Goal: Transaction & Acquisition: Book appointment/travel/reservation

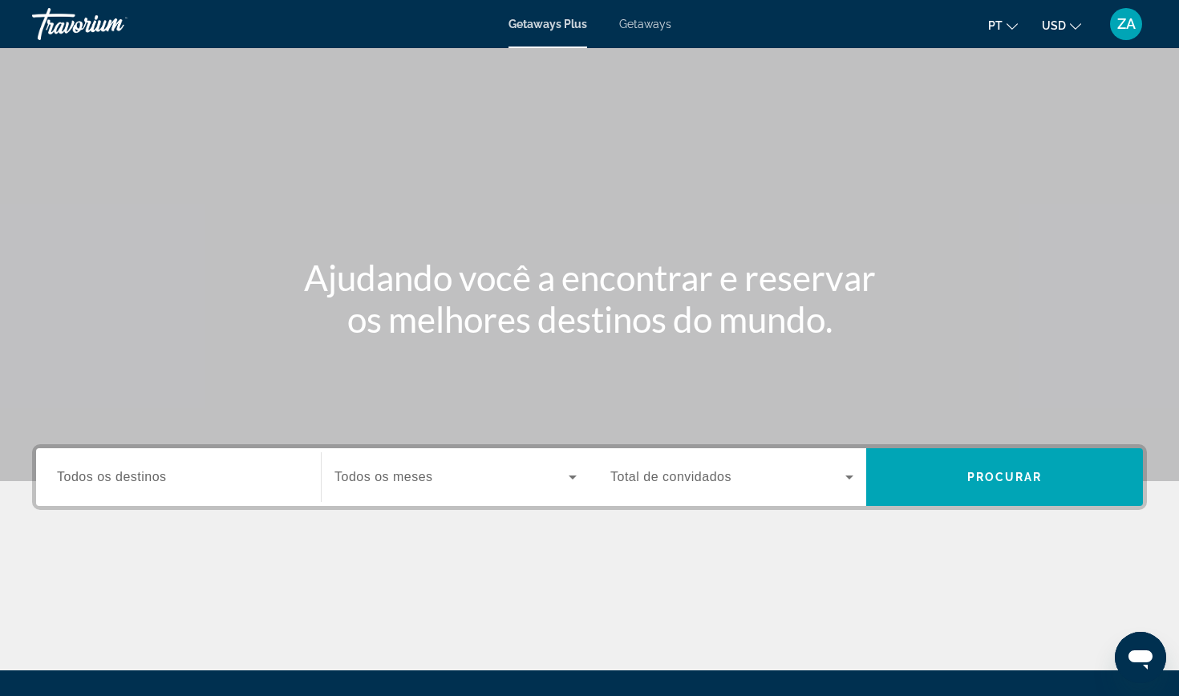
click at [189, 476] on input "Destination Todos os destinos" at bounding box center [178, 478] width 243 height 19
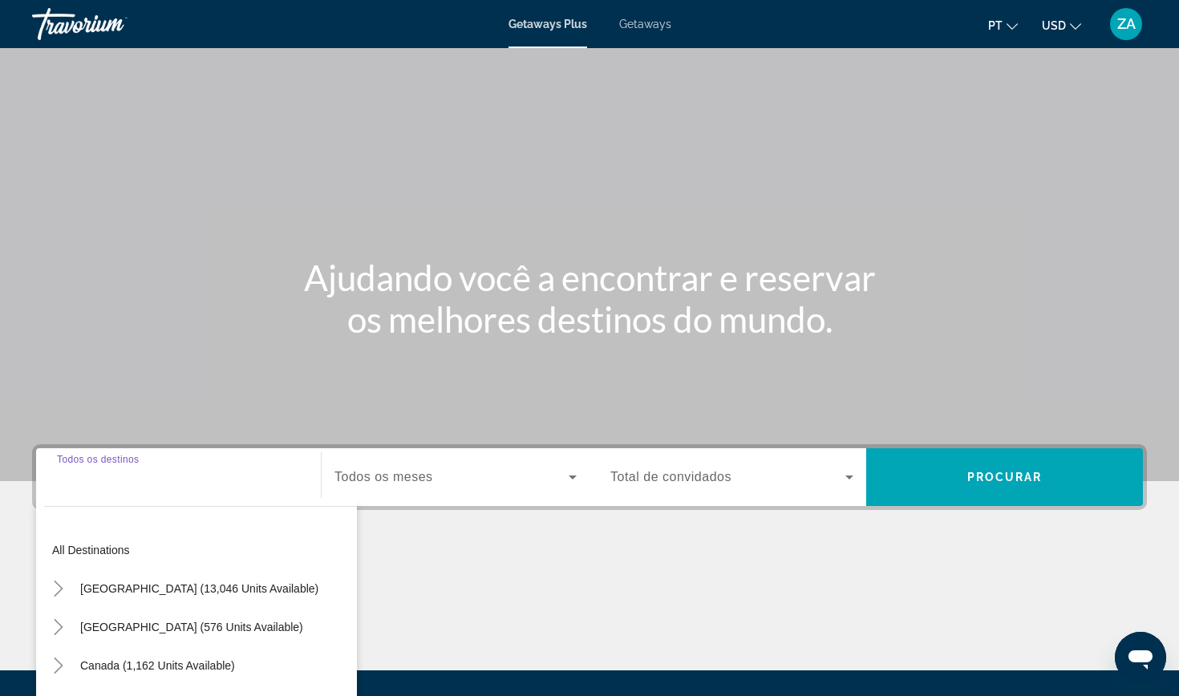
scroll to position [171, 0]
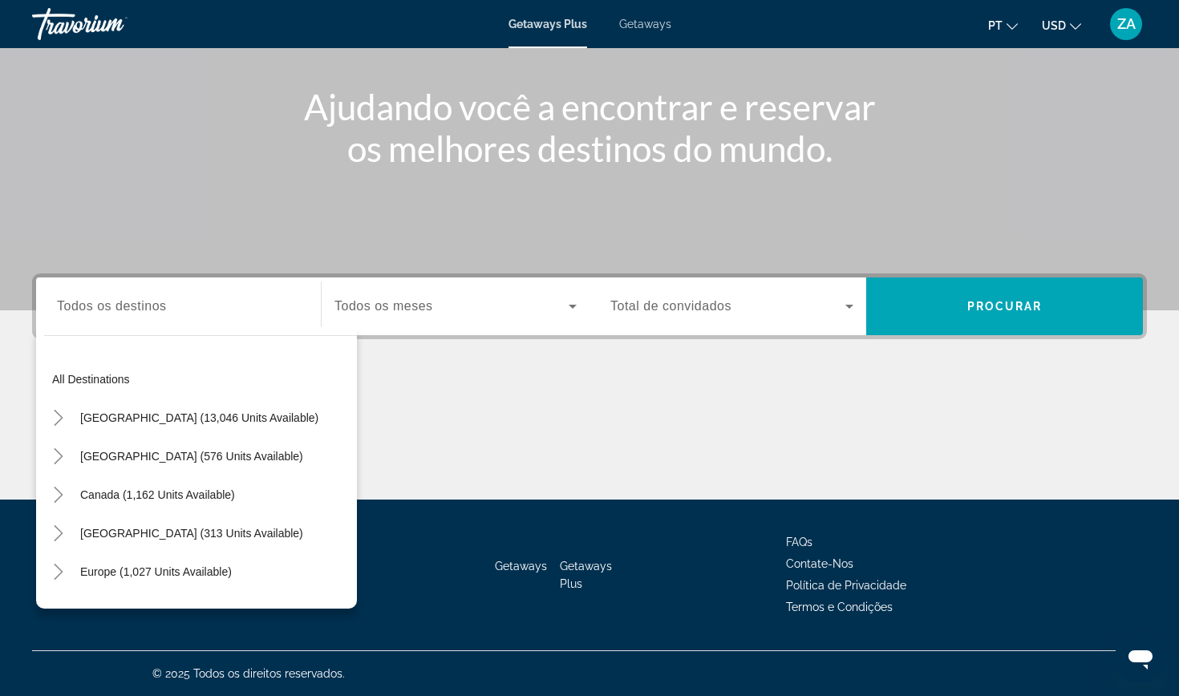
click at [293, 170] on div "Main content" at bounding box center [589, 69] width 1179 height 481
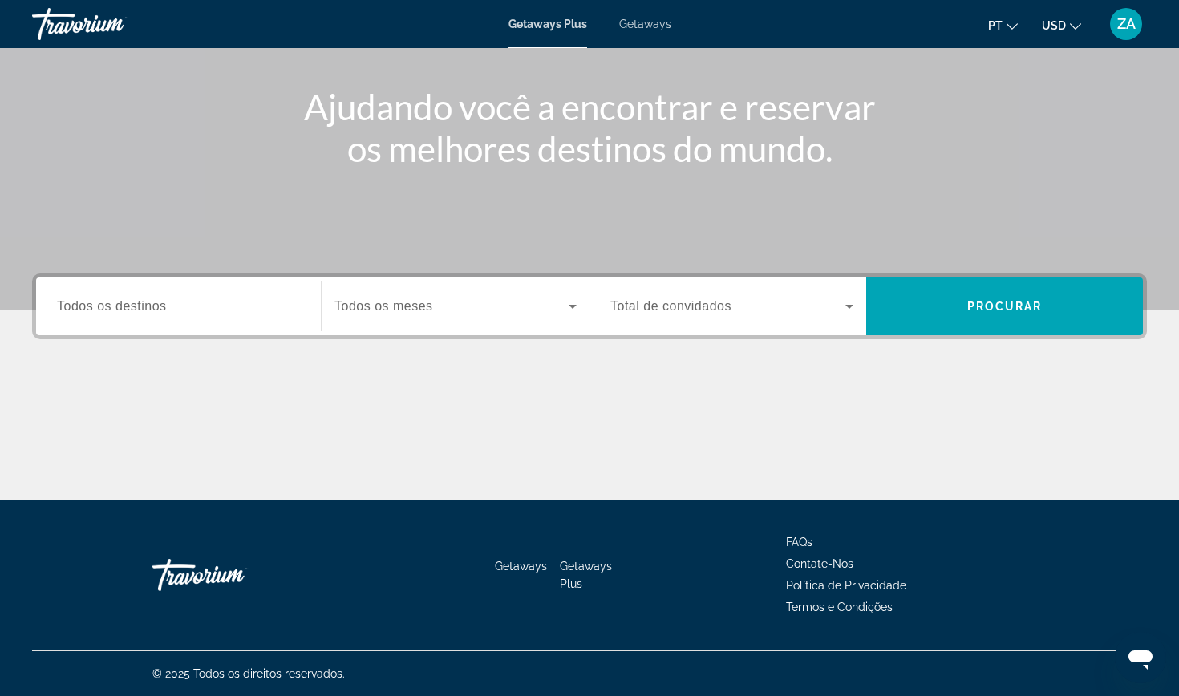
click at [84, 290] on div "Search widget" at bounding box center [178, 307] width 243 height 46
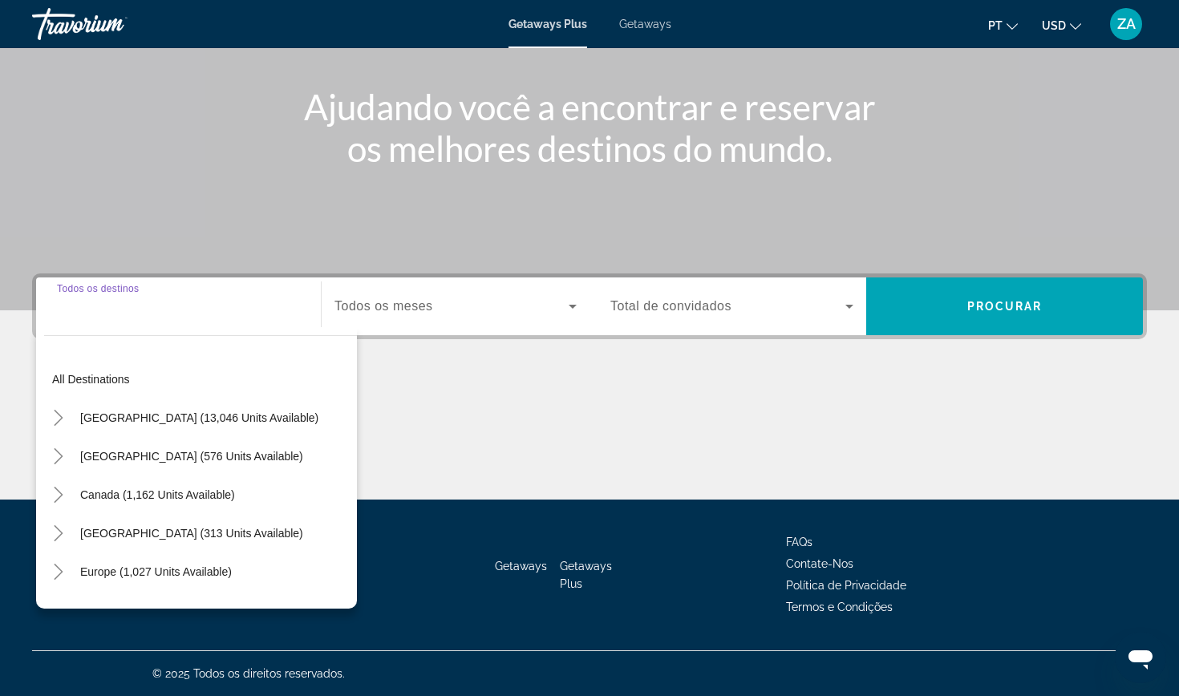
scroll to position [171, 2]
click at [56, 572] on icon "Toggle Europe (1,027 units available)" at bounding box center [59, 572] width 16 height 16
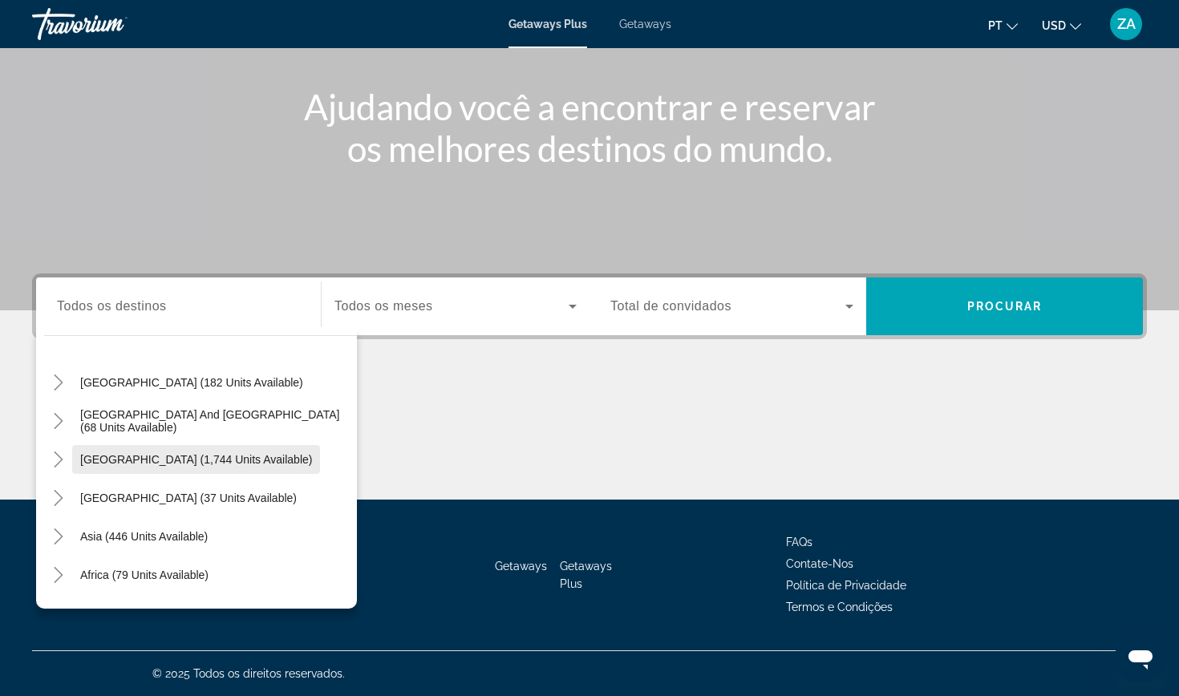
scroll to position [709, 0]
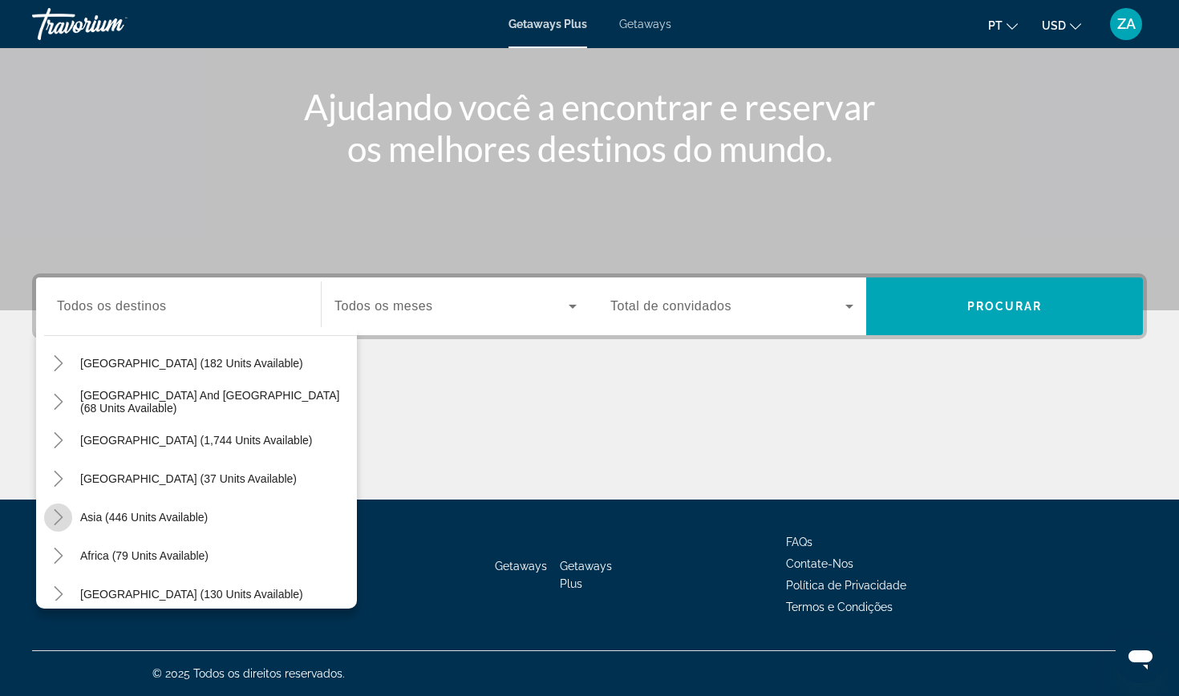
click at [63, 518] on icon "Toggle Asia (446 units available)" at bounding box center [58, 517] width 9 height 16
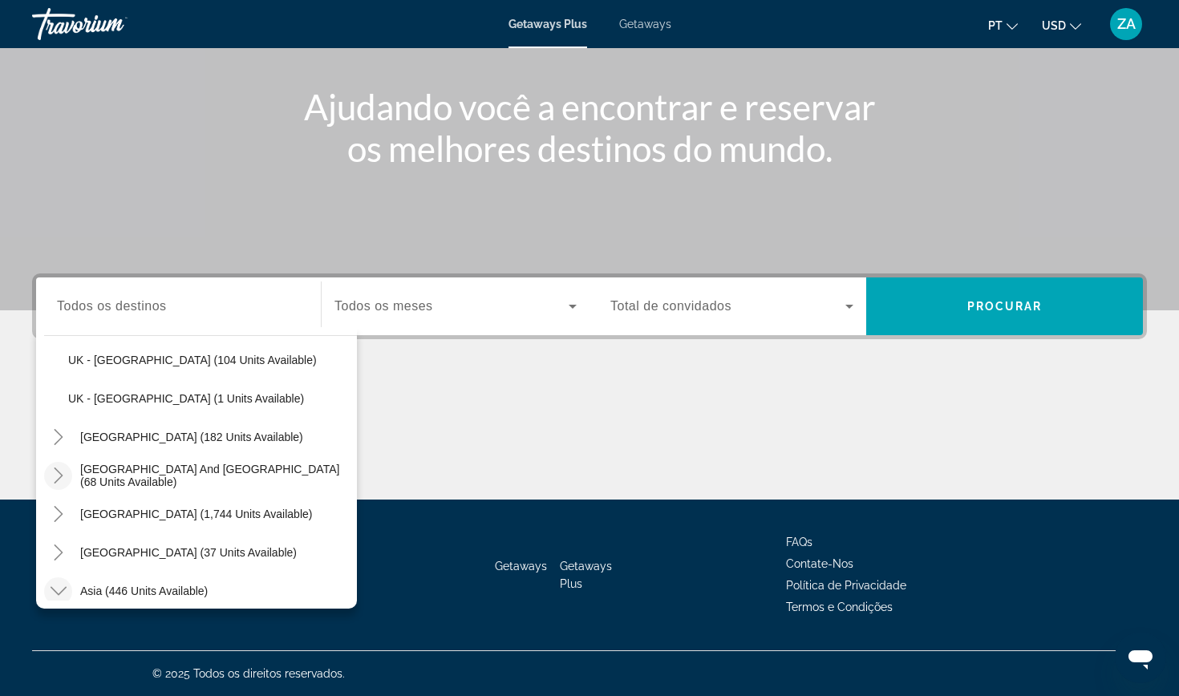
scroll to position [641, 0]
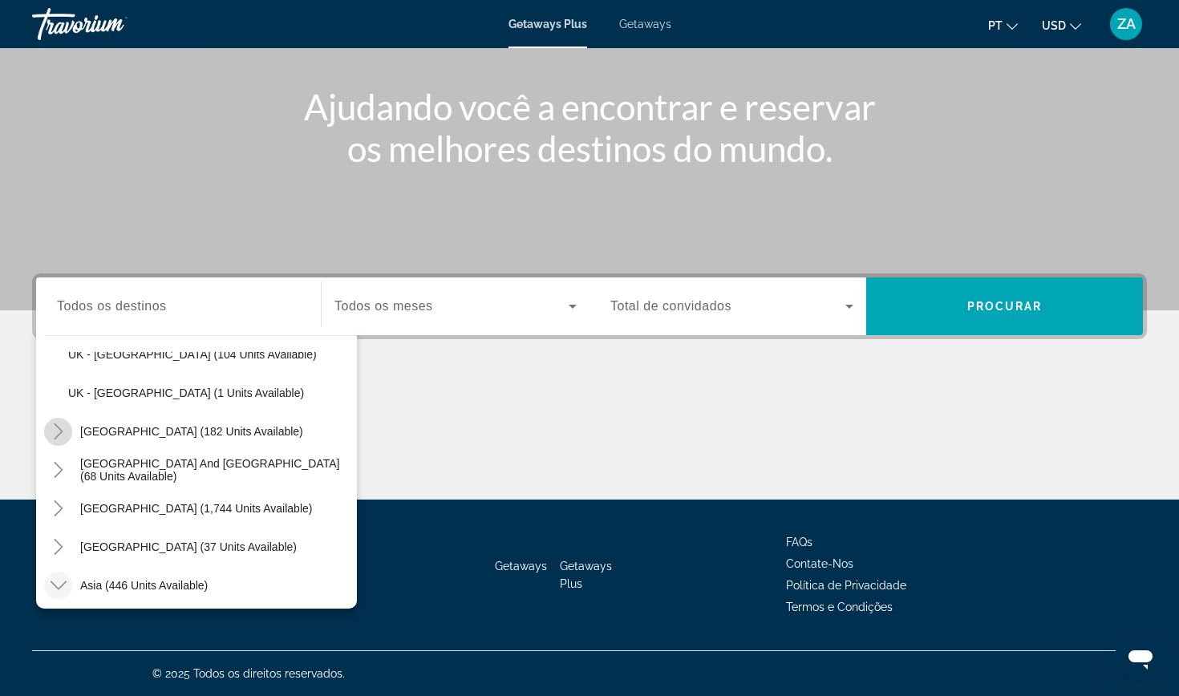
click at [64, 429] on icon "Toggle Australia (182 units available)" at bounding box center [59, 432] width 16 height 16
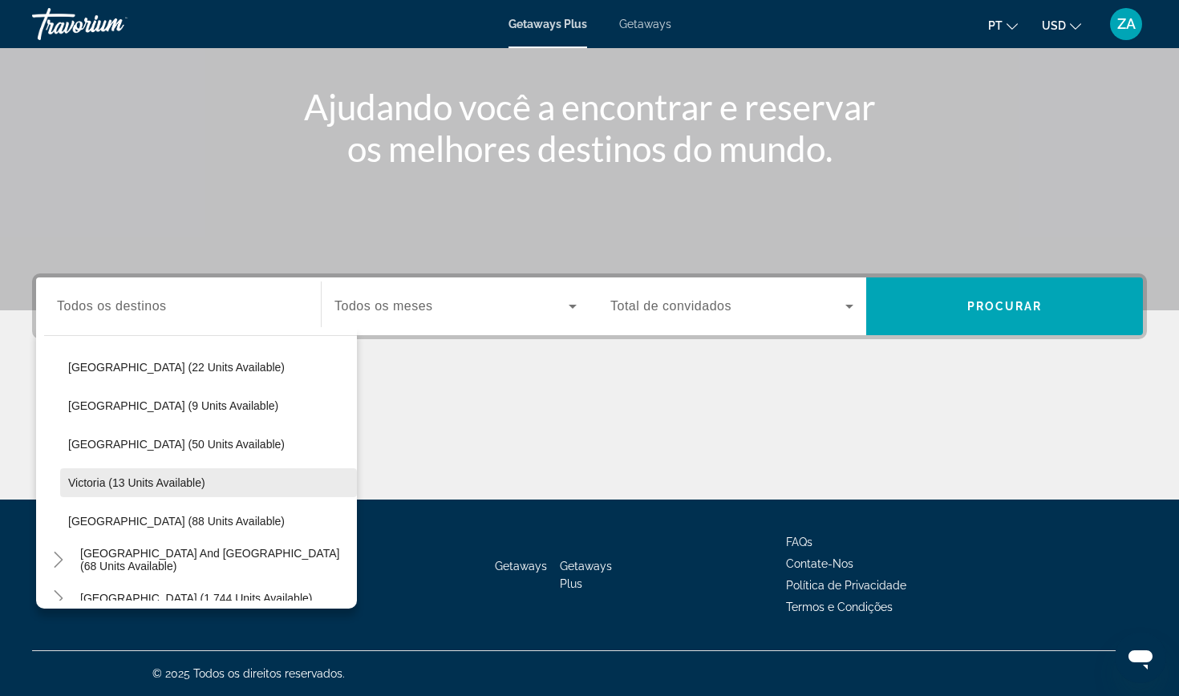
scroll to position [786, 0]
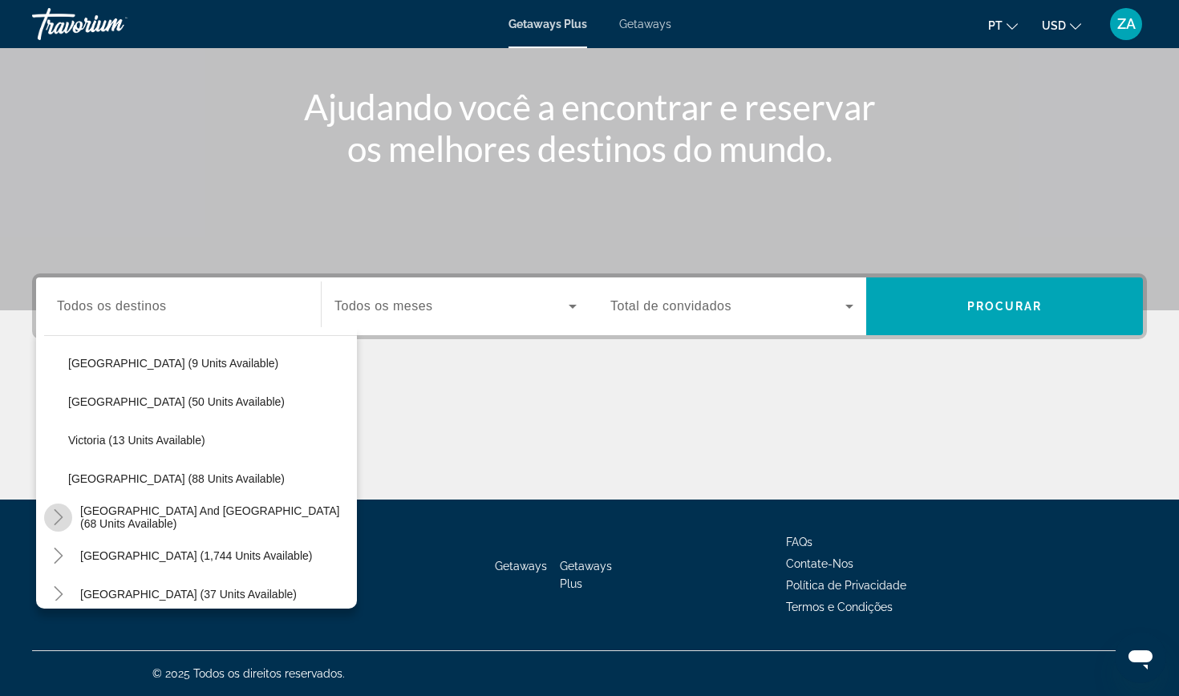
click at [61, 518] on icon "Toggle South Pacific and Oceania (68 units available)" at bounding box center [58, 517] width 9 height 16
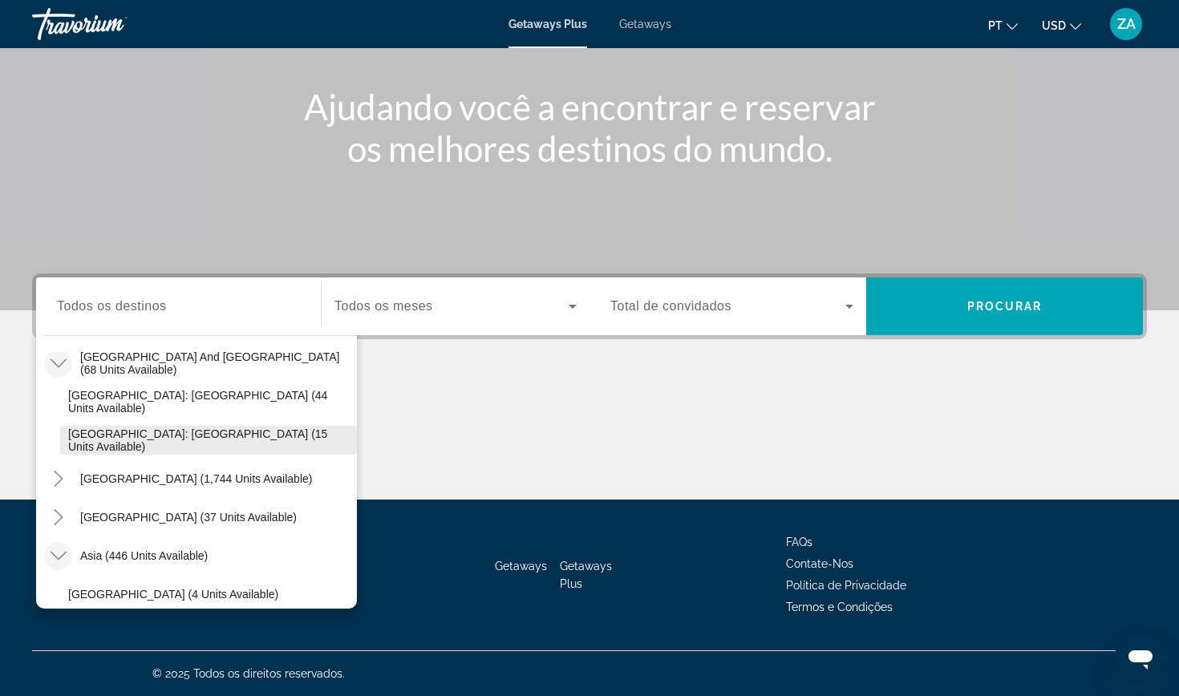
scroll to position [946, 0]
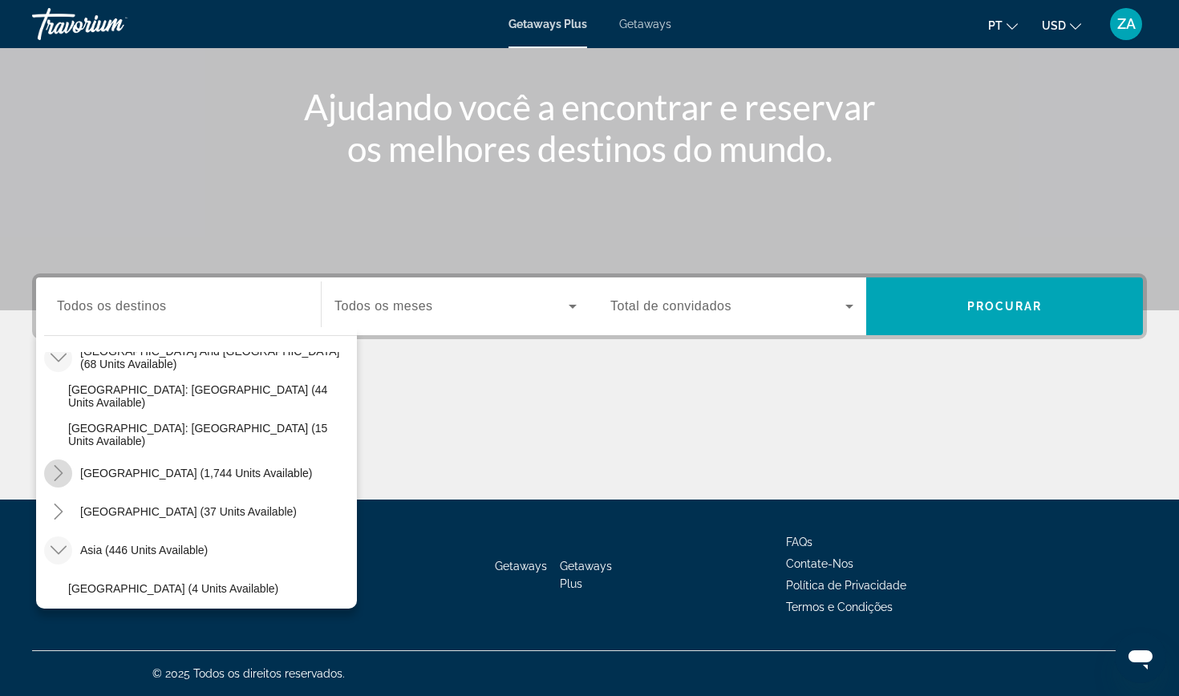
click at [61, 473] on icon "Toggle South America (1,744 units available)" at bounding box center [58, 473] width 9 height 16
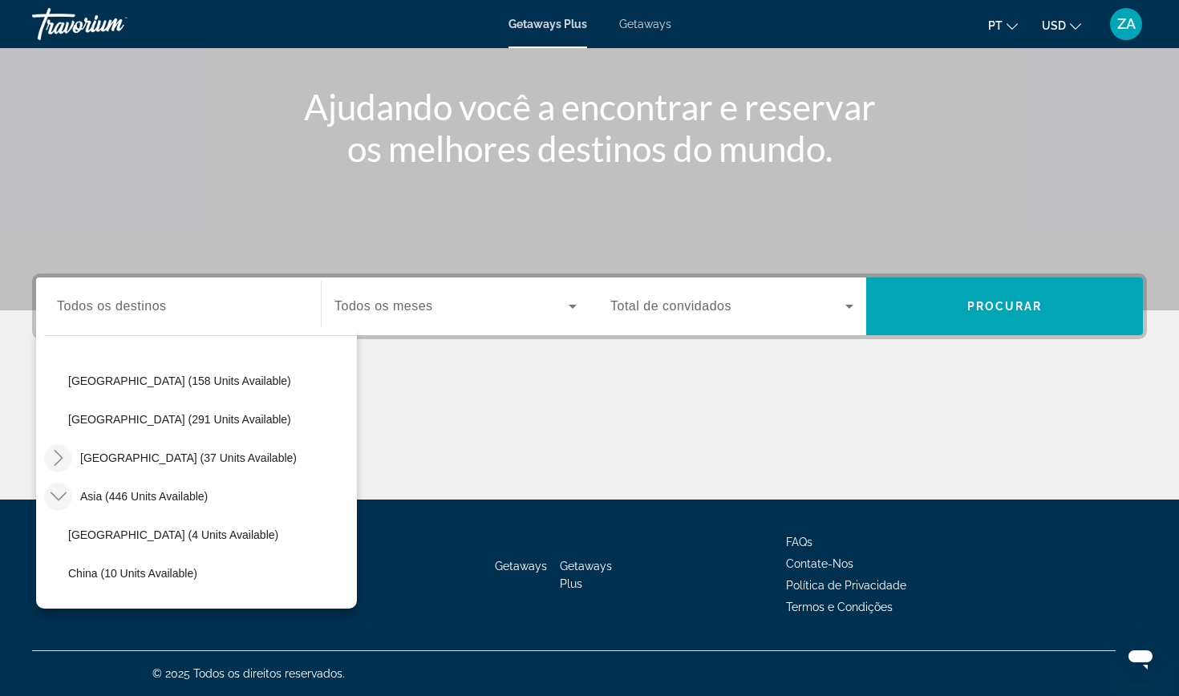
scroll to position [1312, 0]
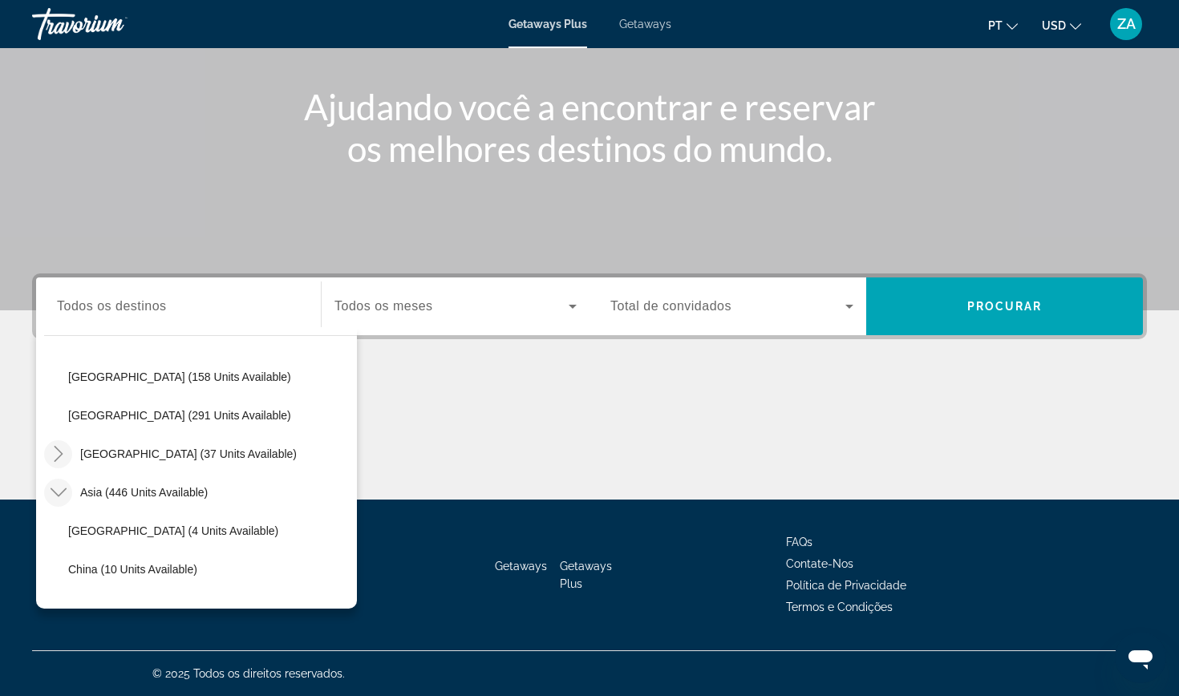
click at [67, 455] on mat-icon "Toggle Central America (37 units available)" at bounding box center [58, 454] width 28 height 28
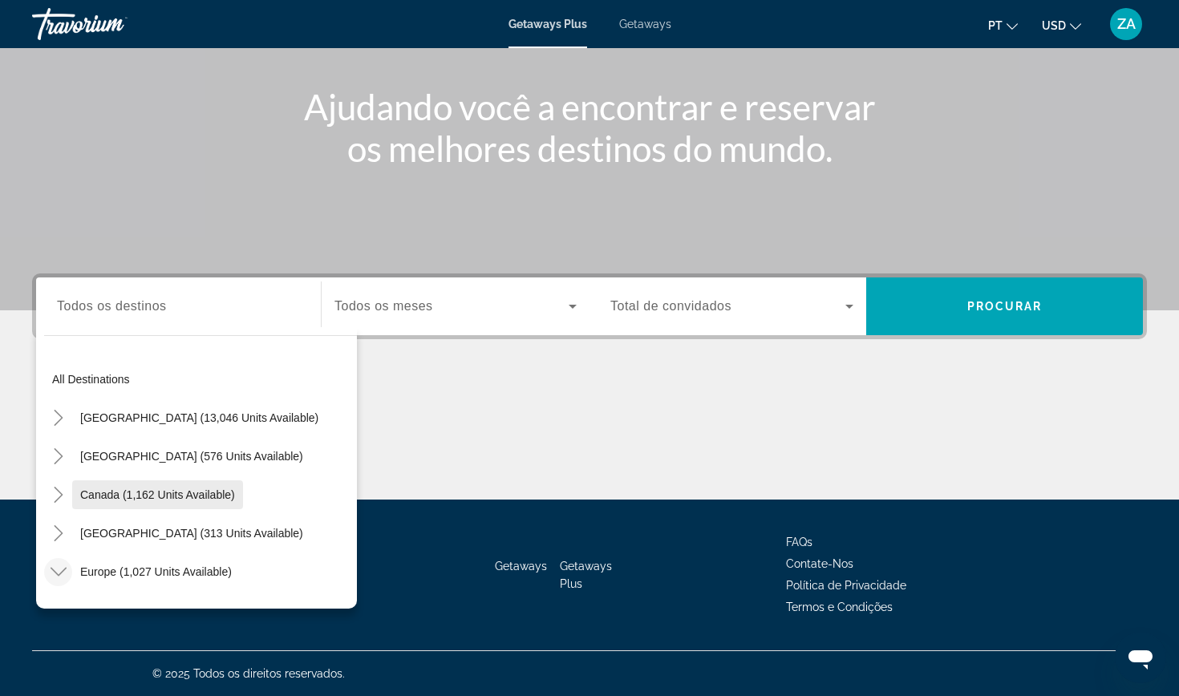
scroll to position [0, 0]
click at [62, 414] on icon "Toggle United States (13,046 units available)" at bounding box center [59, 418] width 16 height 16
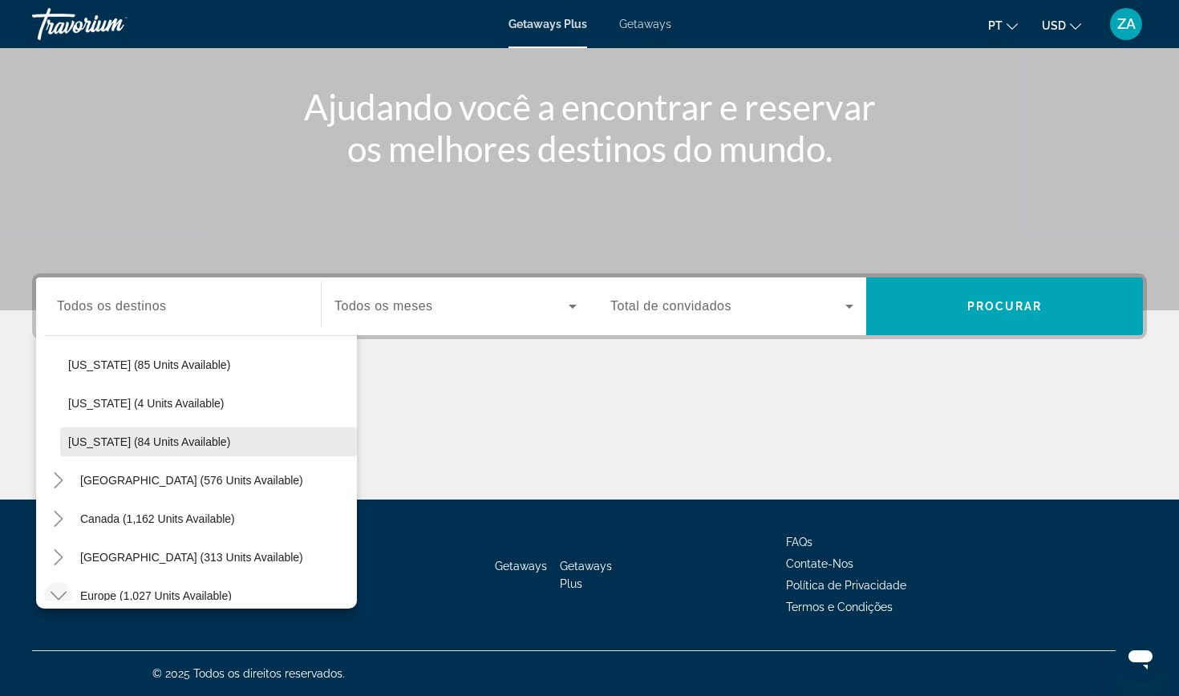
scroll to position [1257, 0]
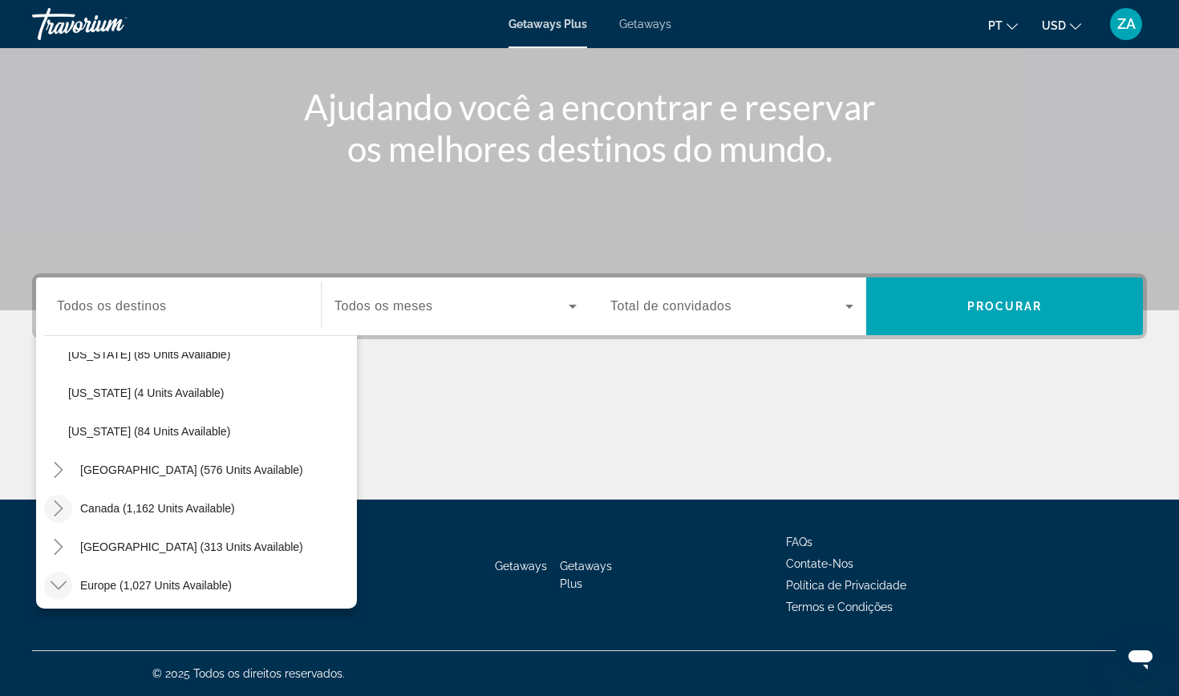
click at [59, 510] on icon "Toggle Canada (1,162 units available)" at bounding box center [59, 509] width 16 height 16
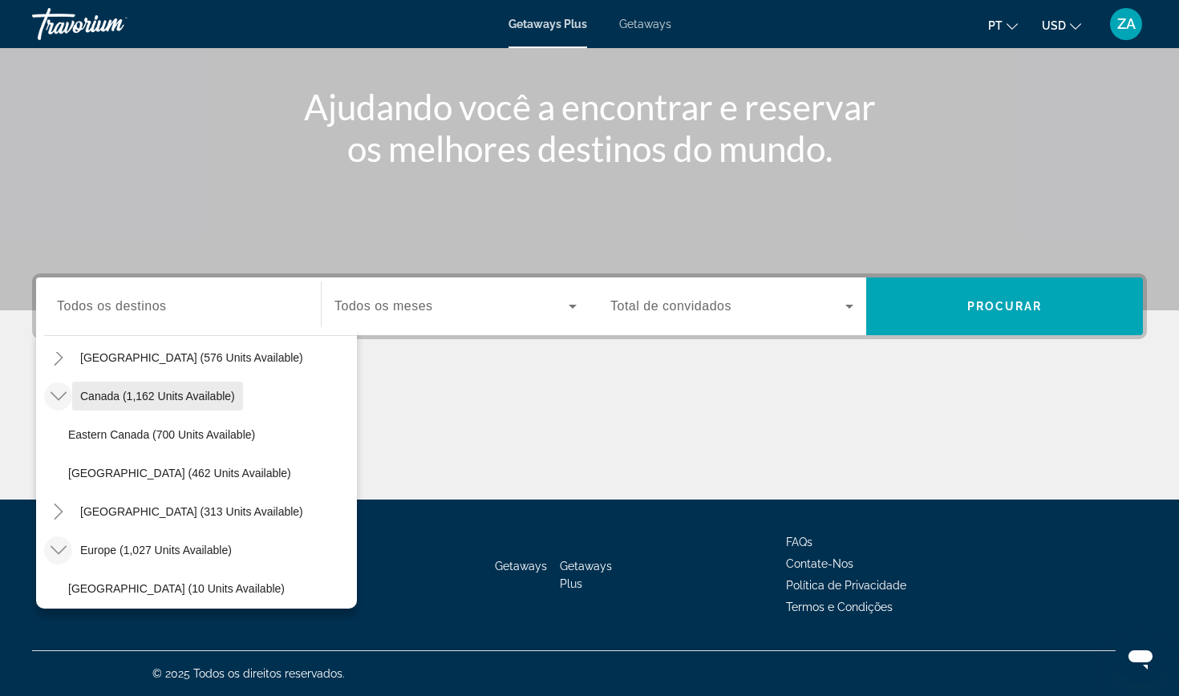
scroll to position [1388, 0]
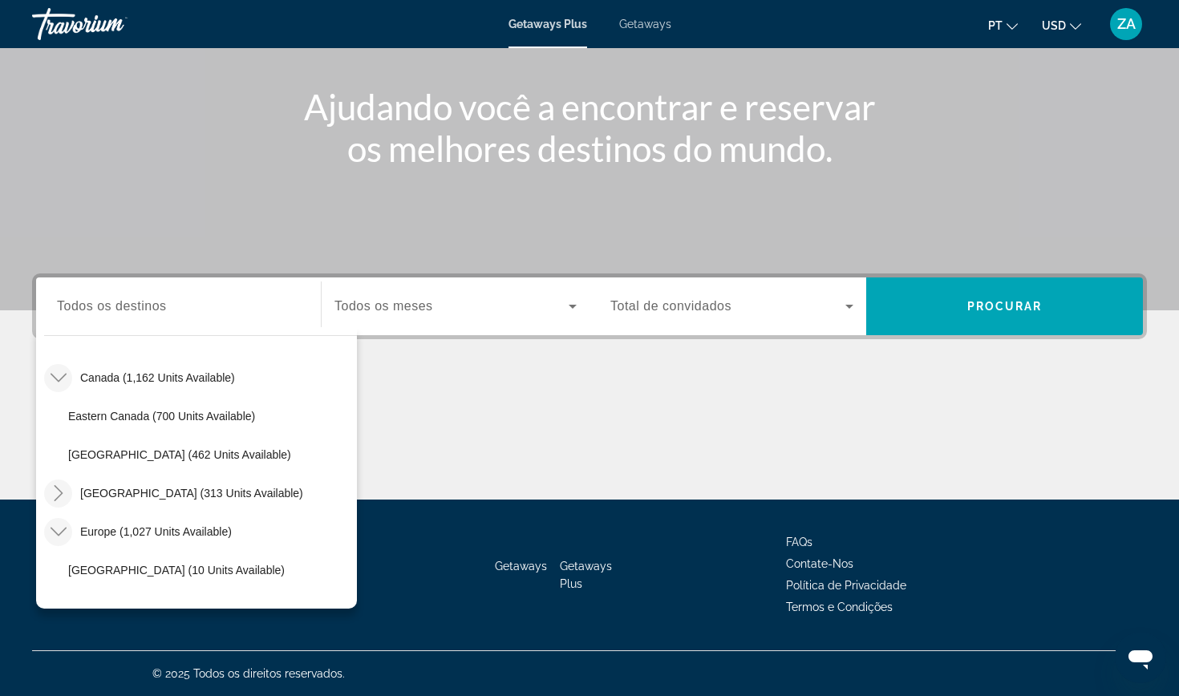
click at [63, 493] on icon "Toggle Caribbean & Atlantic Islands (313 units available)" at bounding box center [59, 493] width 16 height 16
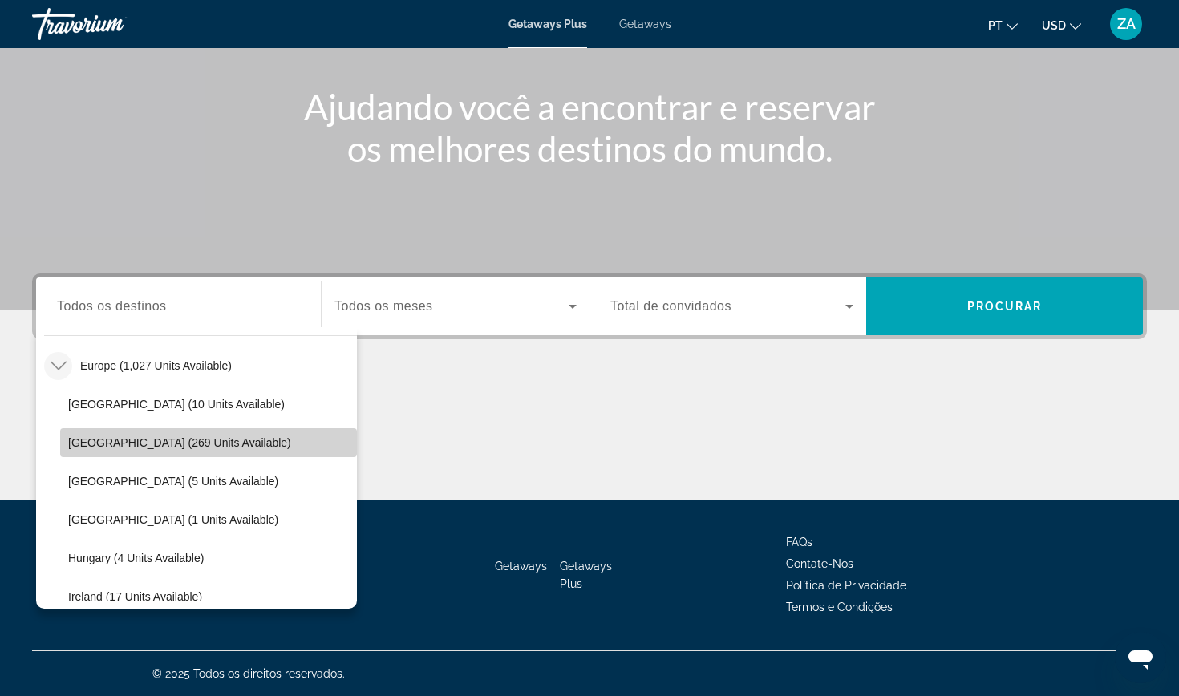
click at [200, 428] on span "Search widget" at bounding box center [208, 443] width 297 height 39
type input "**********"
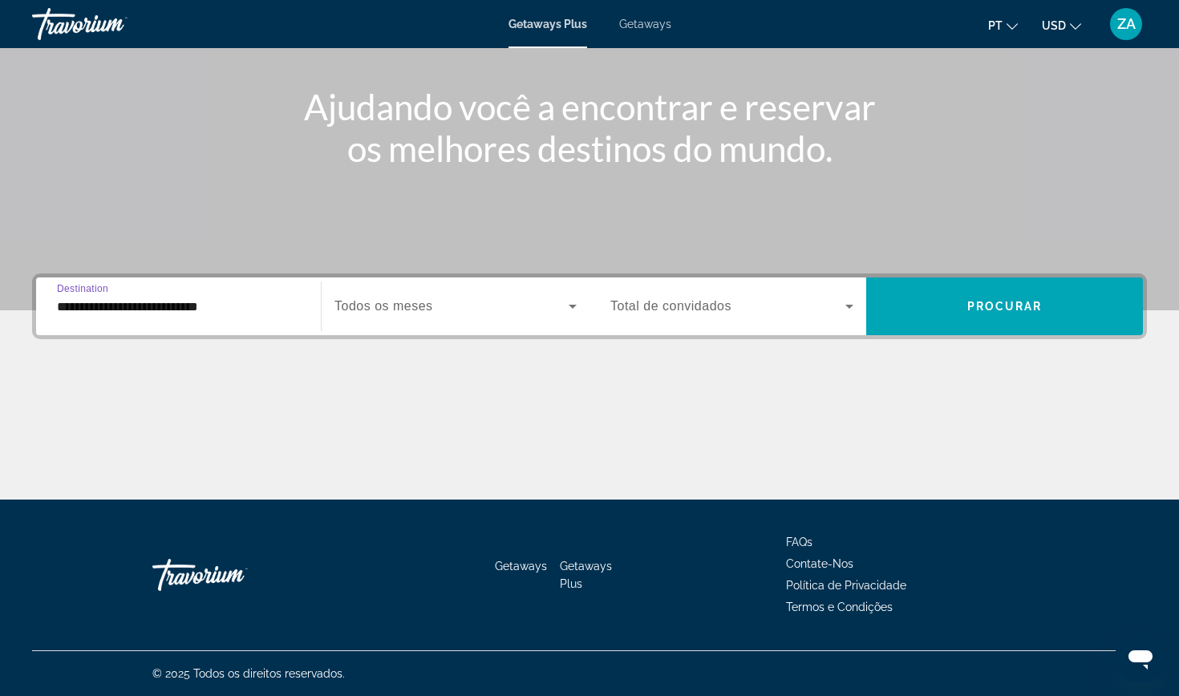
scroll to position [171, 0]
click at [435, 308] on span "Search widget" at bounding box center [452, 306] width 234 height 19
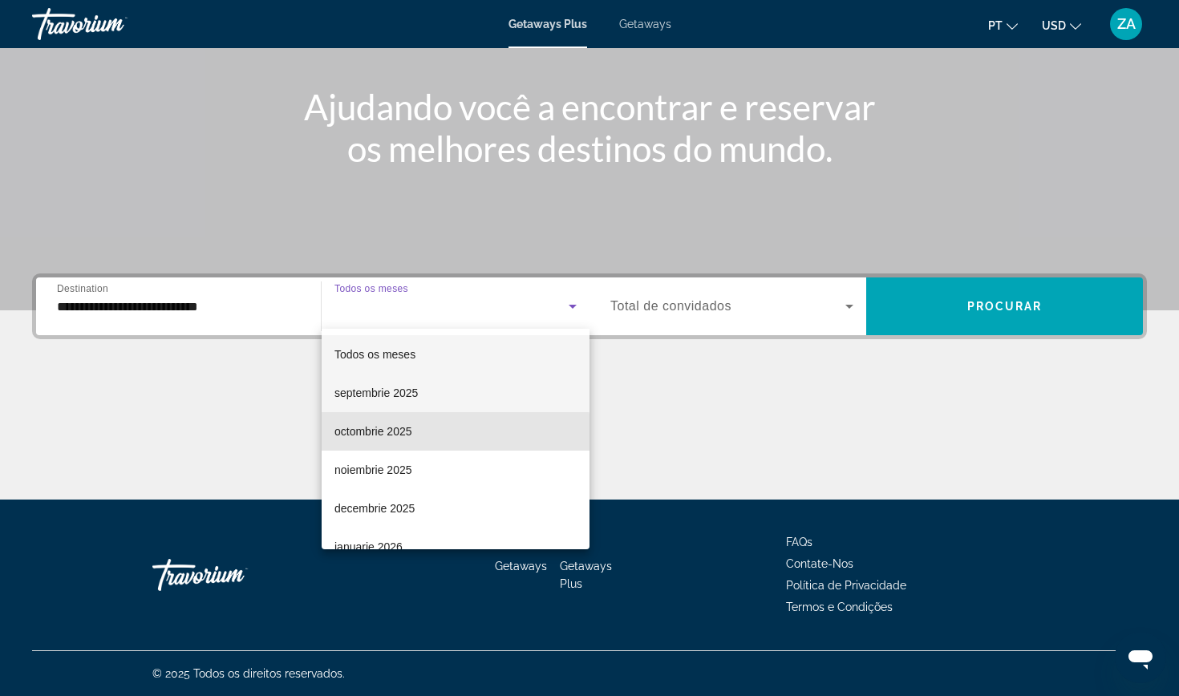
drag, startPoint x: 384, startPoint y: 432, endPoint x: 466, endPoint y: 406, distance: 86.8
click at [384, 432] on span "octombrie 2025" at bounding box center [374, 431] width 78 height 19
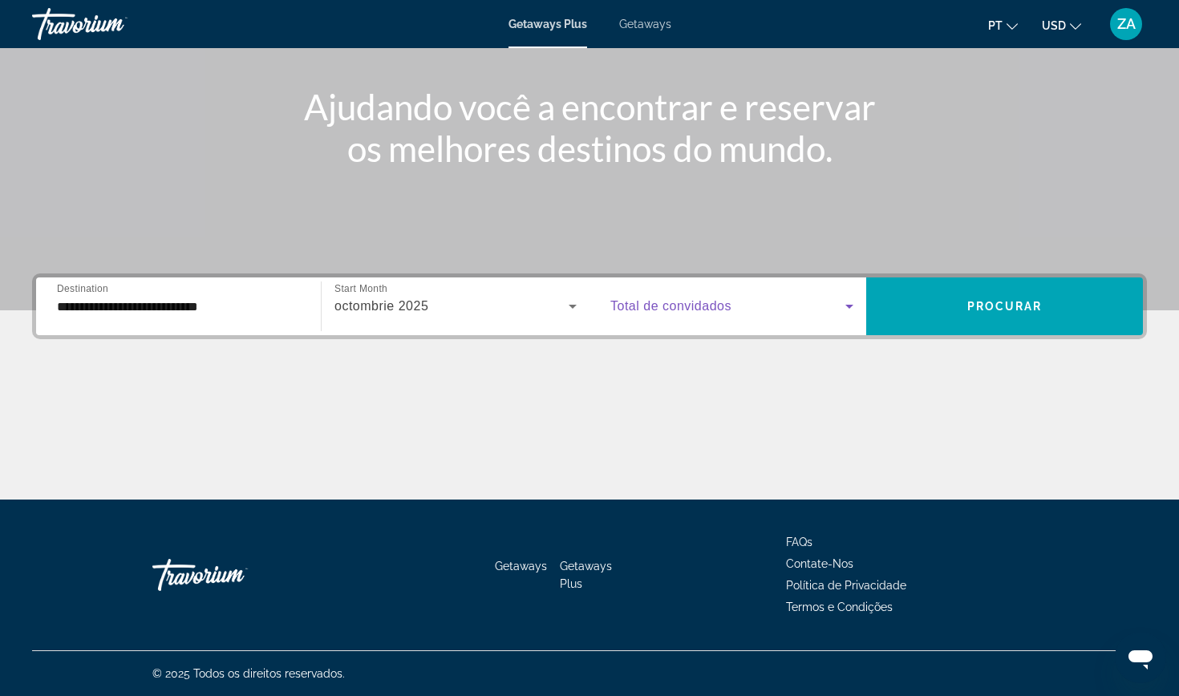
click at [753, 298] on span "Search widget" at bounding box center [728, 306] width 235 height 19
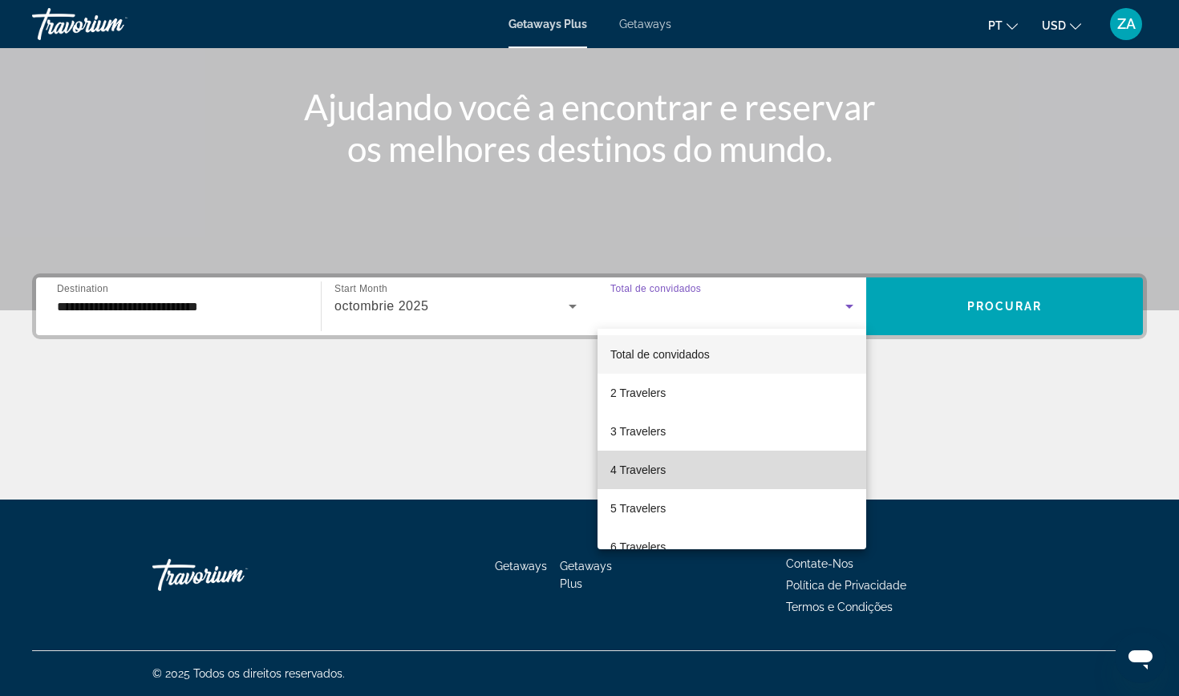
click at [641, 465] on span "4 Travelers" at bounding box center [638, 470] width 55 height 19
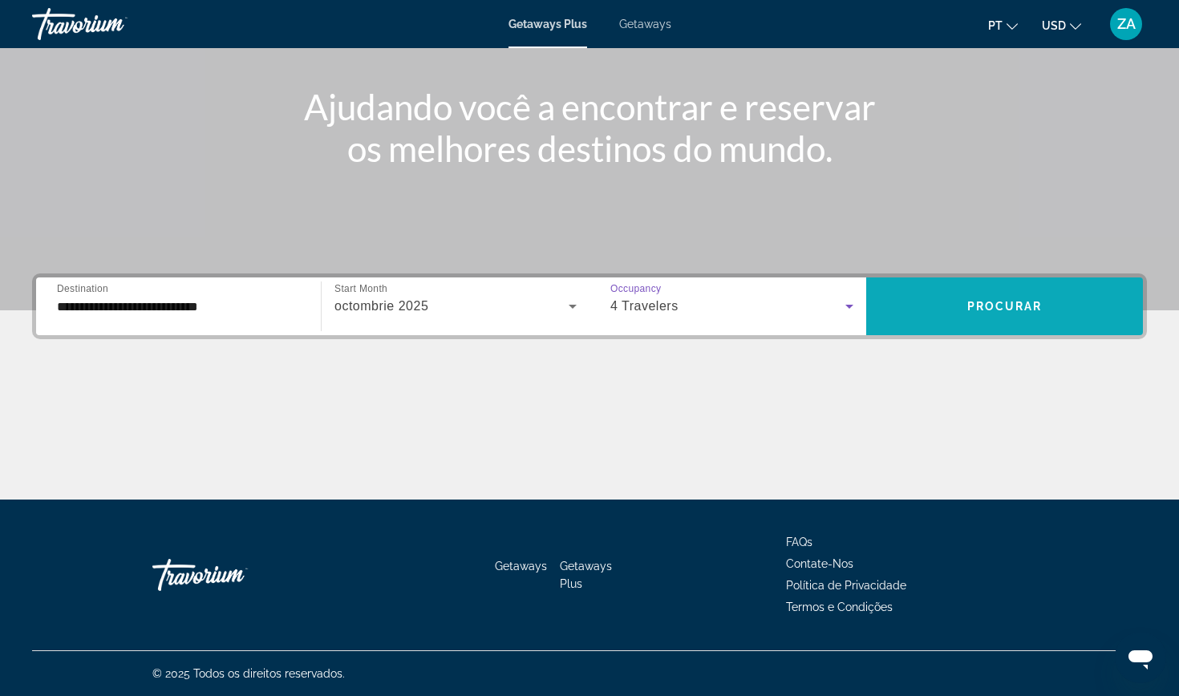
click at [956, 305] on span "Search widget" at bounding box center [1005, 306] width 277 height 39
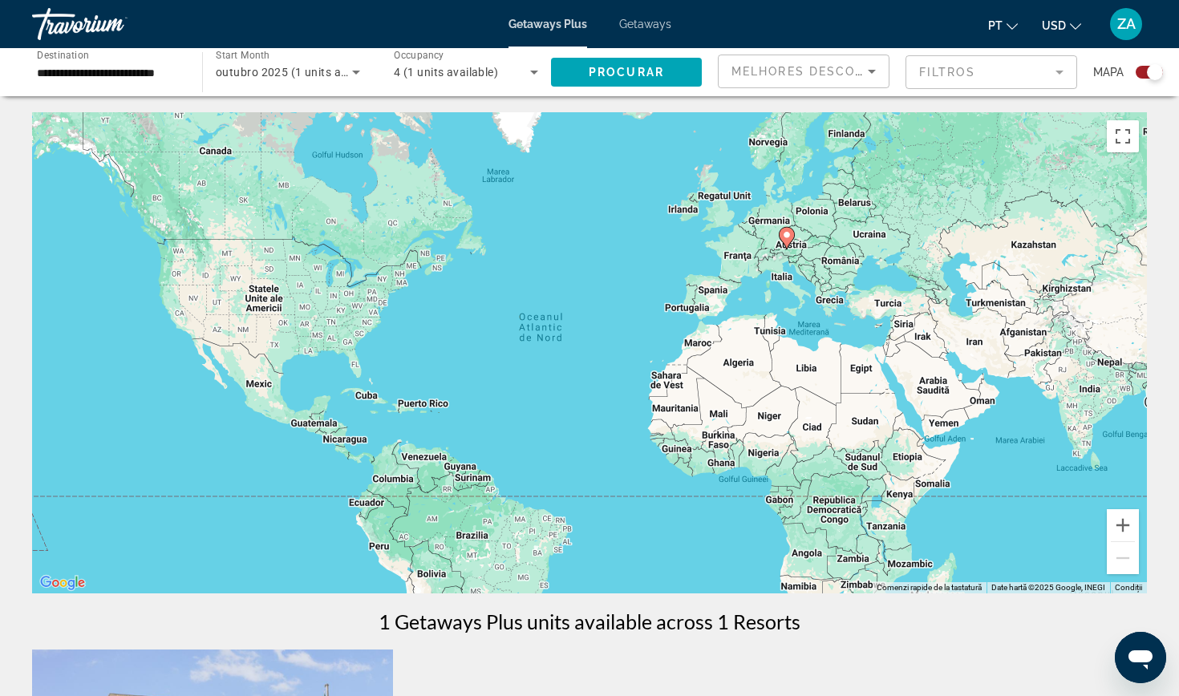
scroll to position [1, 0]
click at [95, 67] on input "**********" at bounding box center [109, 72] width 144 height 19
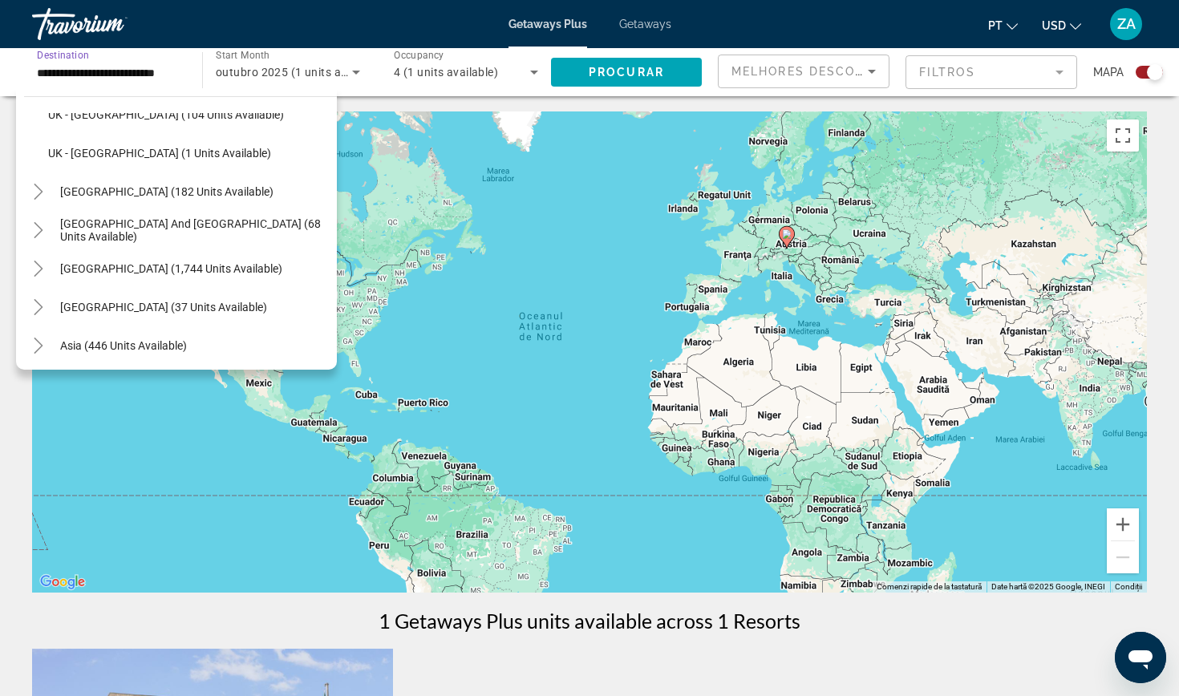
scroll to position [652, 0]
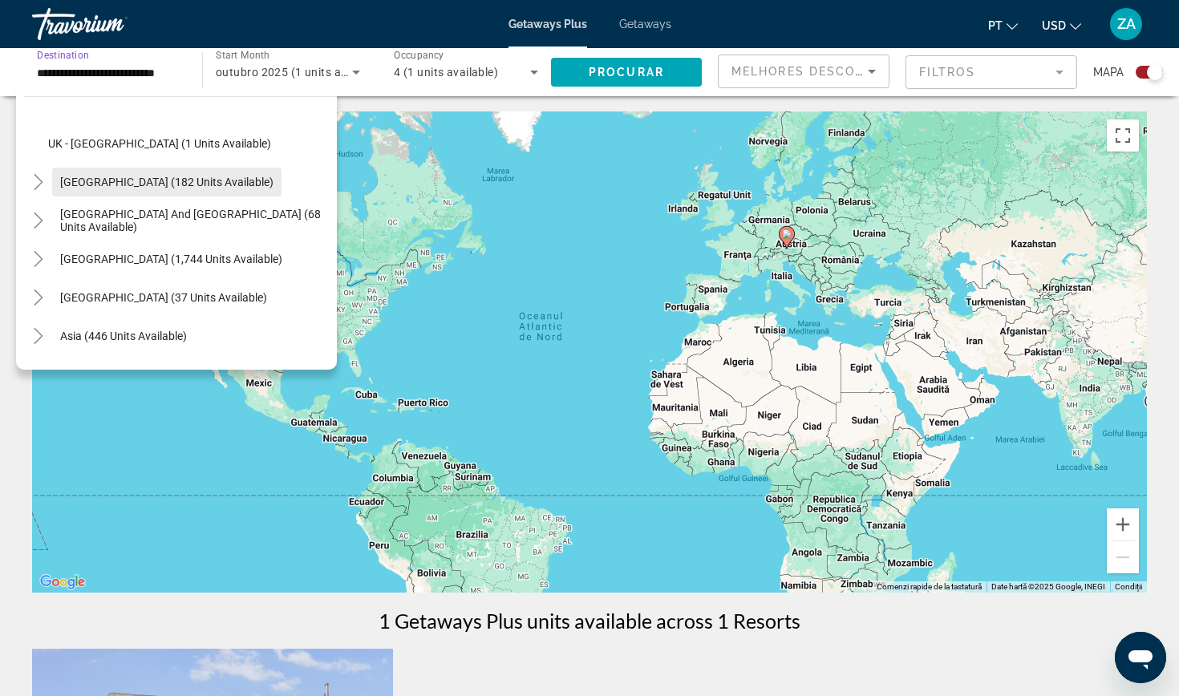
click at [140, 180] on span "[GEOGRAPHIC_DATA] (182 units available)" at bounding box center [166, 182] width 213 height 13
type input "**********"
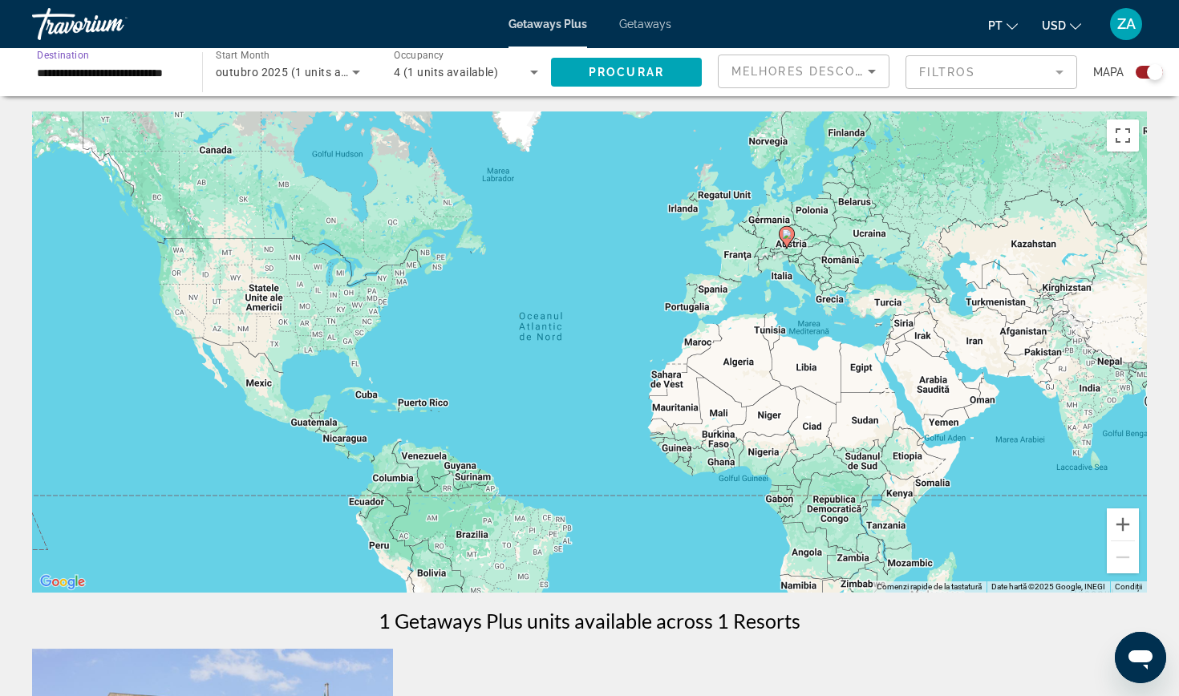
click at [562, 24] on span "Getaways Plus" at bounding box center [548, 24] width 79 height 13
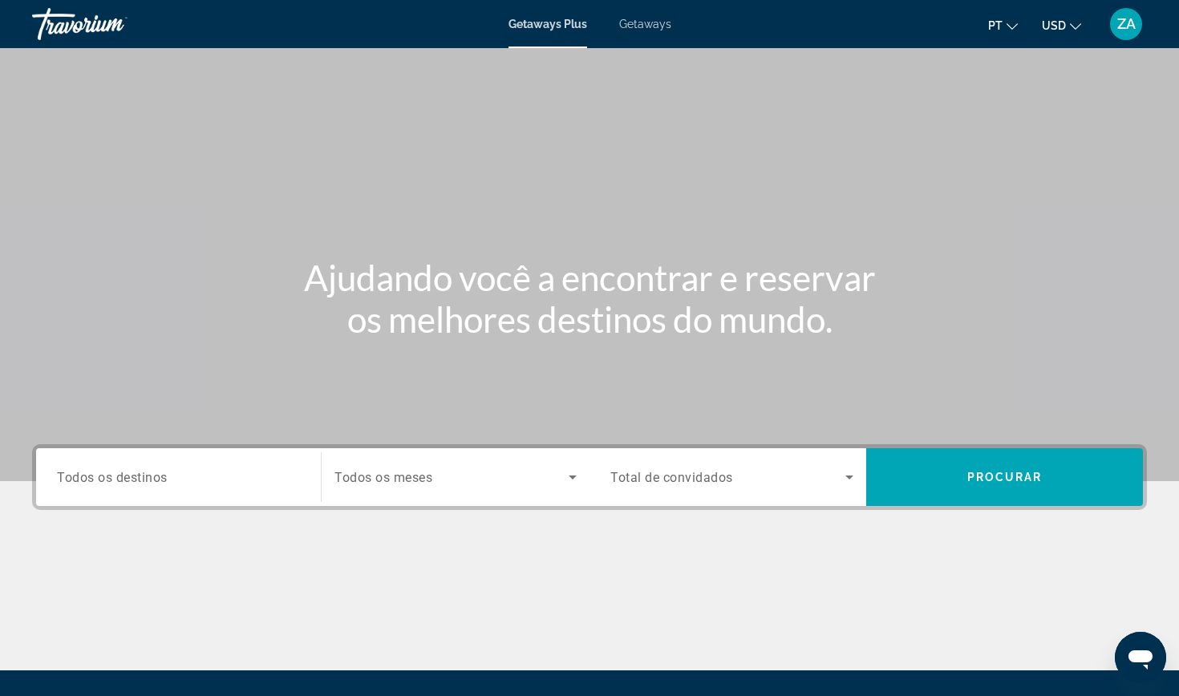
click at [147, 486] on div "Search widget" at bounding box center [178, 478] width 243 height 46
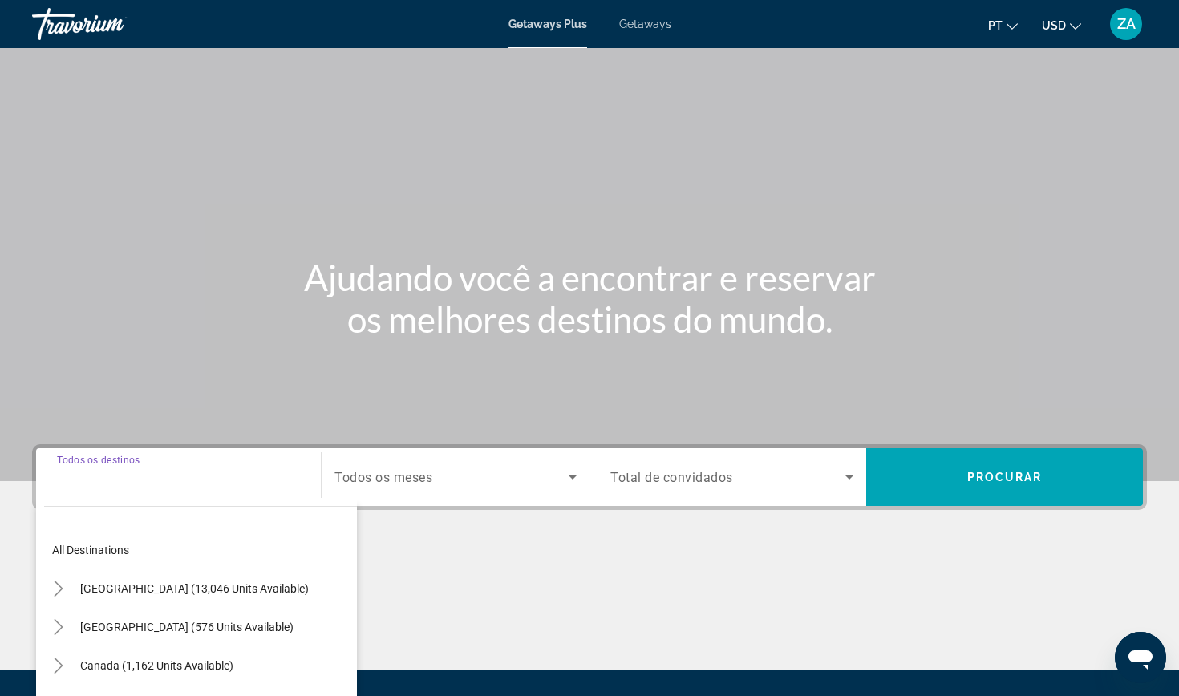
scroll to position [171, 0]
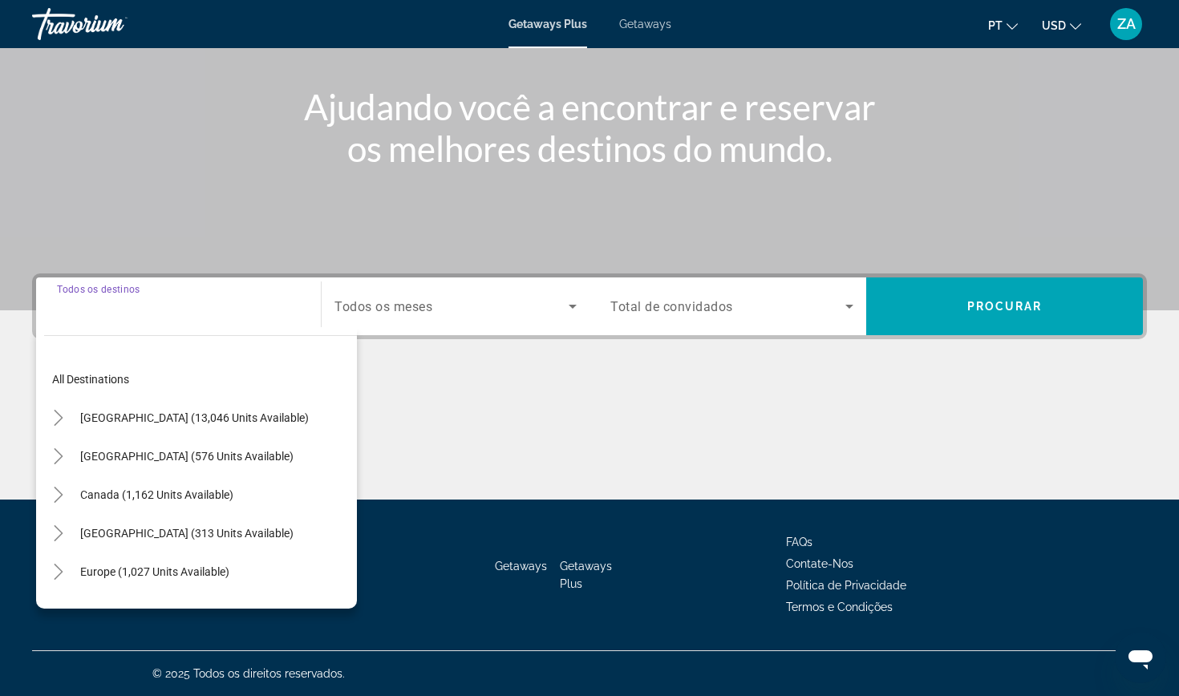
click at [640, 25] on span "Getaways" at bounding box center [645, 24] width 52 height 13
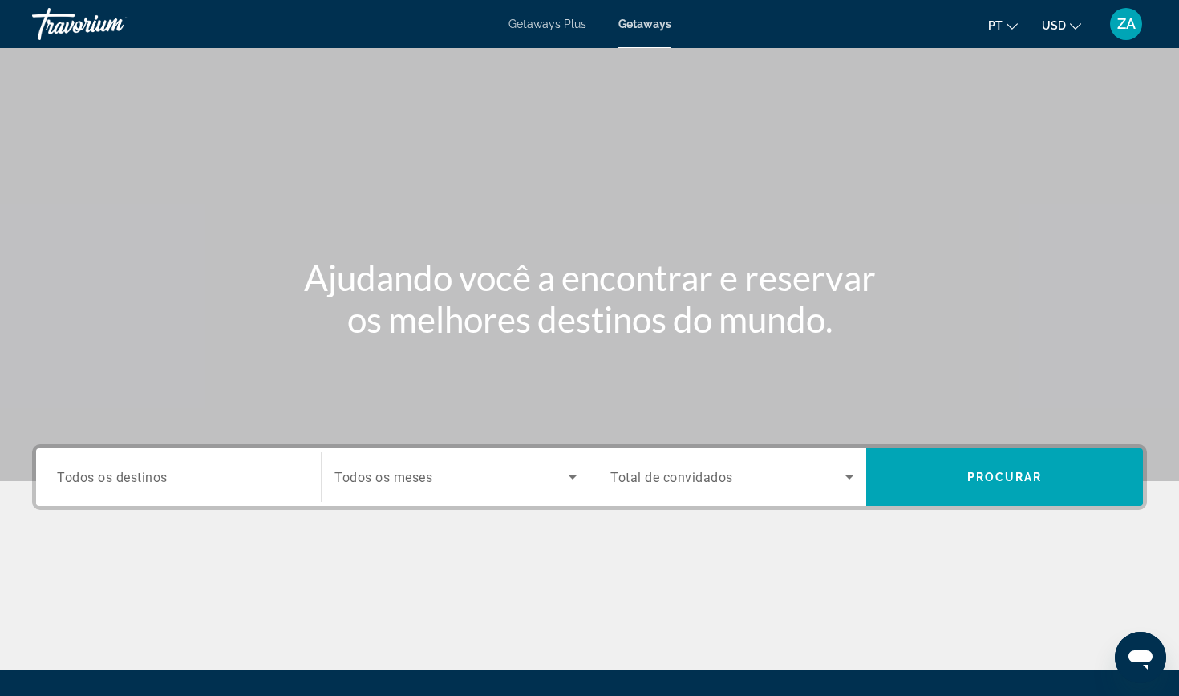
click at [138, 479] on span "Todos os destinos" at bounding box center [112, 476] width 111 height 15
click at [138, 479] on input "Destination Todos os destinos" at bounding box center [178, 478] width 243 height 19
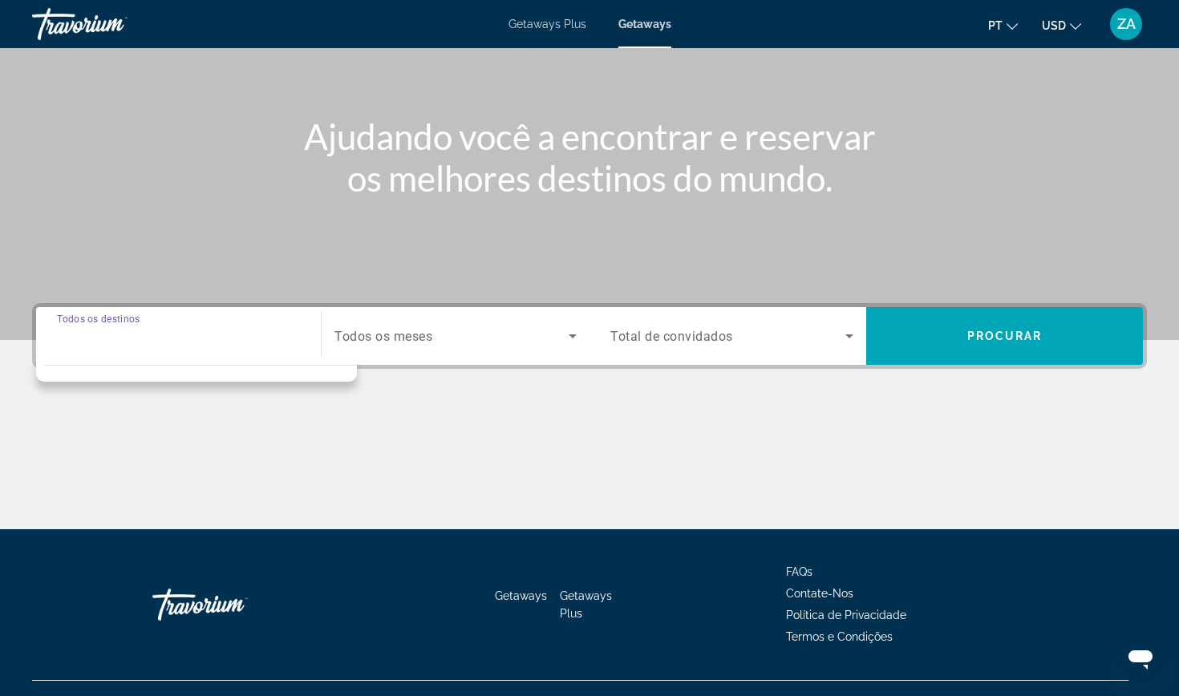
scroll to position [171, 0]
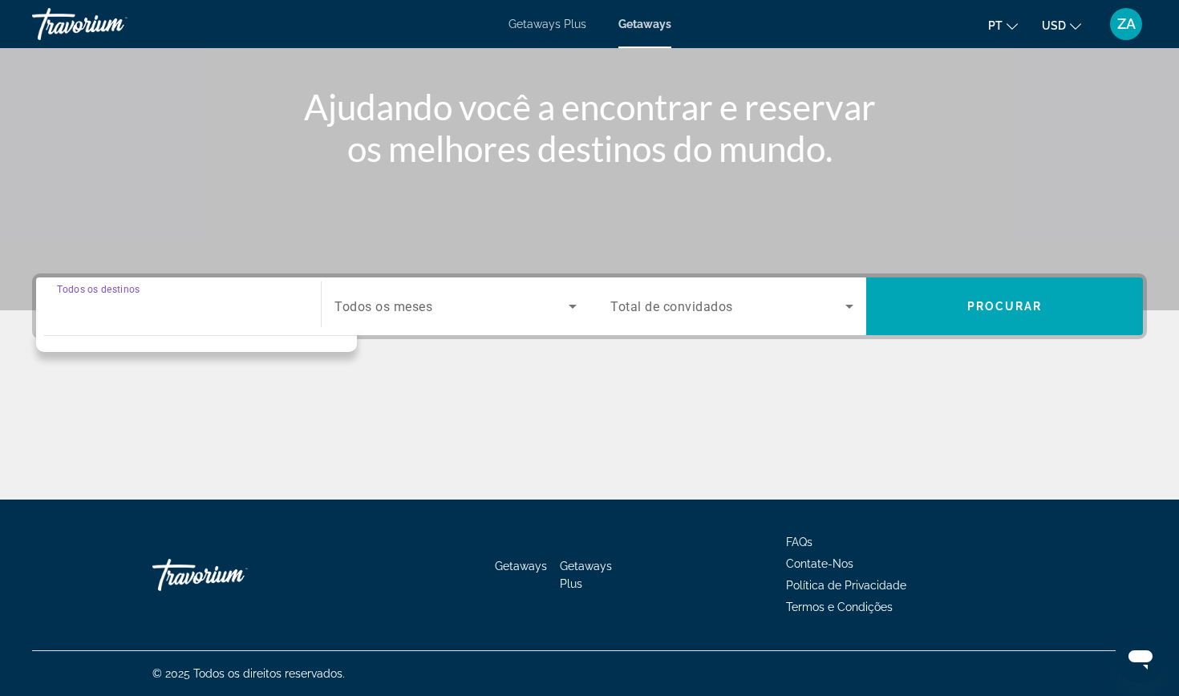
click at [89, 312] on input "Destination Todos os destinos" at bounding box center [178, 307] width 243 height 19
click at [82, 315] on input "Destination Todos os destinos" at bounding box center [178, 307] width 243 height 19
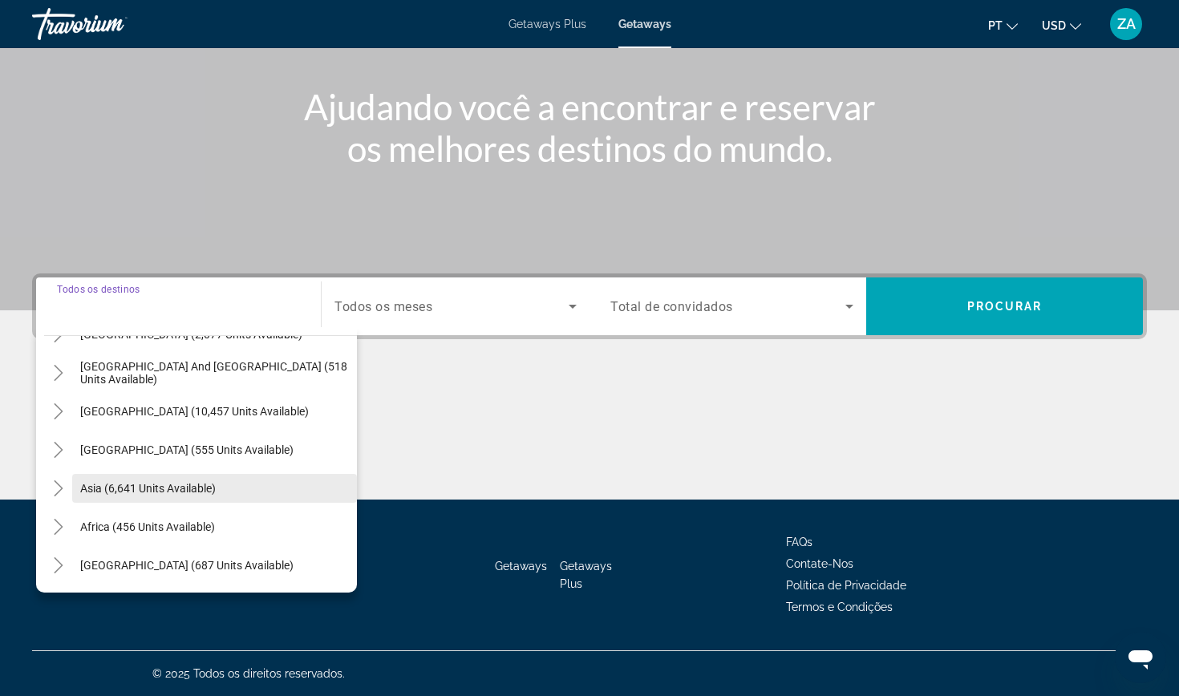
scroll to position [260, 0]
click at [555, 23] on span "Getaways Plus" at bounding box center [548, 24] width 78 height 13
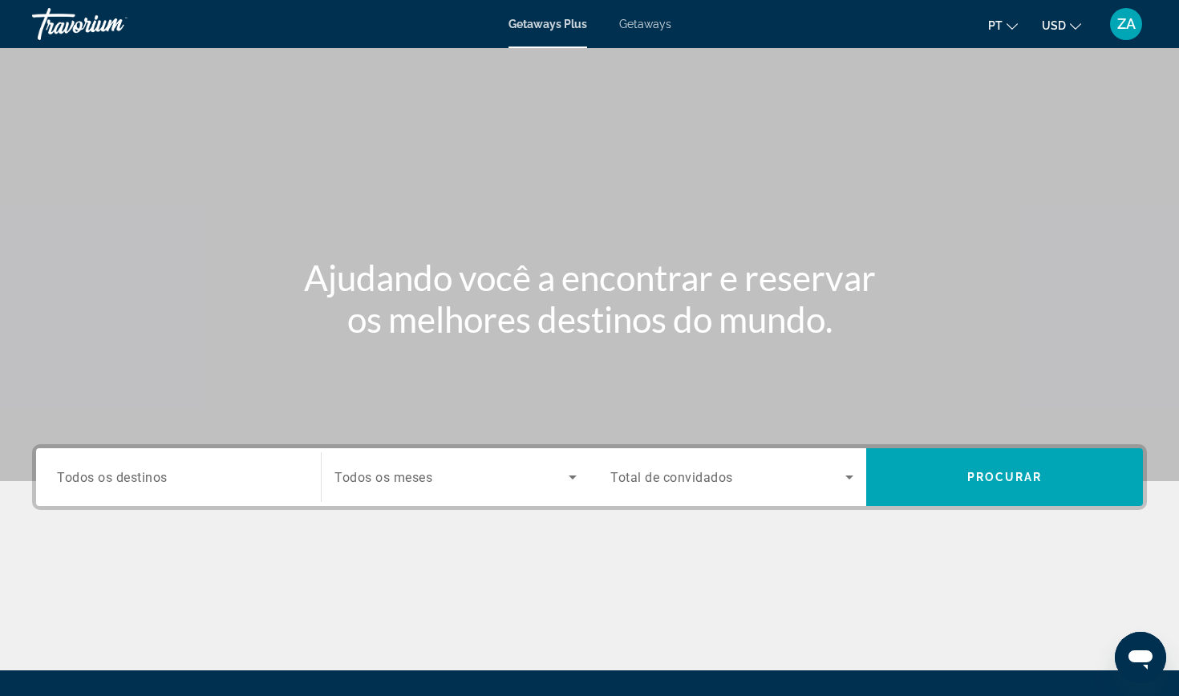
click at [124, 477] on span "Todos os destinos" at bounding box center [112, 476] width 111 height 15
click at [124, 477] on input "Destination Todos os destinos" at bounding box center [178, 478] width 243 height 19
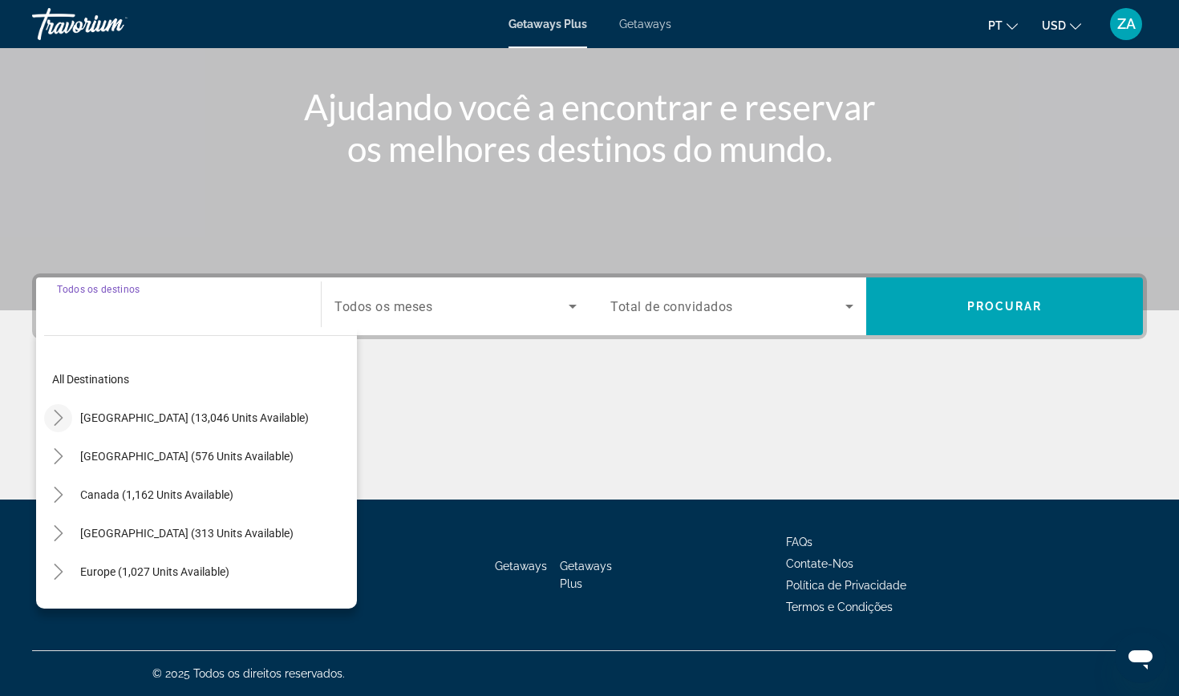
click at [60, 417] on icon "Toggle United States (13,046 units available)" at bounding box center [58, 418] width 9 height 16
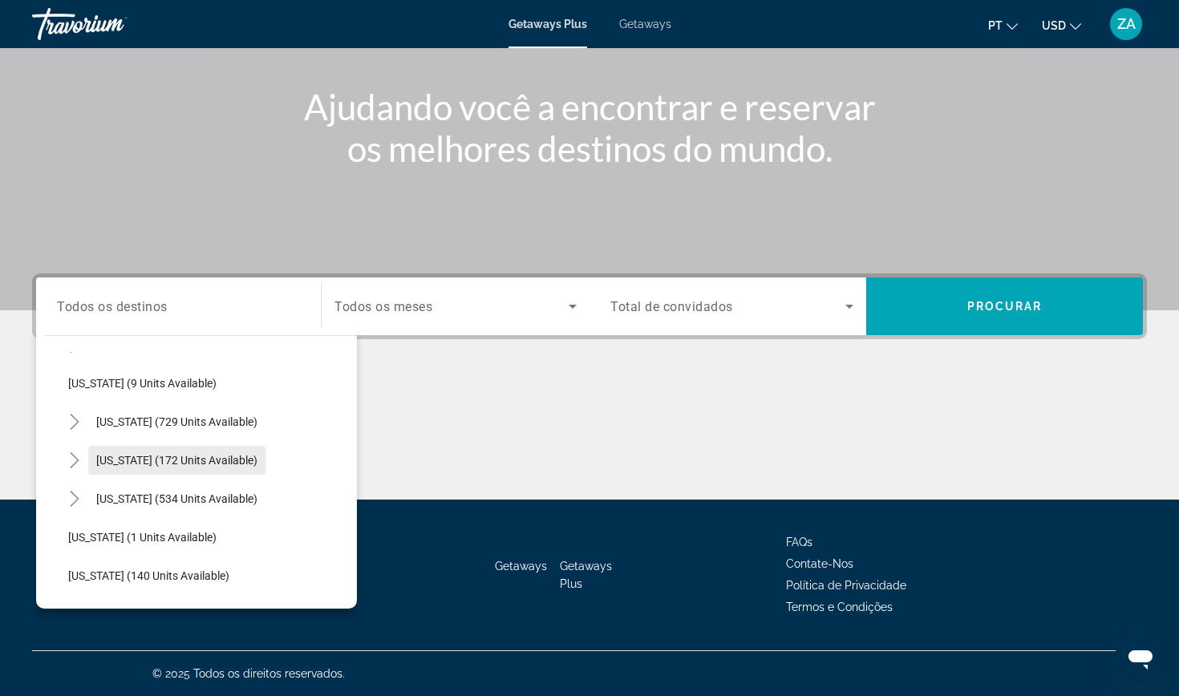
scroll to position [142, 0]
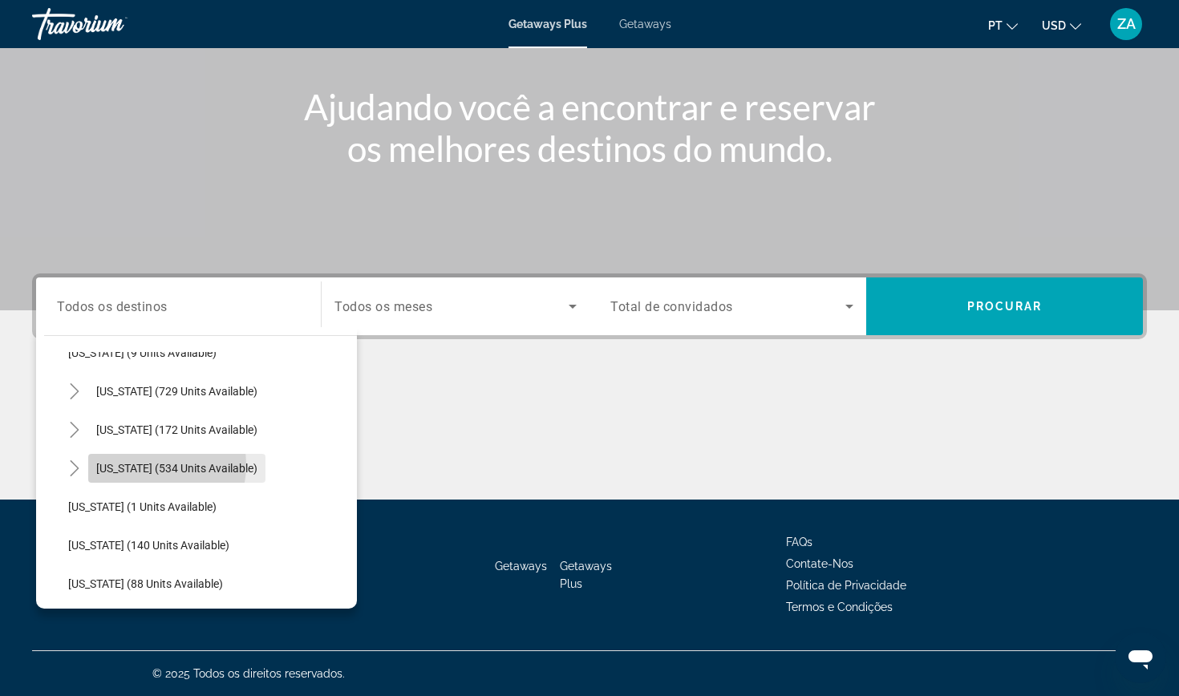
click at [148, 465] on span "[US_STATE] (534 units available)" at bounding box center [176, 468] width 161 height 13
type input "**********"
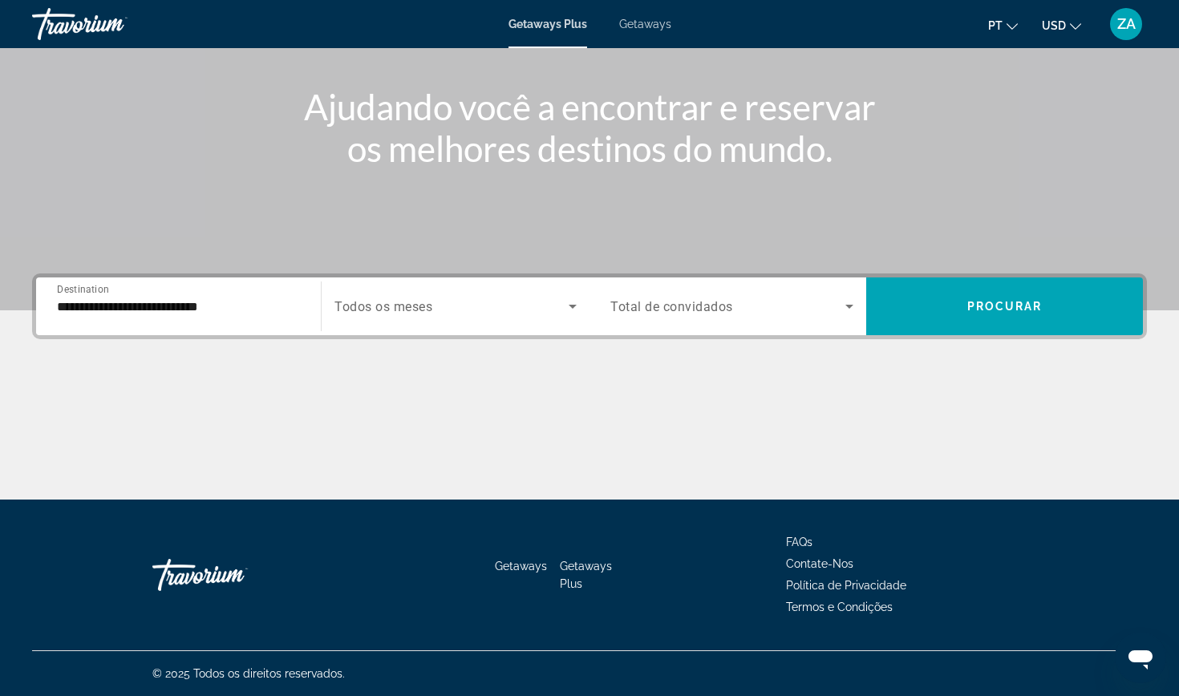
click at [394, 308] on span "Todos os meses" at bounding box center [384, 306] width 98 height 15
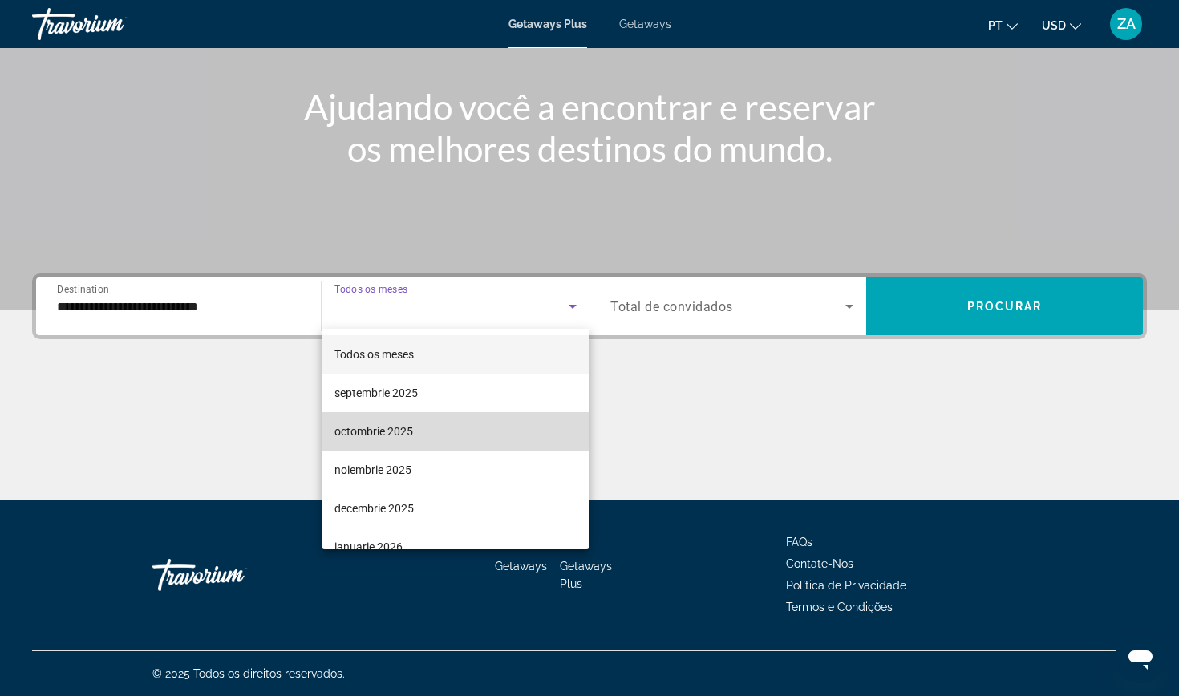
click at [364, 432] on span "octombrie 2025" at bounding box center [374, 431] width 79 height 19
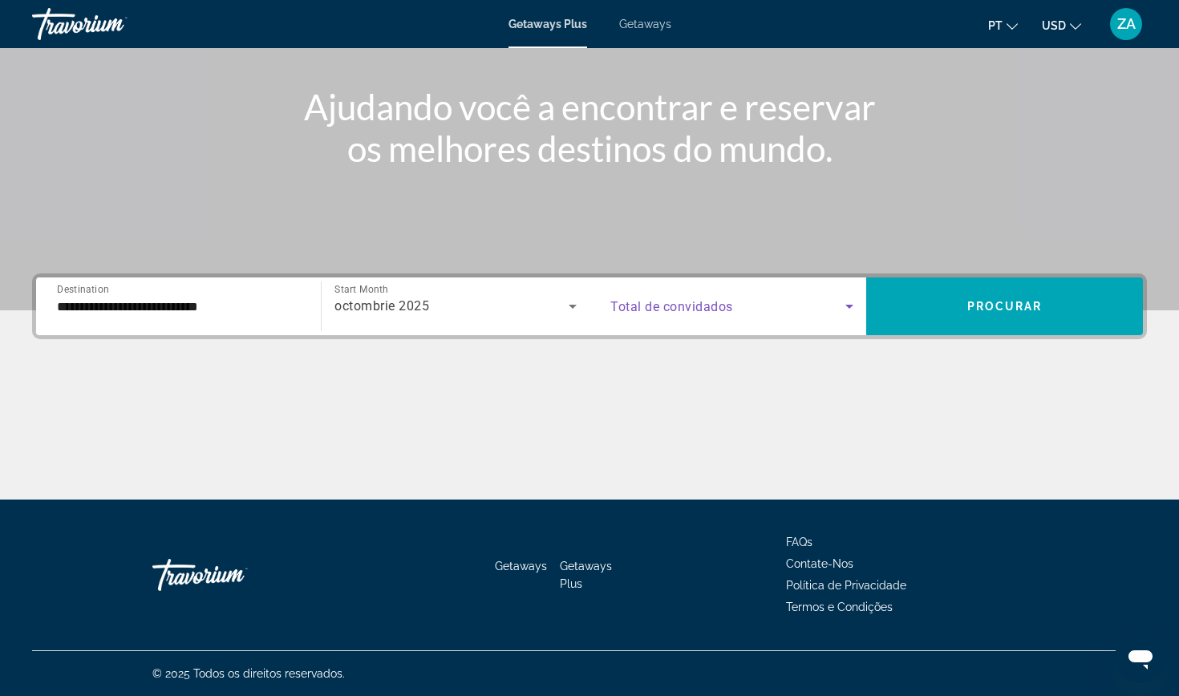
click at [803, 298] on span "Search widget" at bounding box center [728, 306] width 235 height 19
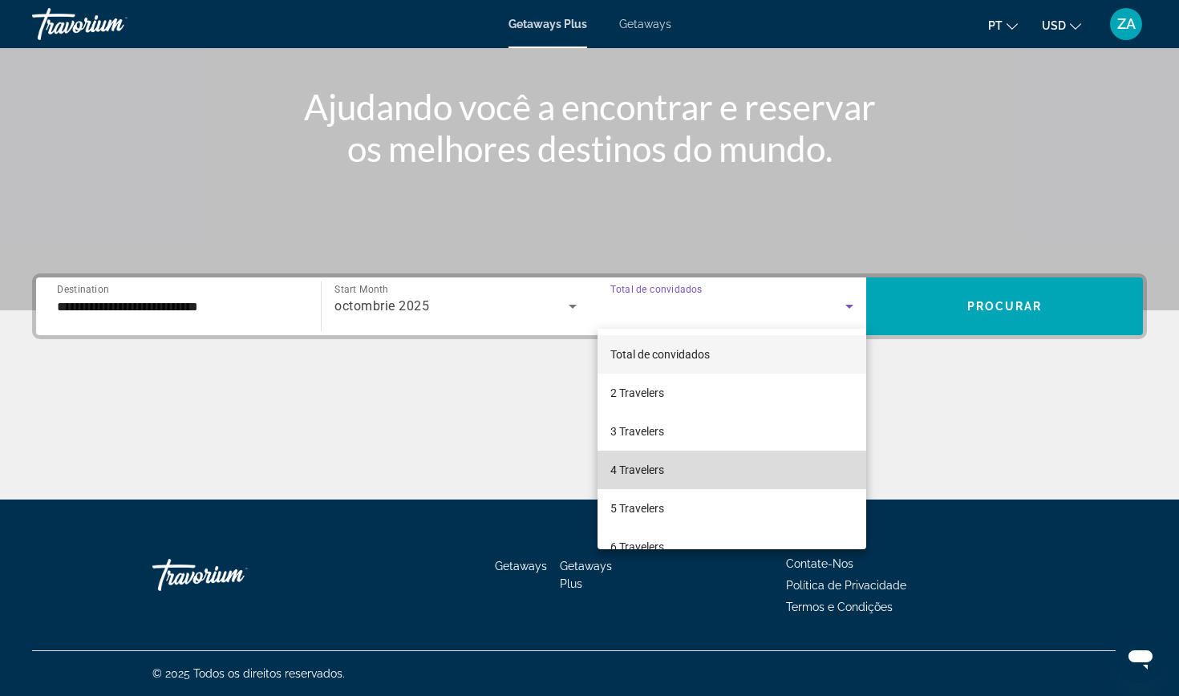
click at [649, 463] on span "4 Travelers" at bounding box center [638, 470] width 54 height 19
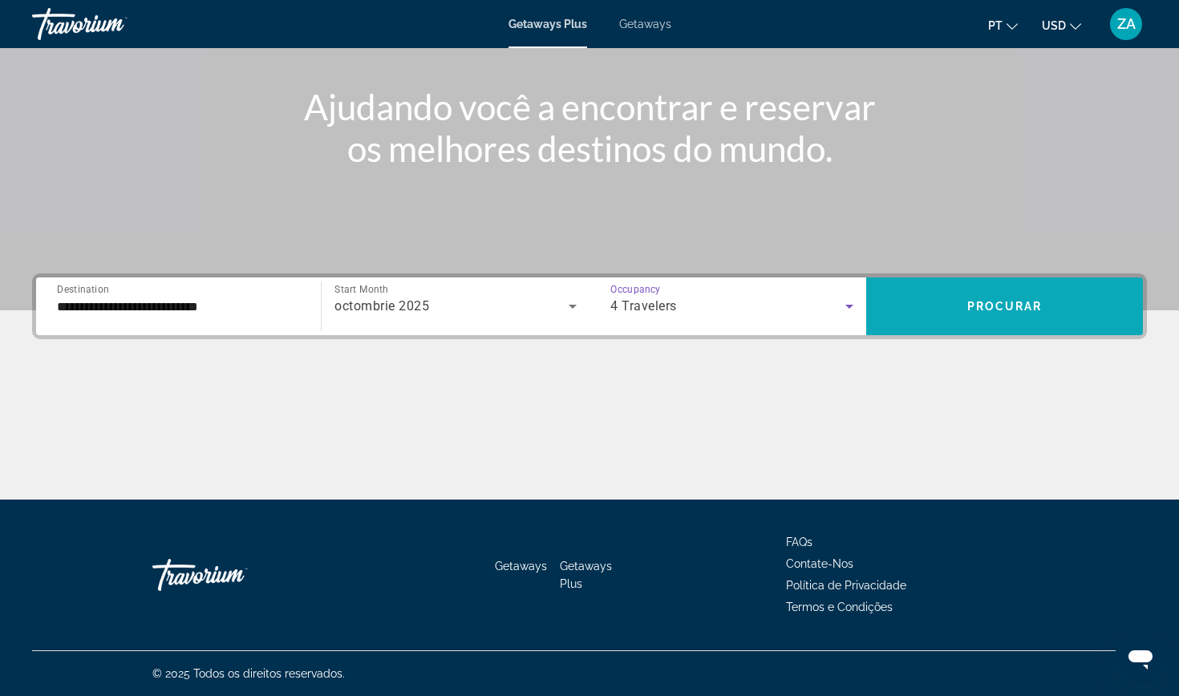
click at [1025, 297] on span "Search widget" at bounding box center [1005, 306] width 277 height 39
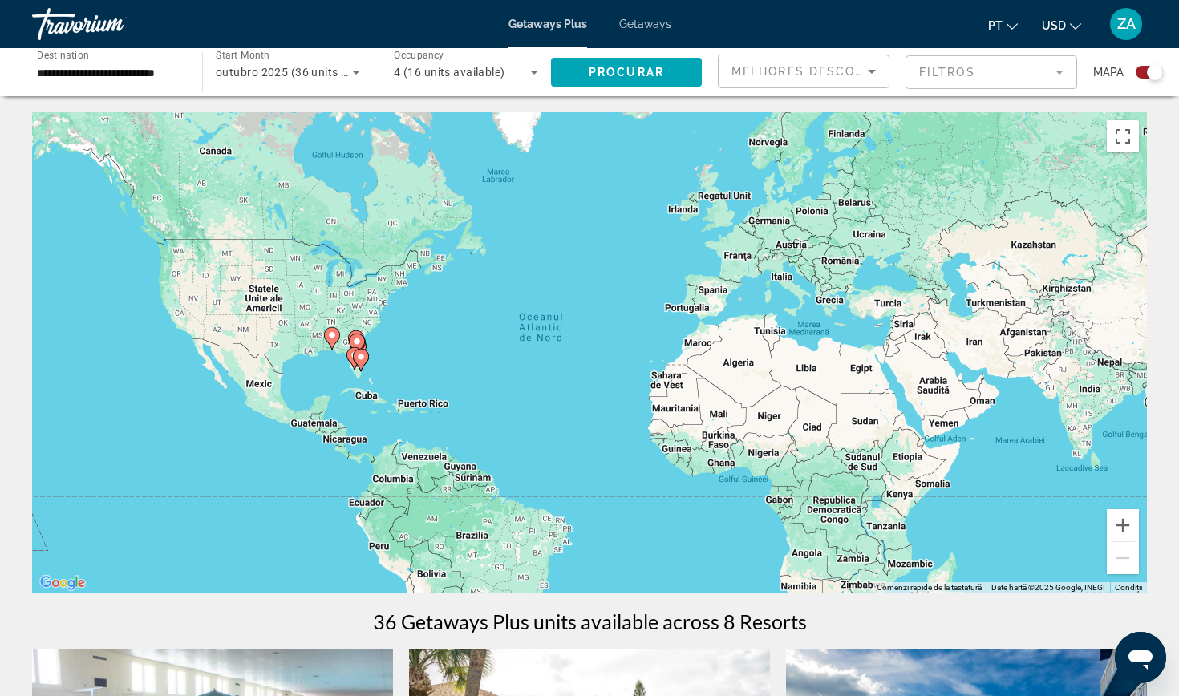
scroll to position [2, 0]
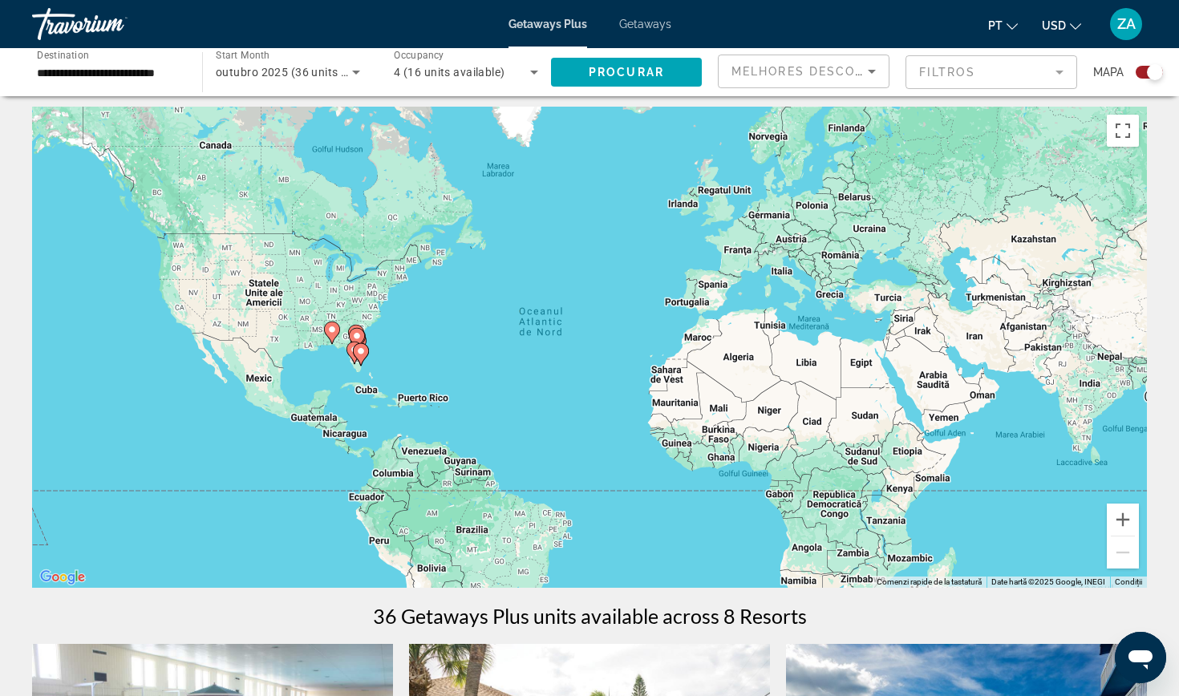
click at [979, 69] on mat-form-field "Filtros" at bounding box center [992, 72] width 172 height 34
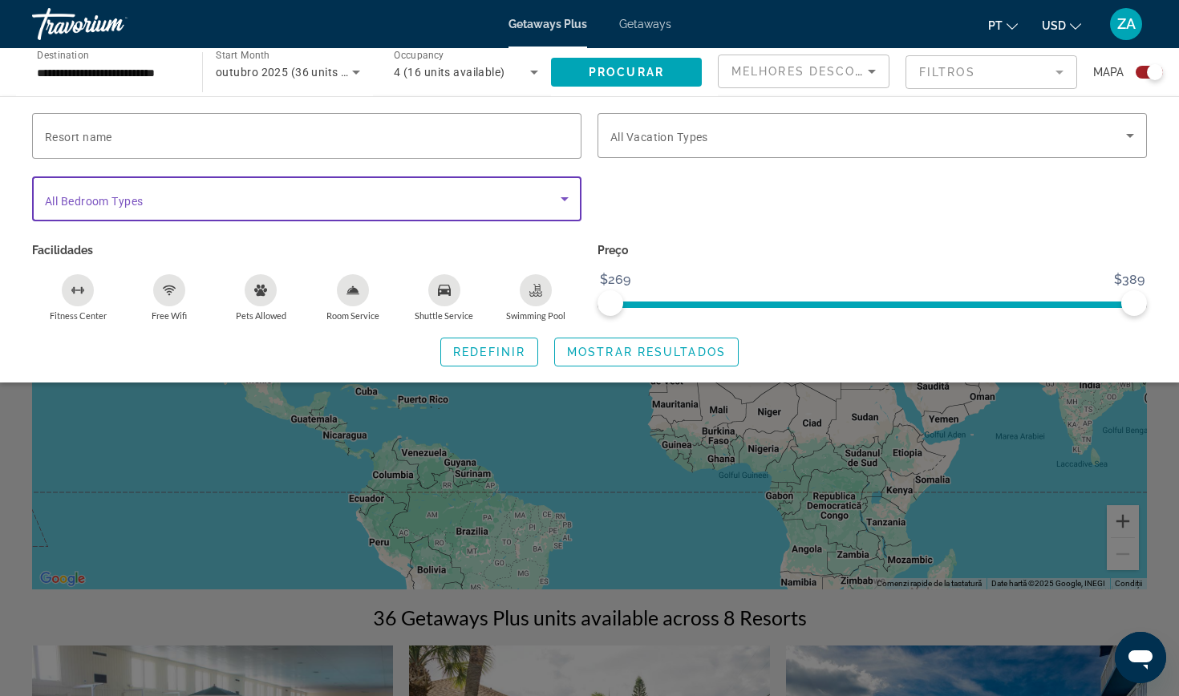
click at [567, 197] on icon "Search widget" at bounding box center [564, 198] width 19 height 19
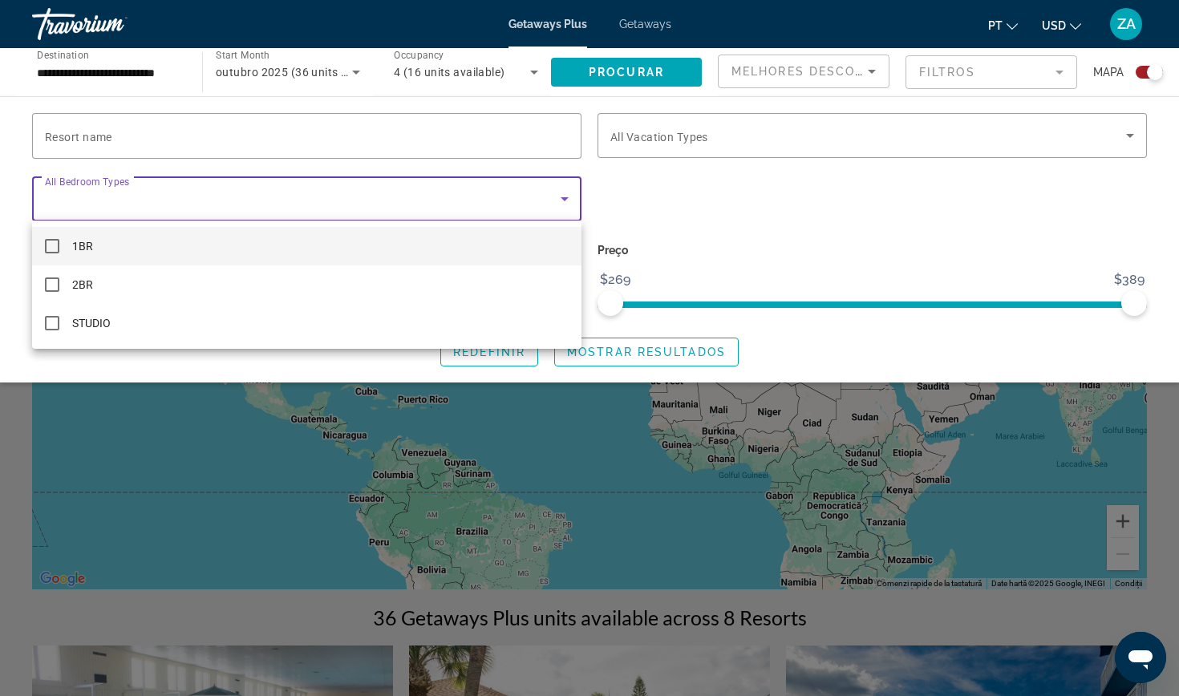
click at [567, 197] on div at bounding box center [589, 348] width 1179 height 696
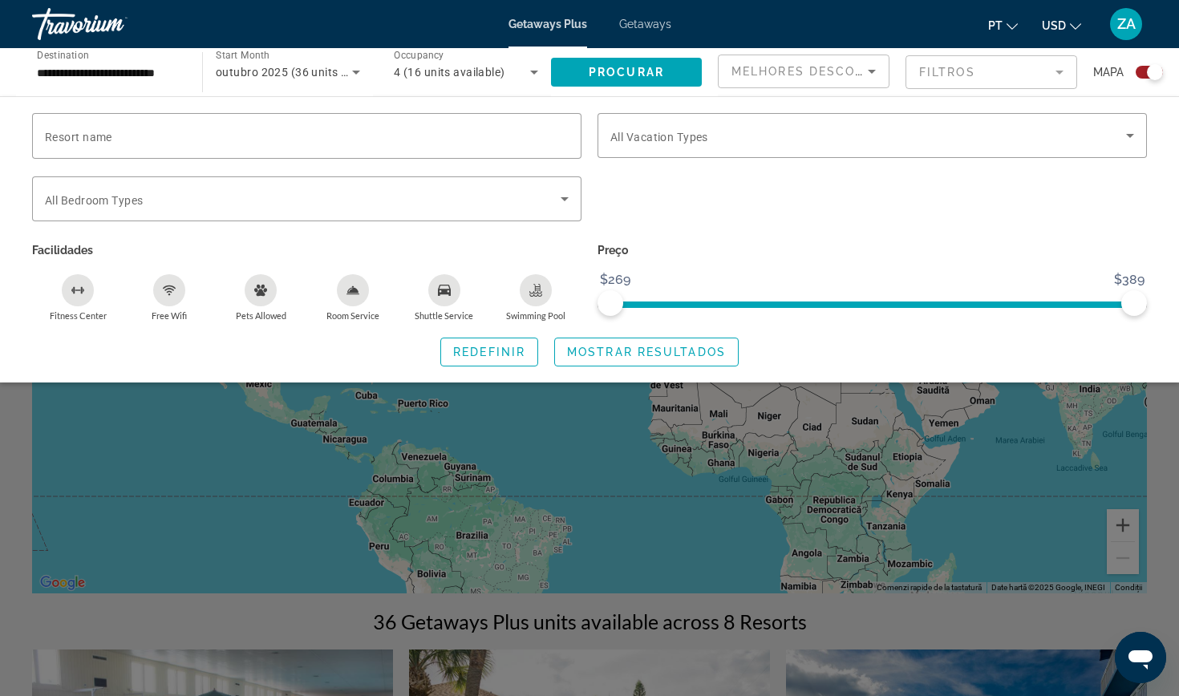
scroll to position [0, 0]
click at [860, 69] on span "Melhores descontos" at bounding box center [813, 71] width 162 height 13
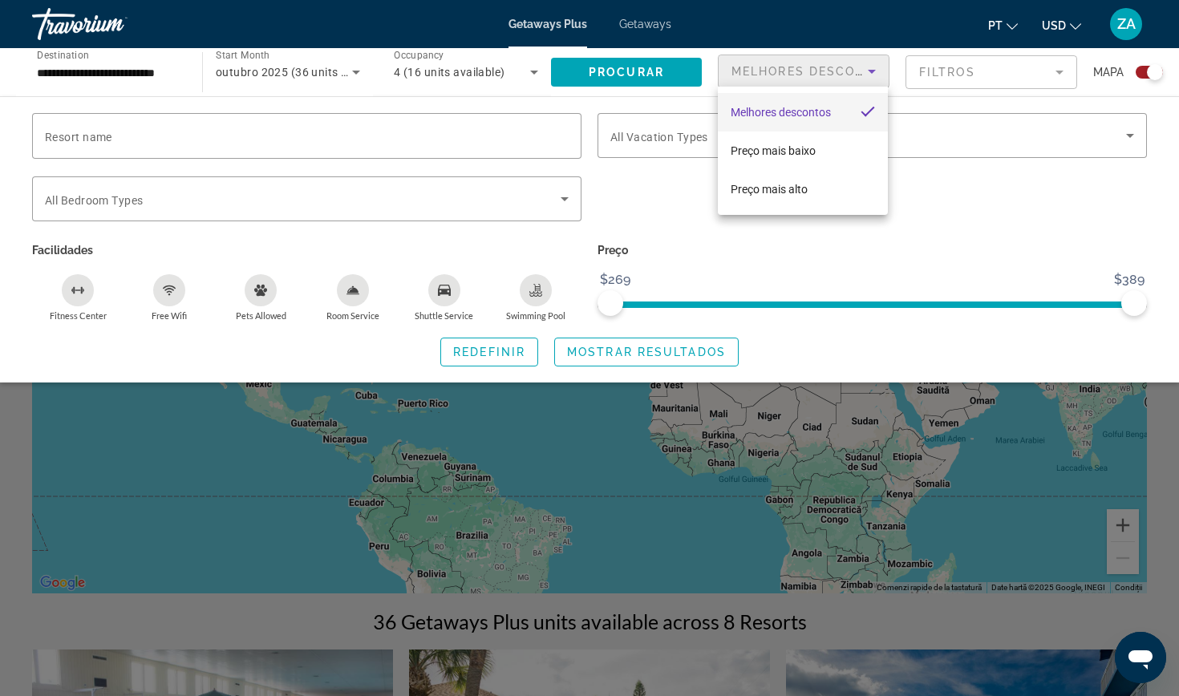
scroll to position [0, 1]
click at [859, 69] on div at bounding box center [589, 348] width 1179 height 696
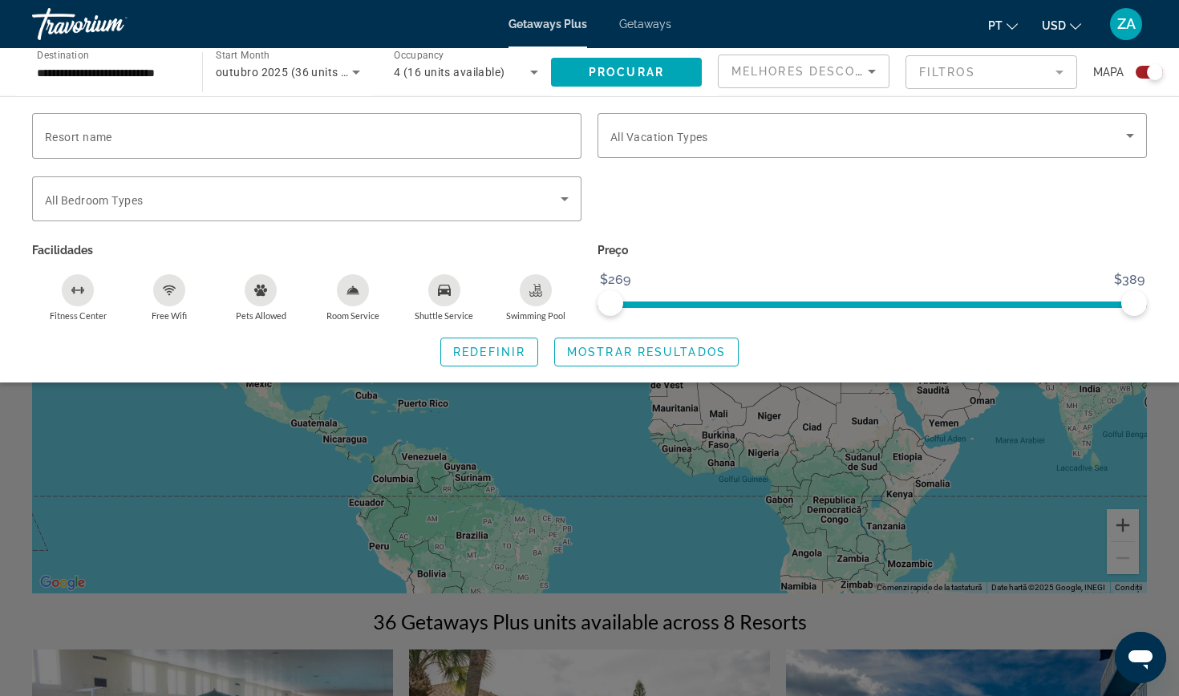
click at [549, 483] on div "Search widget" at bounding box center [589, 469] width 1179 height 456
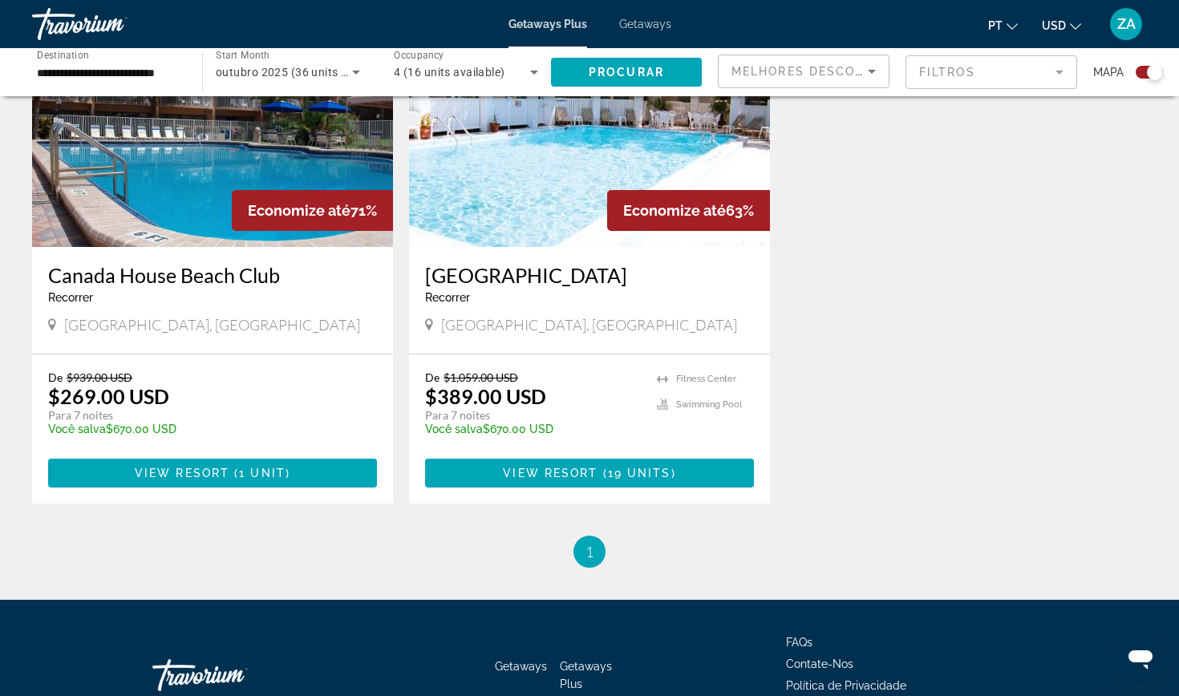
scroll to position [1780, 0]
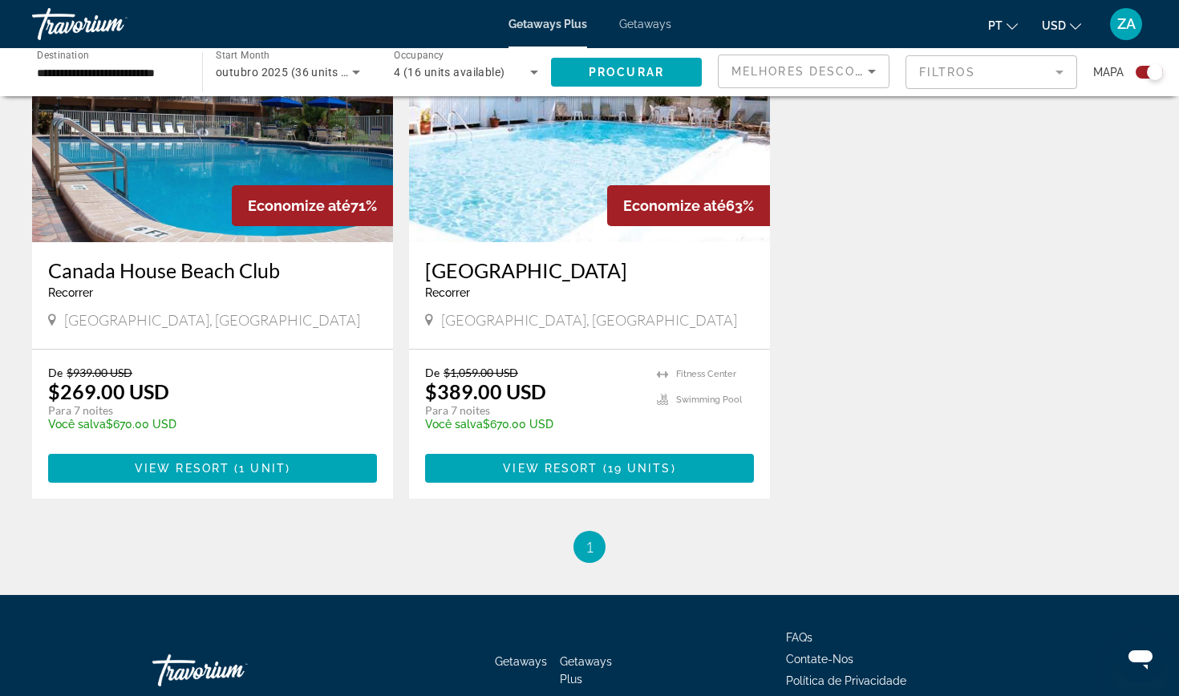
click at [106, 58] on div "**********" at bounding box center [109, 73] width 144 height 46
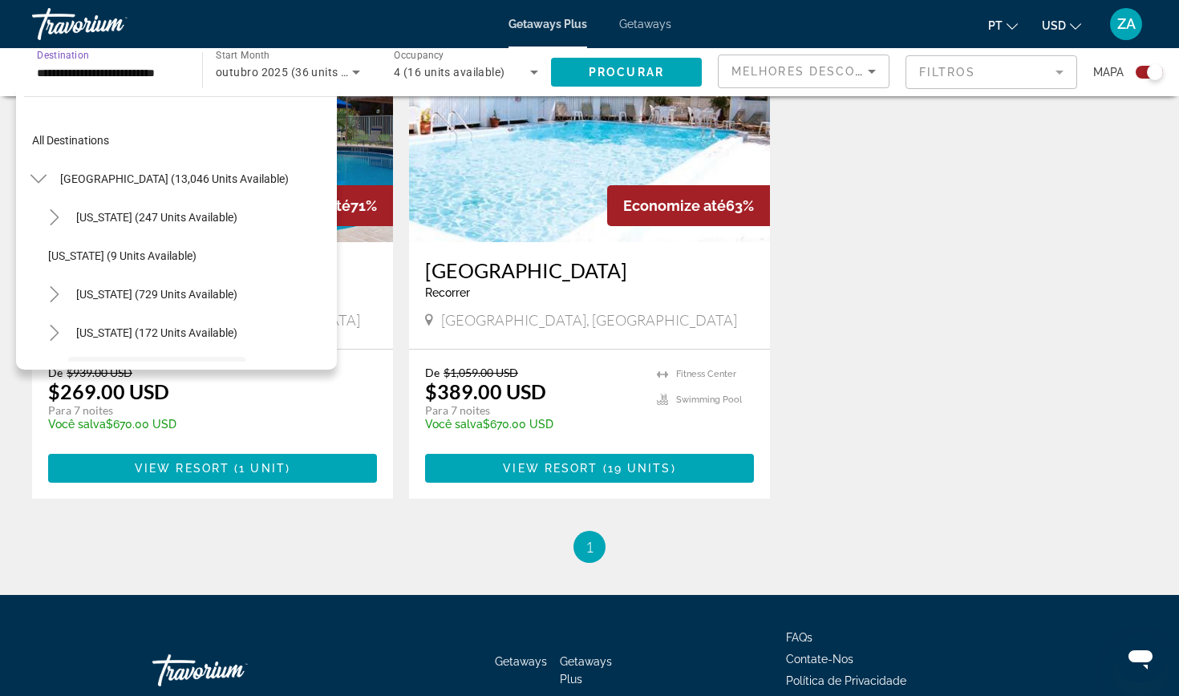
scroll to position [134, 0]
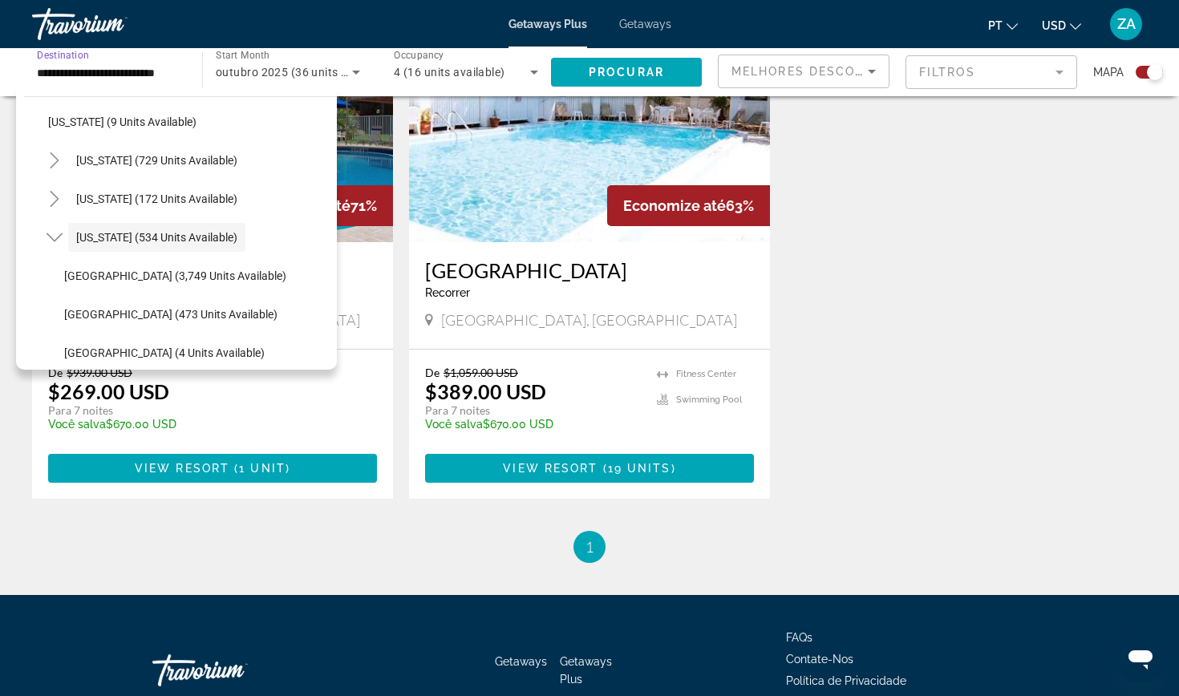
click at [105, 74] on input "**********" at bounding box center [109, 72] width 144 height 19
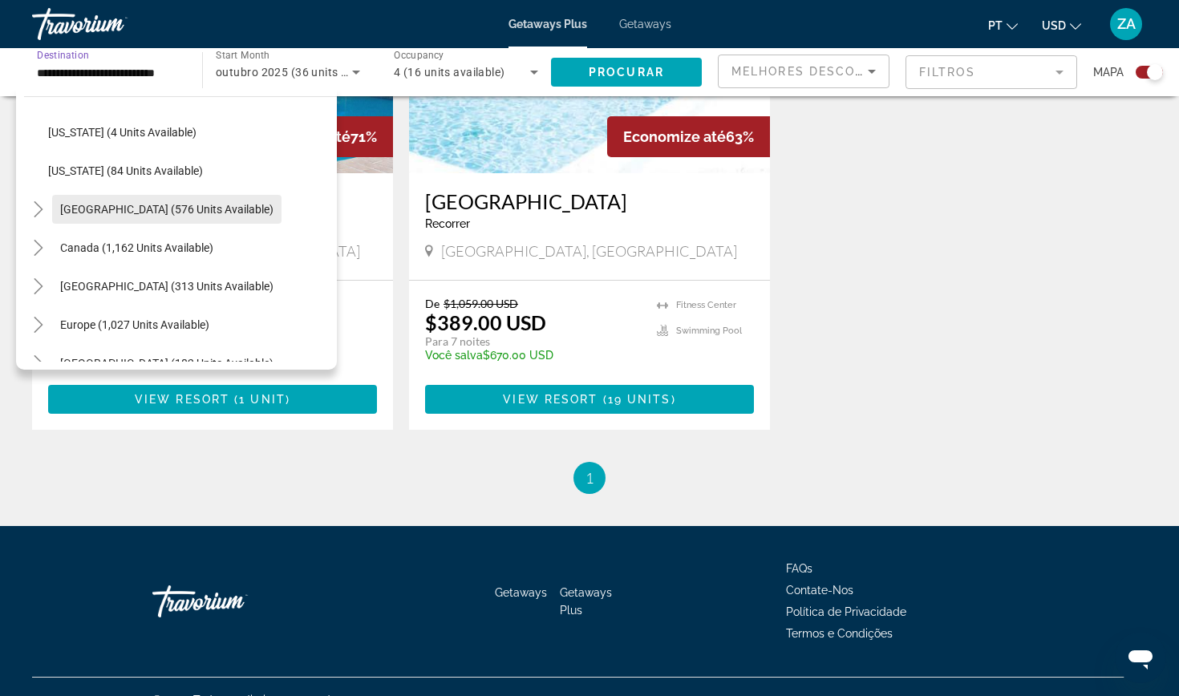
scroll to position [1435, 0]
click at [40, 209] on icon "Toggle Mexico (576 units available)" at bounding box center [38, 208] width 9 height 16
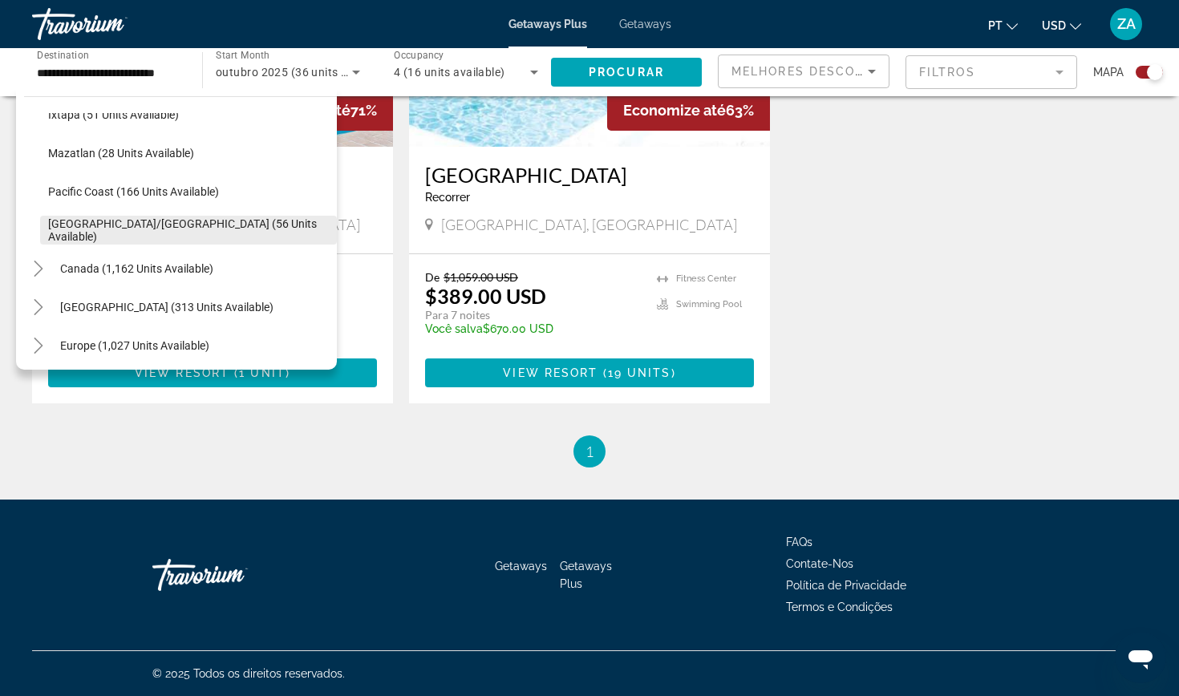
scroll to position [1796, 0]
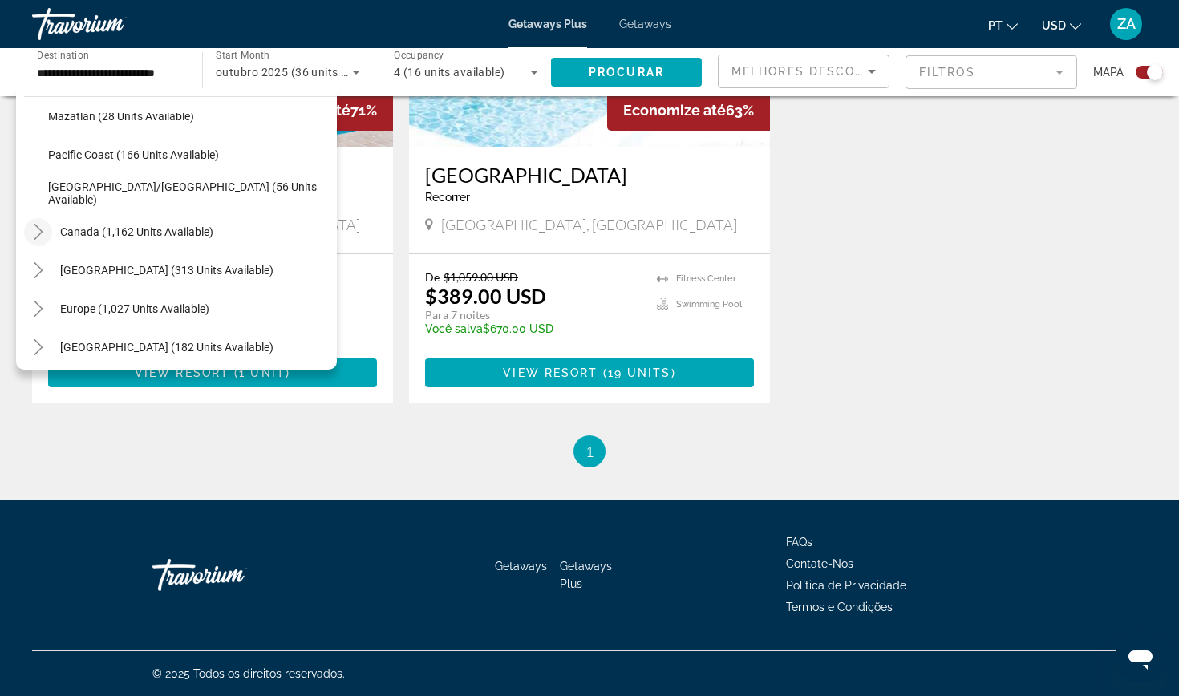
click at [35, 233] on icon "Toggle Canada (1,162 units available)" at bounding box center [38, 232] width 16 height 16
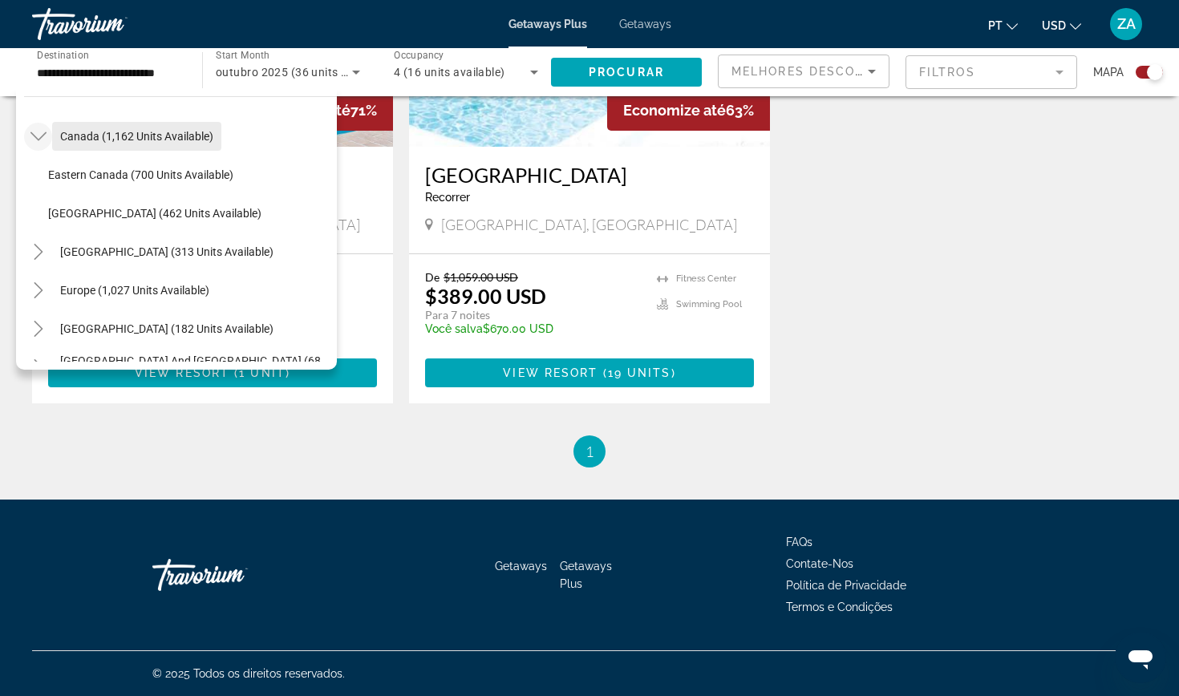
scroll to position [1892, 0]
click at [35, 253] on icon "Toggle Caribbean & Atlantic Islands (313 units available)" at bounding box center [38, 251] width 16 height 16
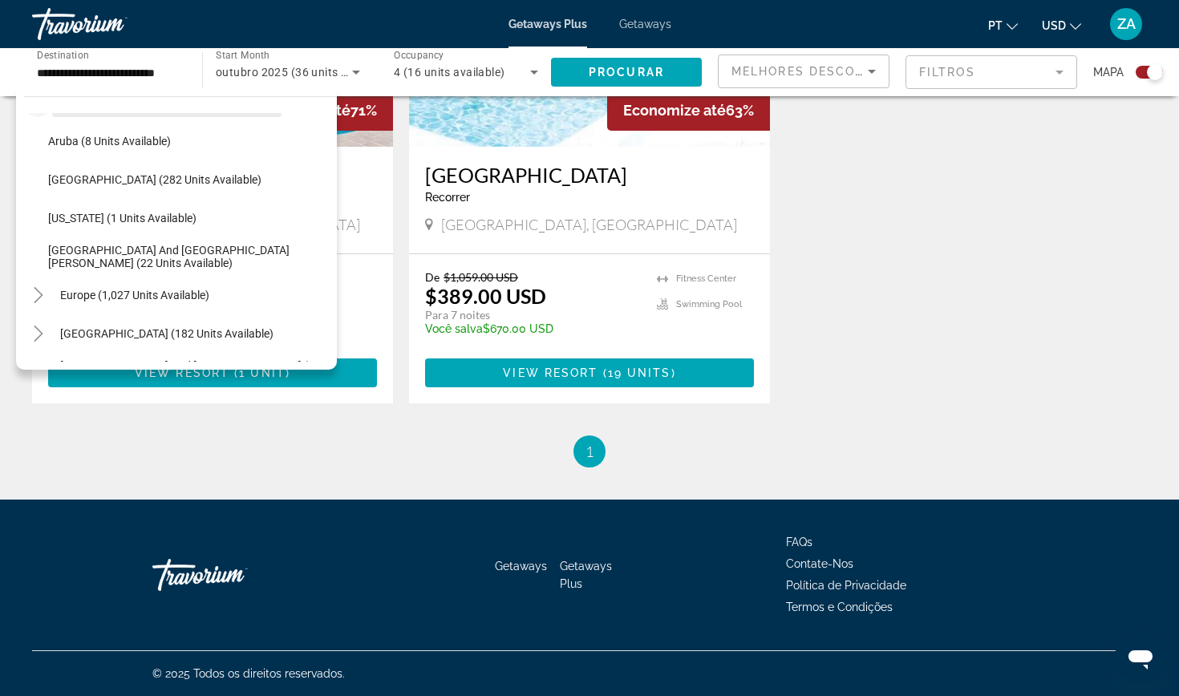
scroll to position [2049, 0]
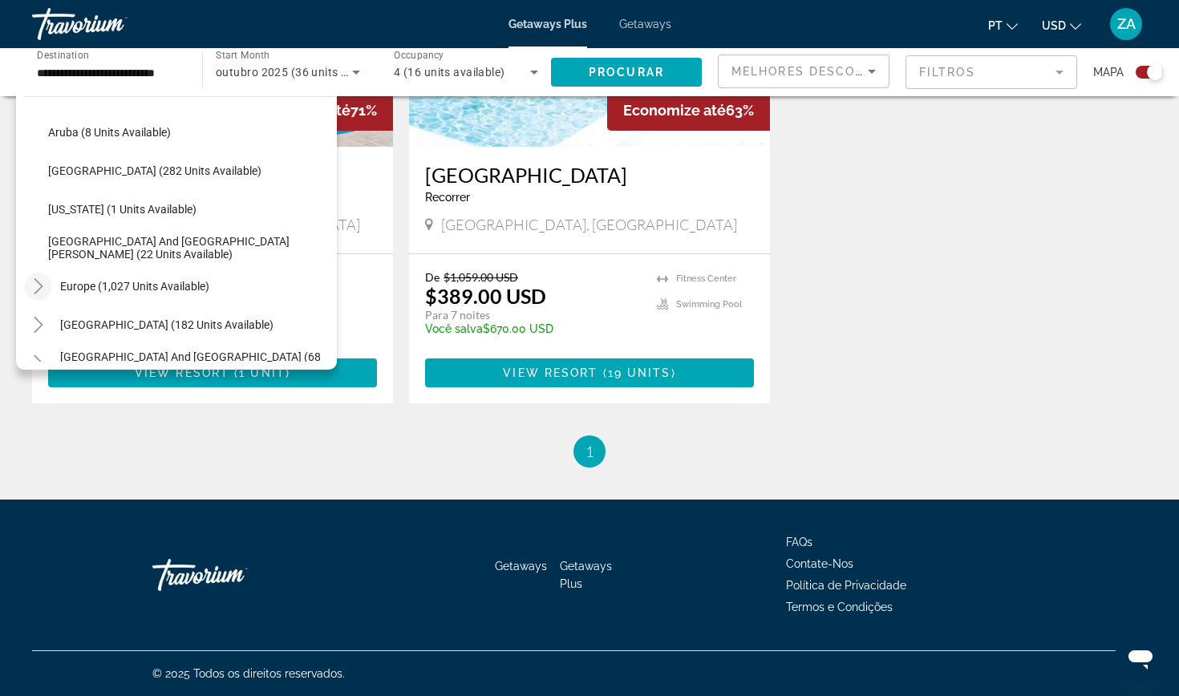
click at [43, 282] on icon "Toggle Europe (1,027 units available)" at bounding box center [38, 286] width 16 height 16
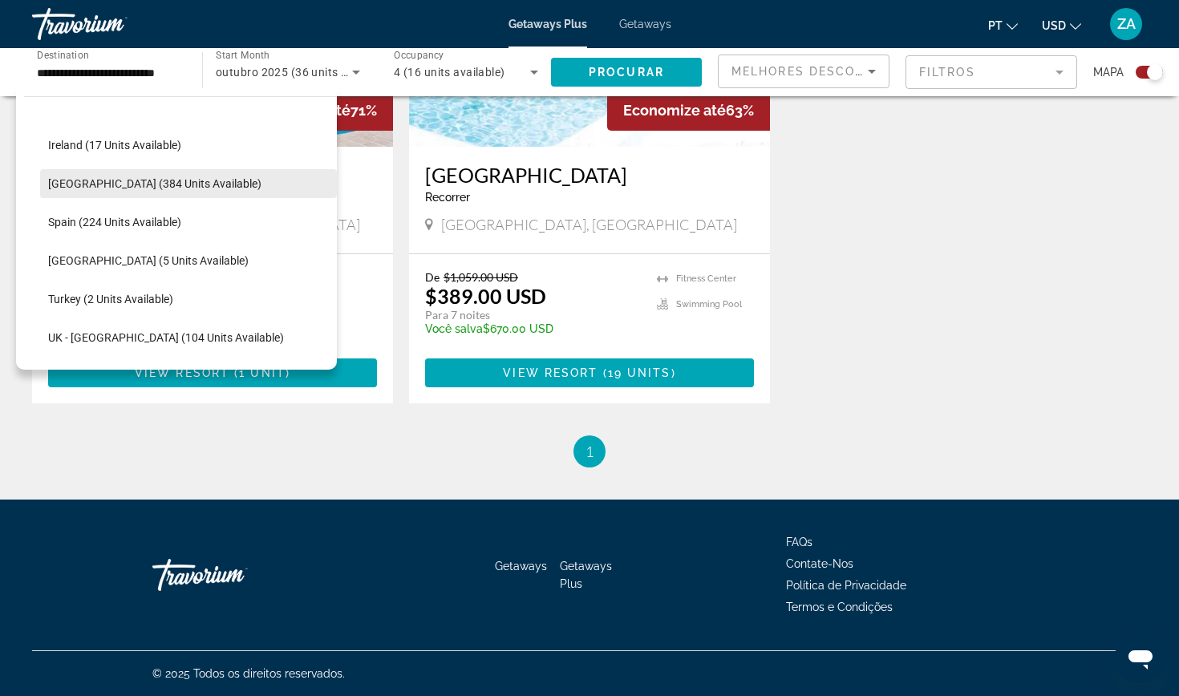
scroll to position [1899, 0]
click at [124, 182] on span "[GEOGRAPHIC_DATA] (384 units available)" at bounding box center [154, 183] width 213 height 13
type input "**********"
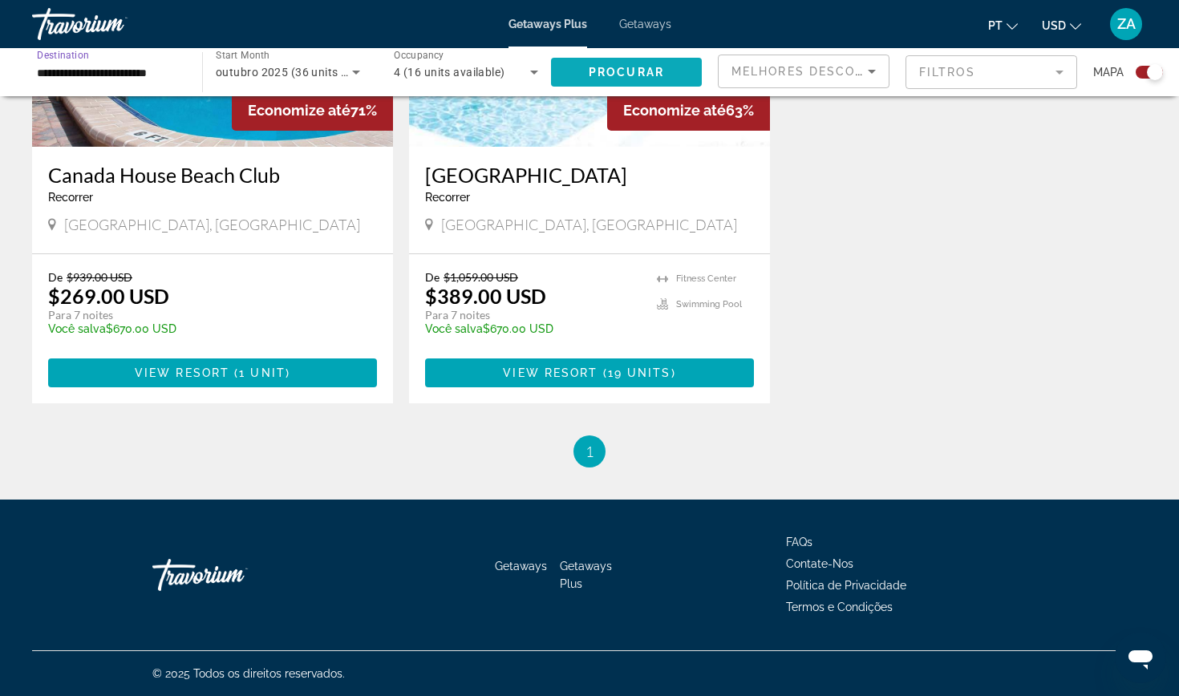
click at [604, 67] on span "Procurar" at bounding box center [626, 72] width 75 height 13
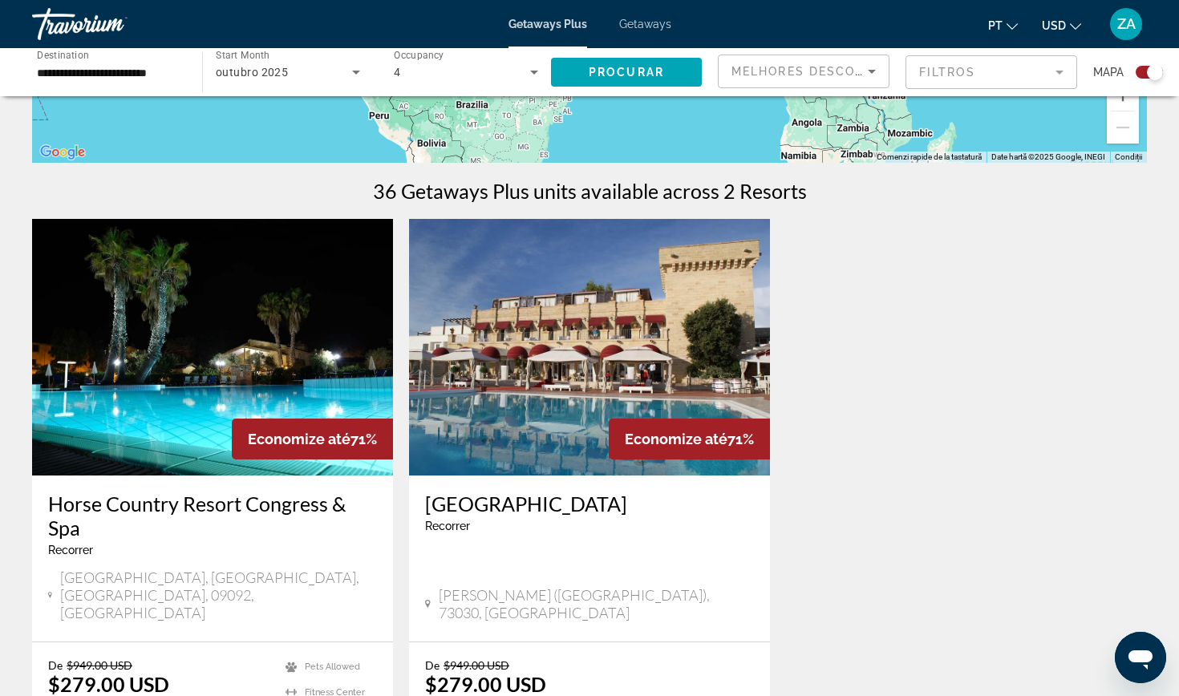
scroll to position [443, 0]
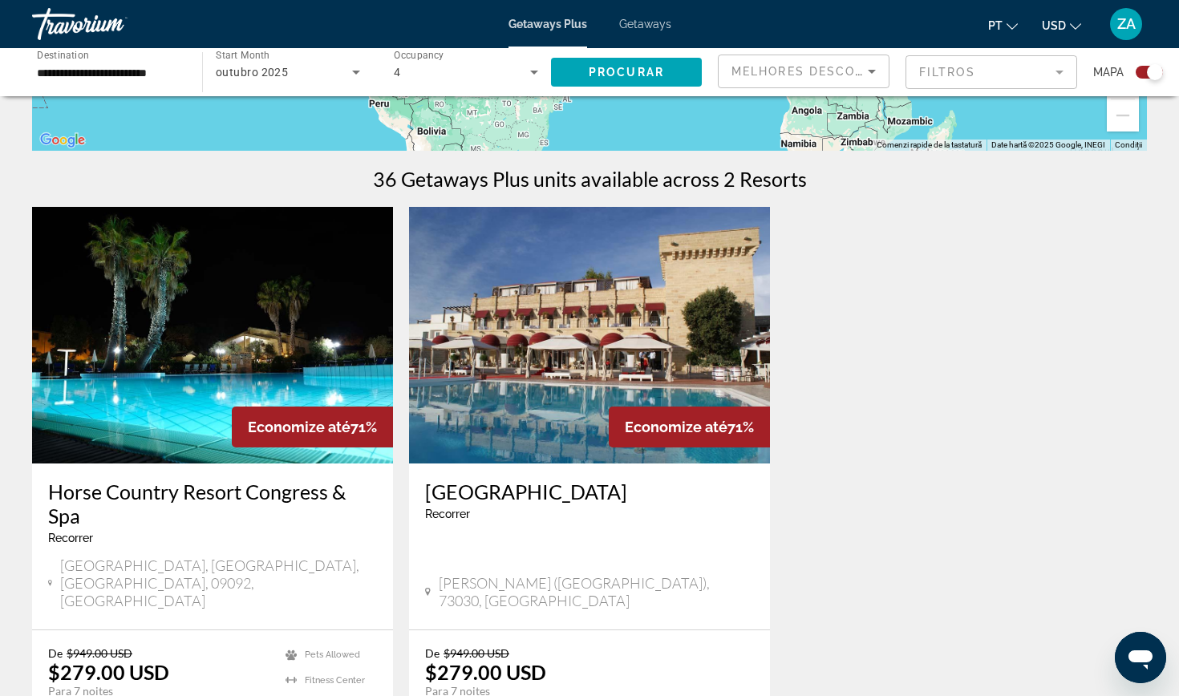
click at [253, 321] on img "Main content" at bounding box center [212, 335] width 361 height 257
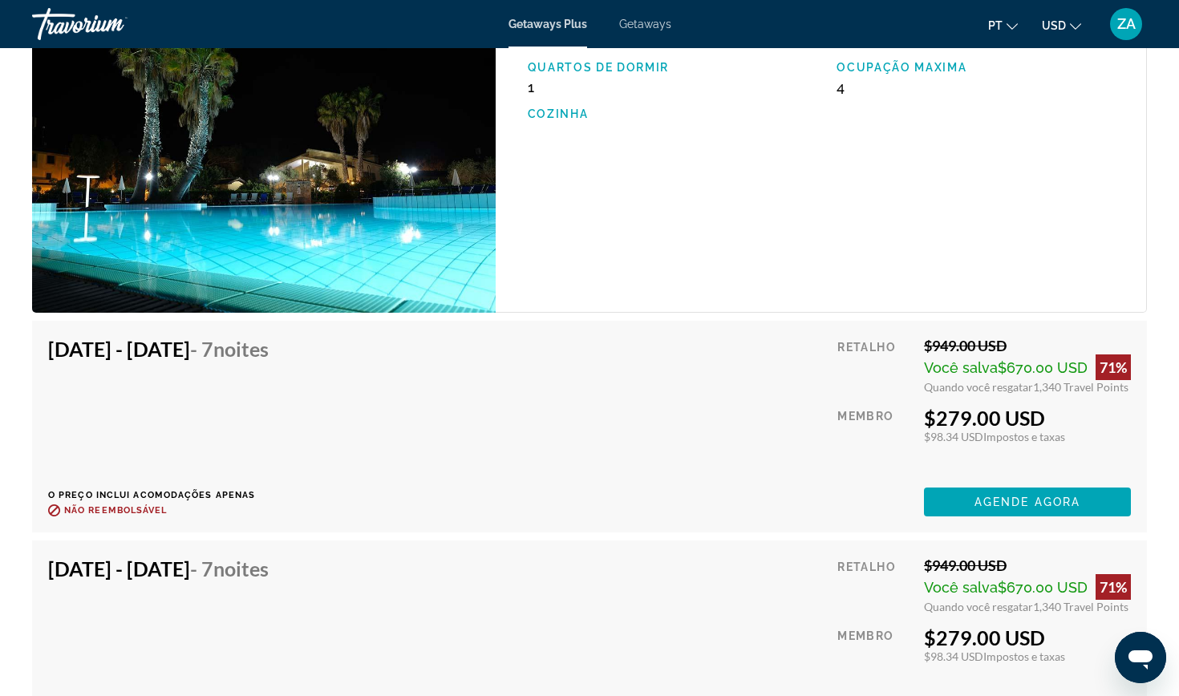
scroll to position [2654, 0]
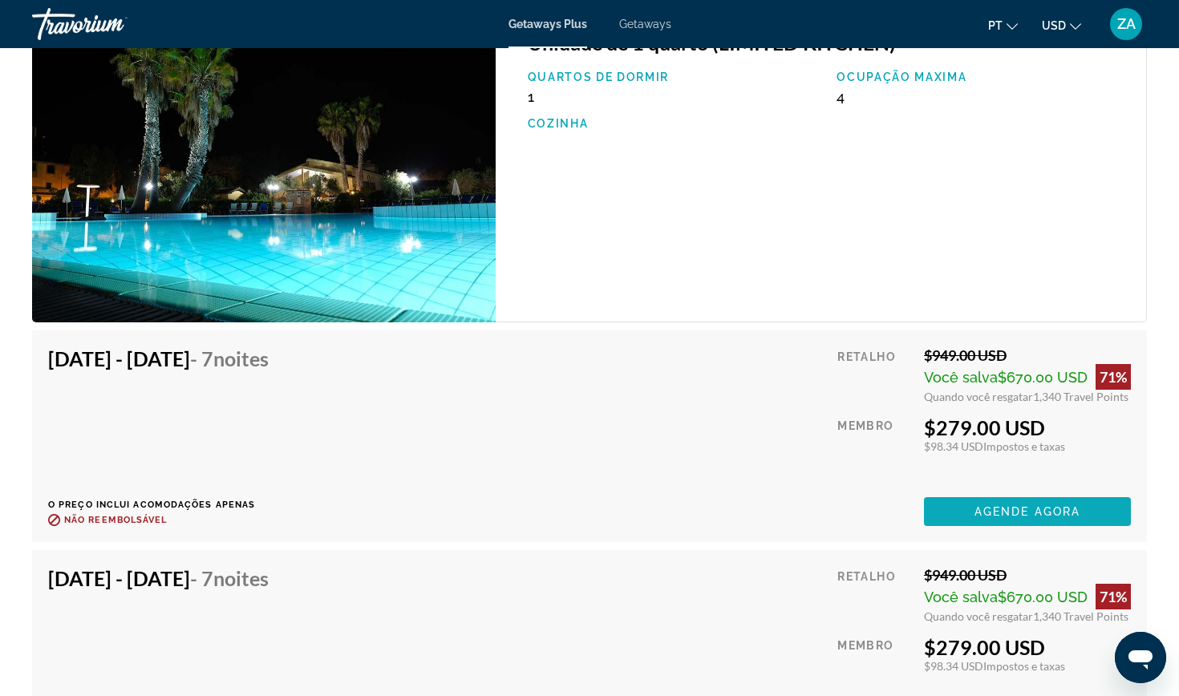
click at [1034, 511] on span "Agende agora" at bounding box center [1028, 511] width 106 height 13
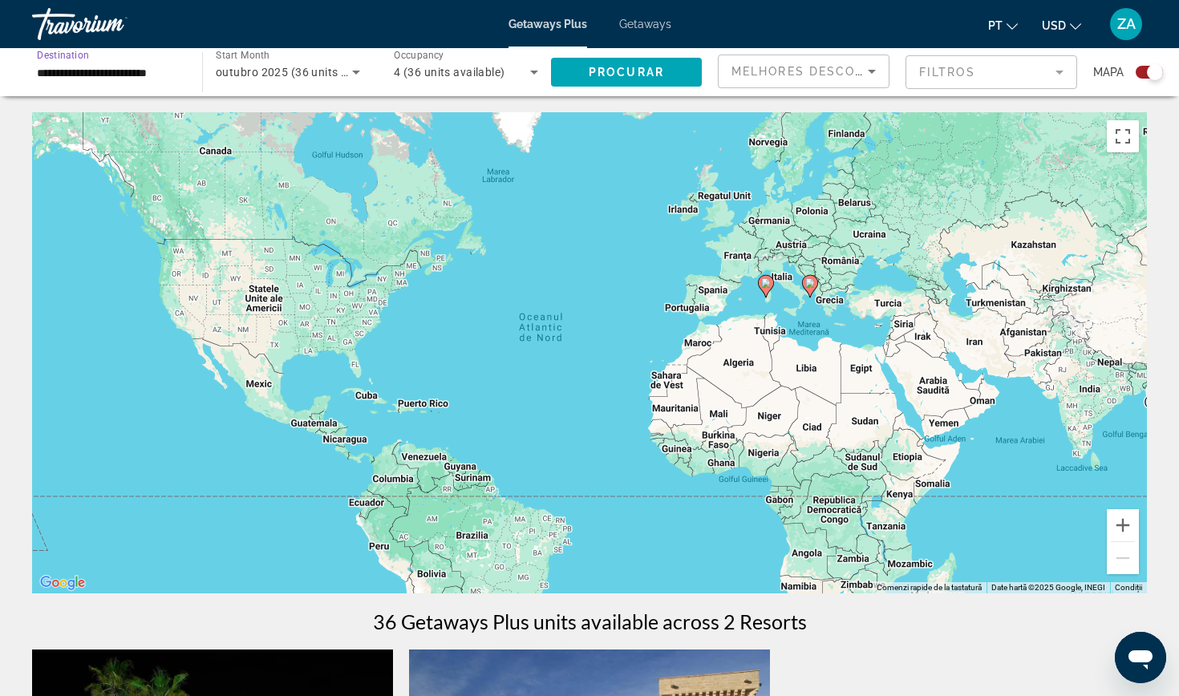
click at [165, 65] on input "**********" at bounding box center [109, 72] width 144 height 19
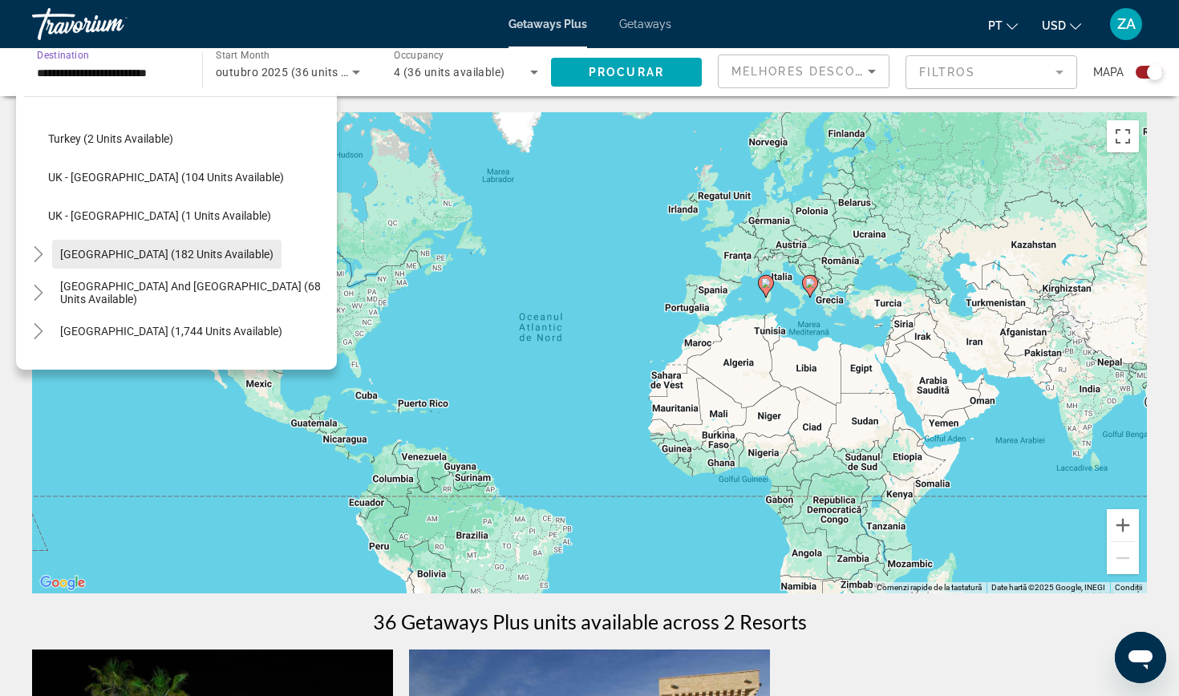
scroll to position [580, 0]
click at [47, 248] on mat-icon "Toggle Australia (182 units available)" at bounding box center [38, 254] width 28 height 28
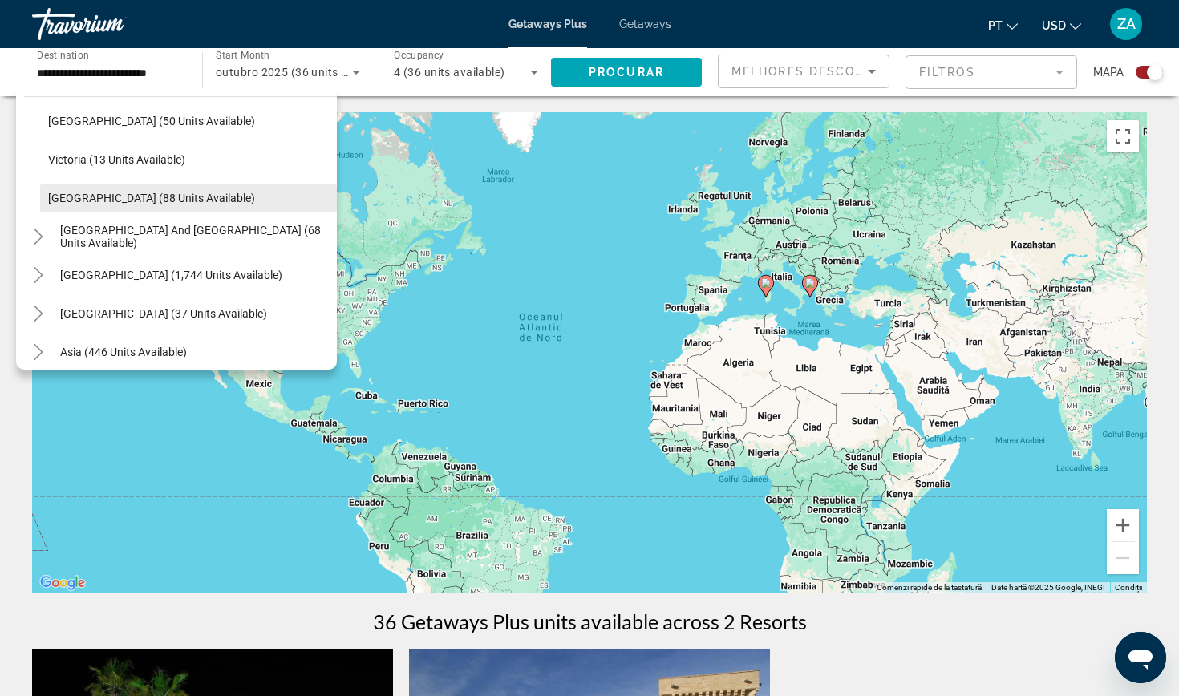
scroll to position [833, 0]
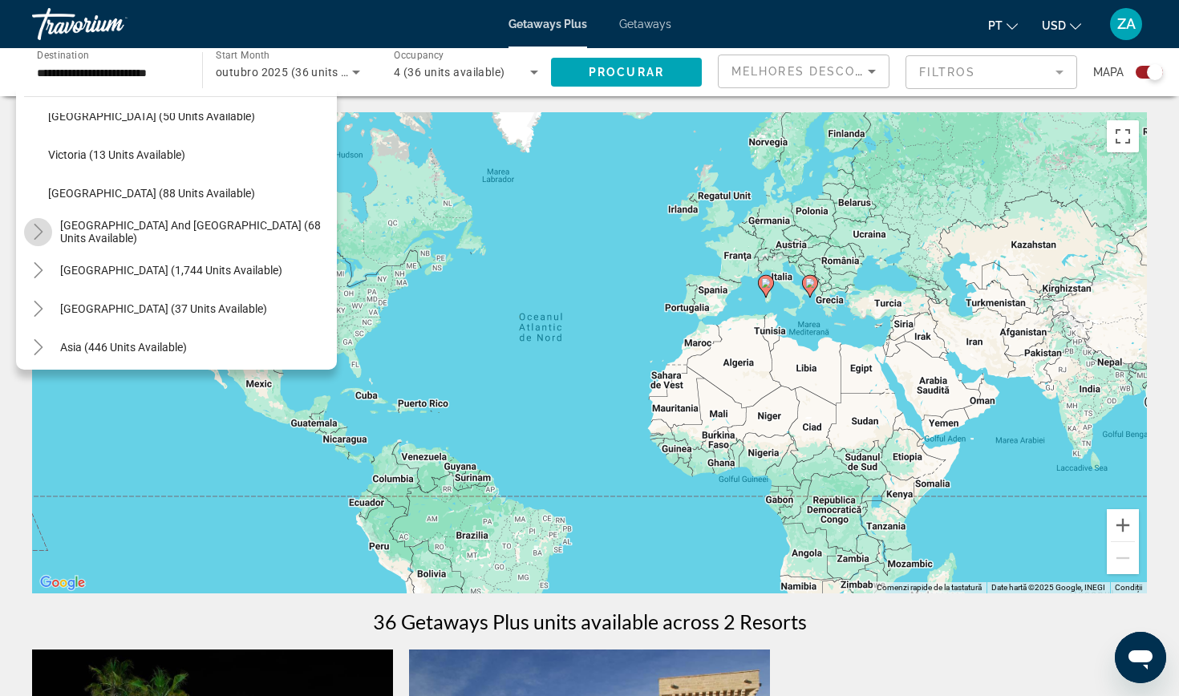
click at [46, 230] on icon "Toggle South Pacific and Oceania (68 units available)" at bounding box center [38, 232] width 16 height 16
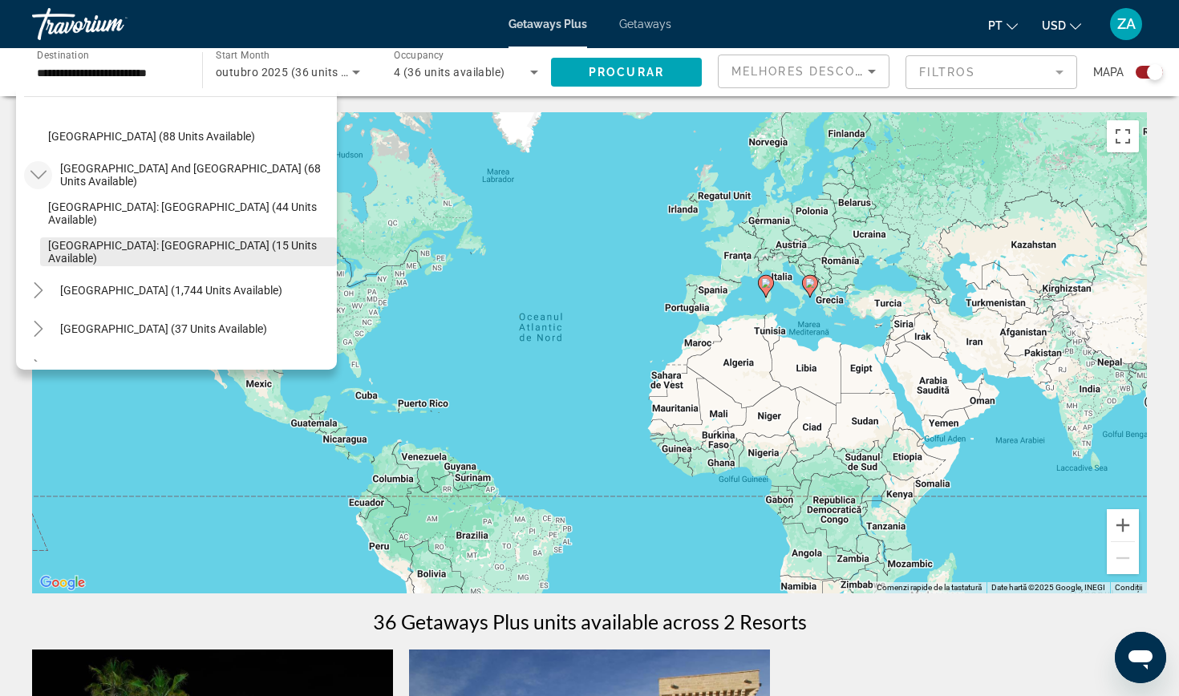
scroll to position [911, 0]
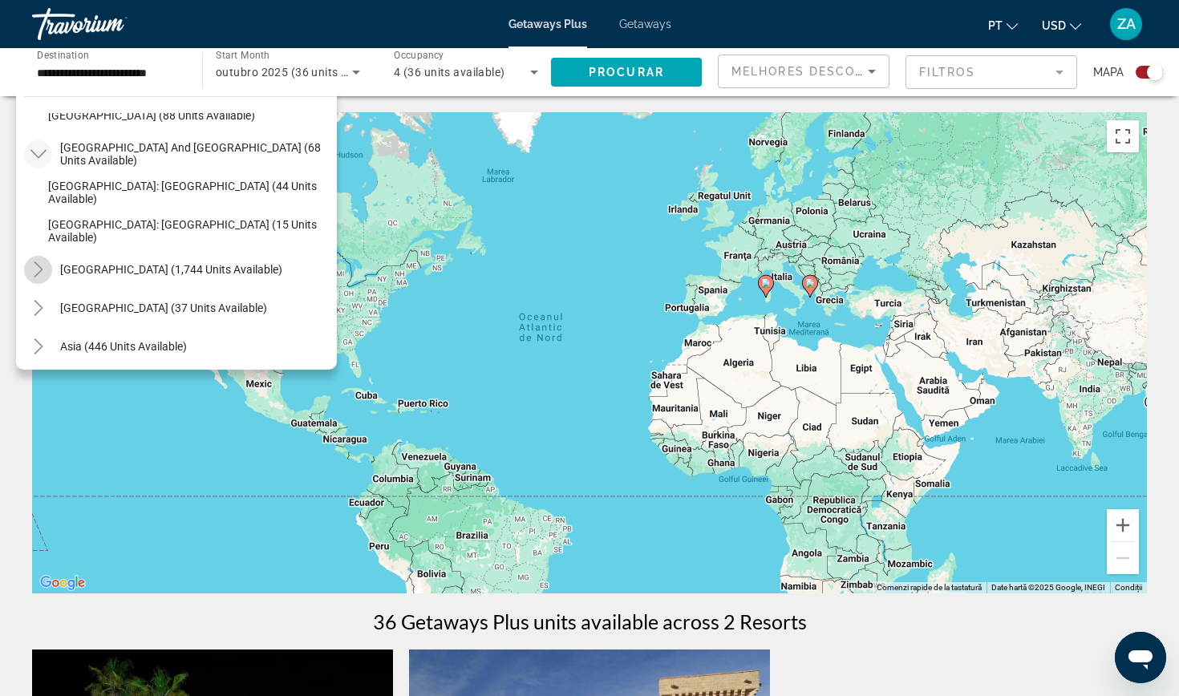
click at [45, 267] on icon "Toggle South America (1,744 units available)" at bounding box center [38, 270] width 16 height 16
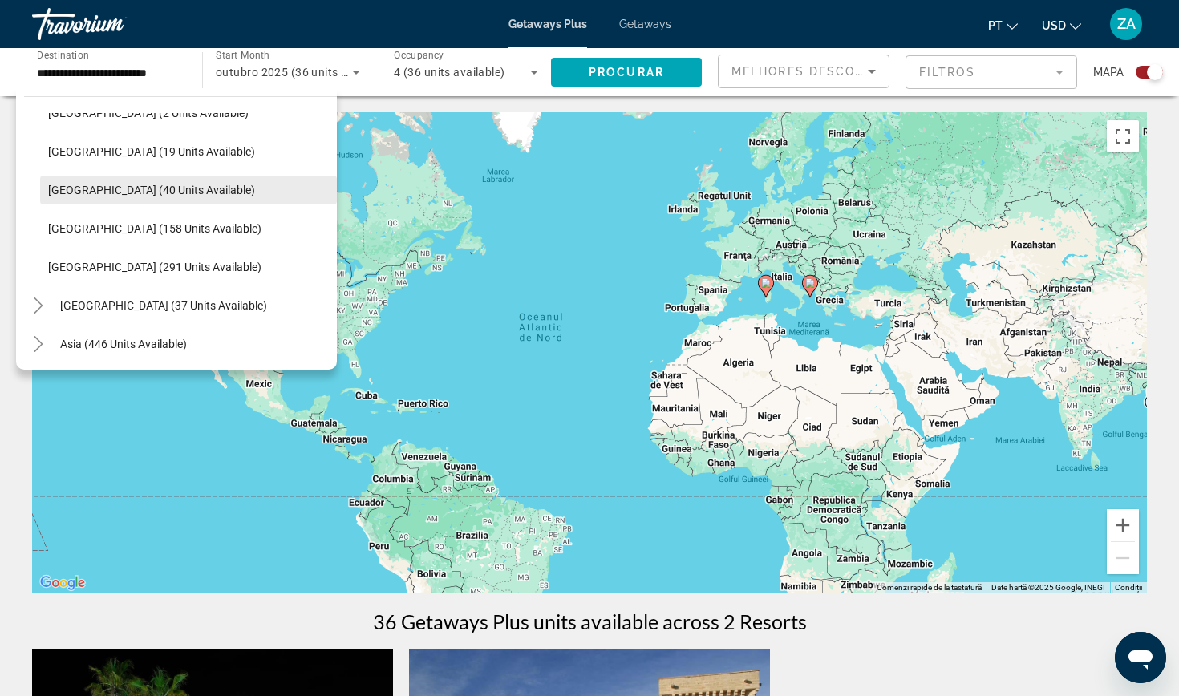
scroll to position [1231, 0]
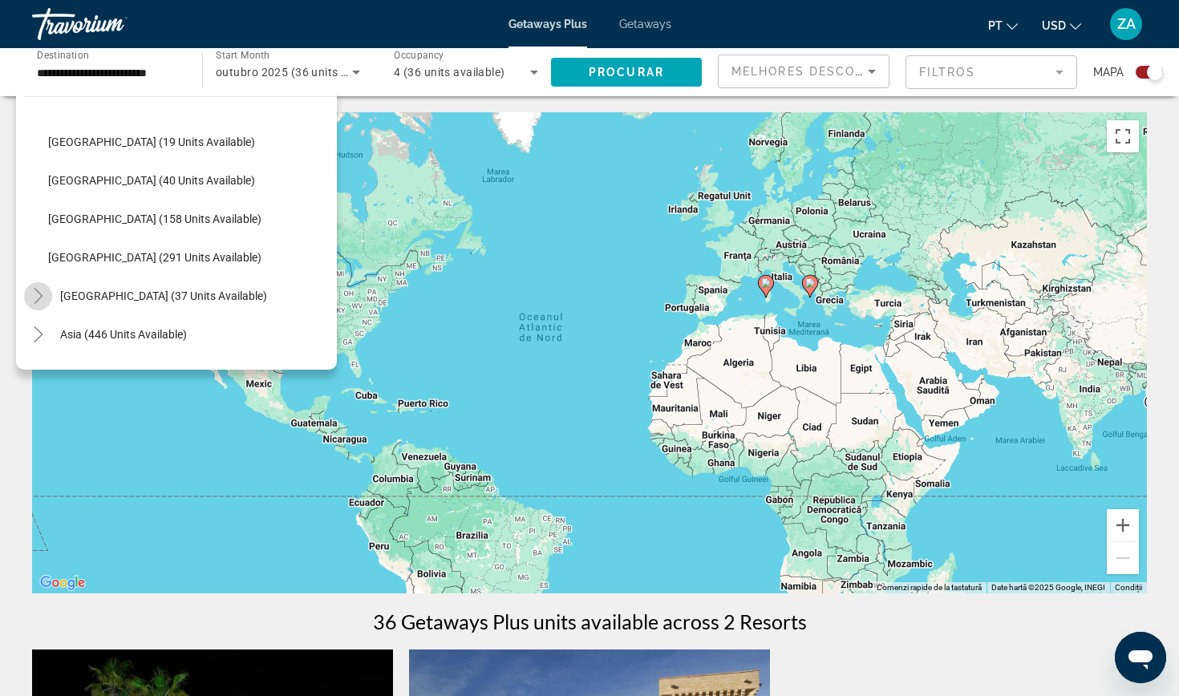
click at [43, 297] on icon "Toggle Central America (37 units available)" at bounding box center [38, 296] width 9 height 16
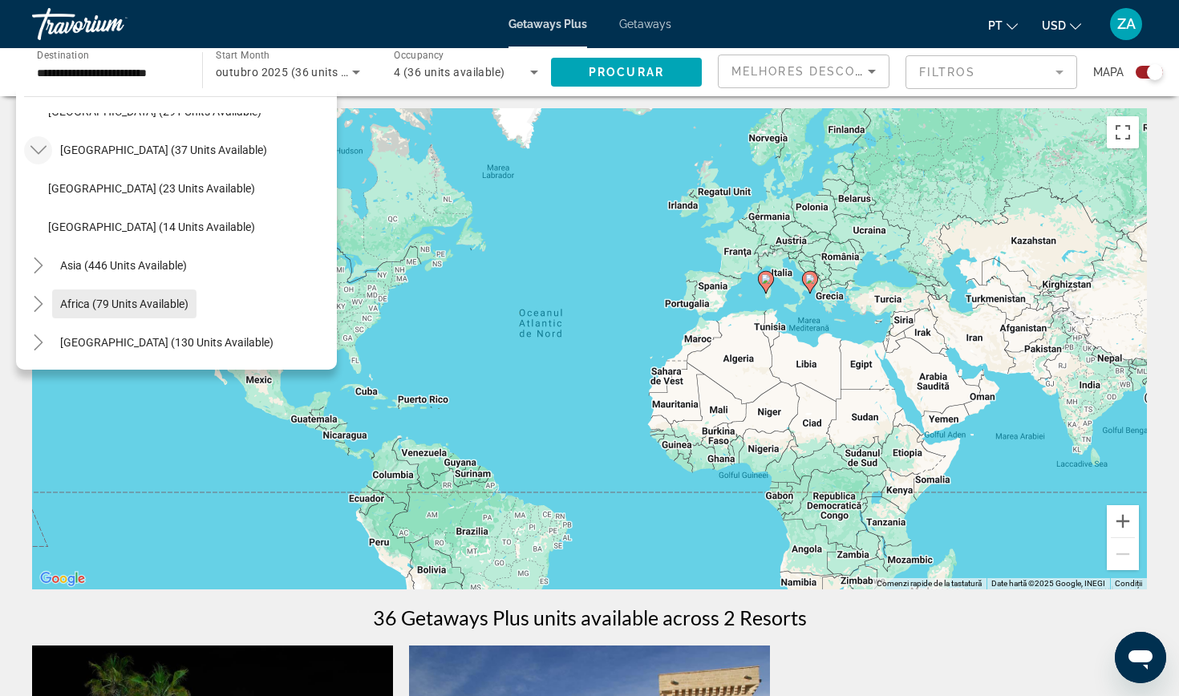
scroll to position [1377, 0]
click at [39, 266] on icon "Toggle Asia (446 units available)" at bounding box center [38, 266] width 16 height 16
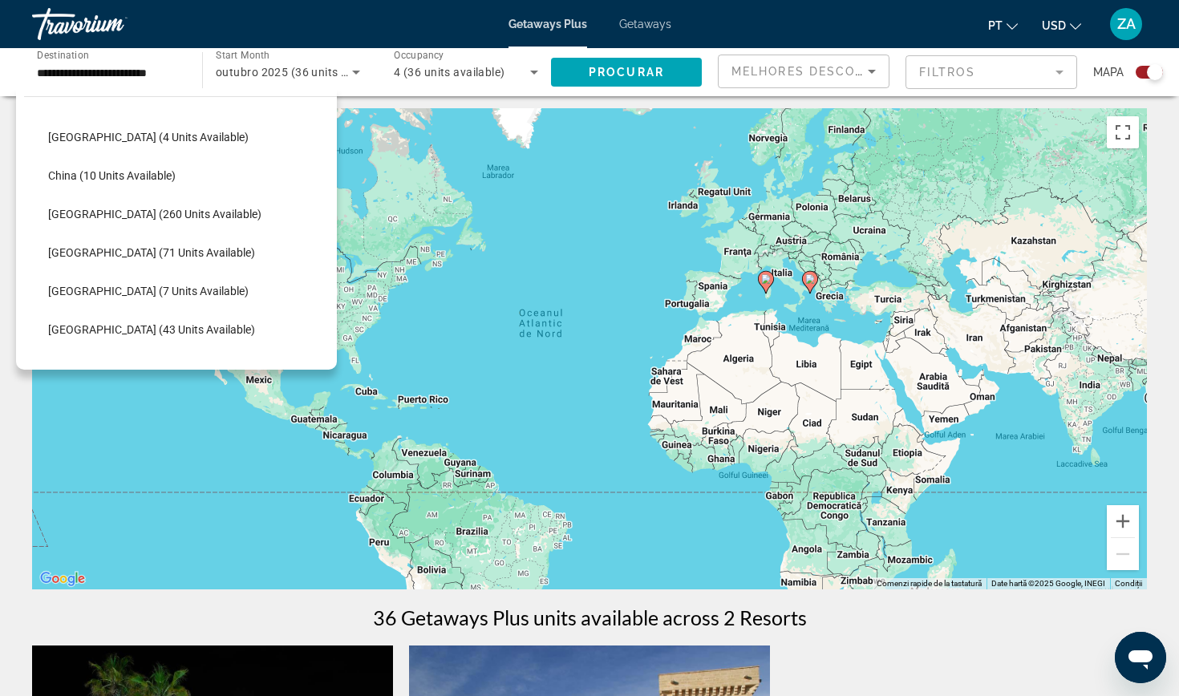
scroll to position [1557, 0]
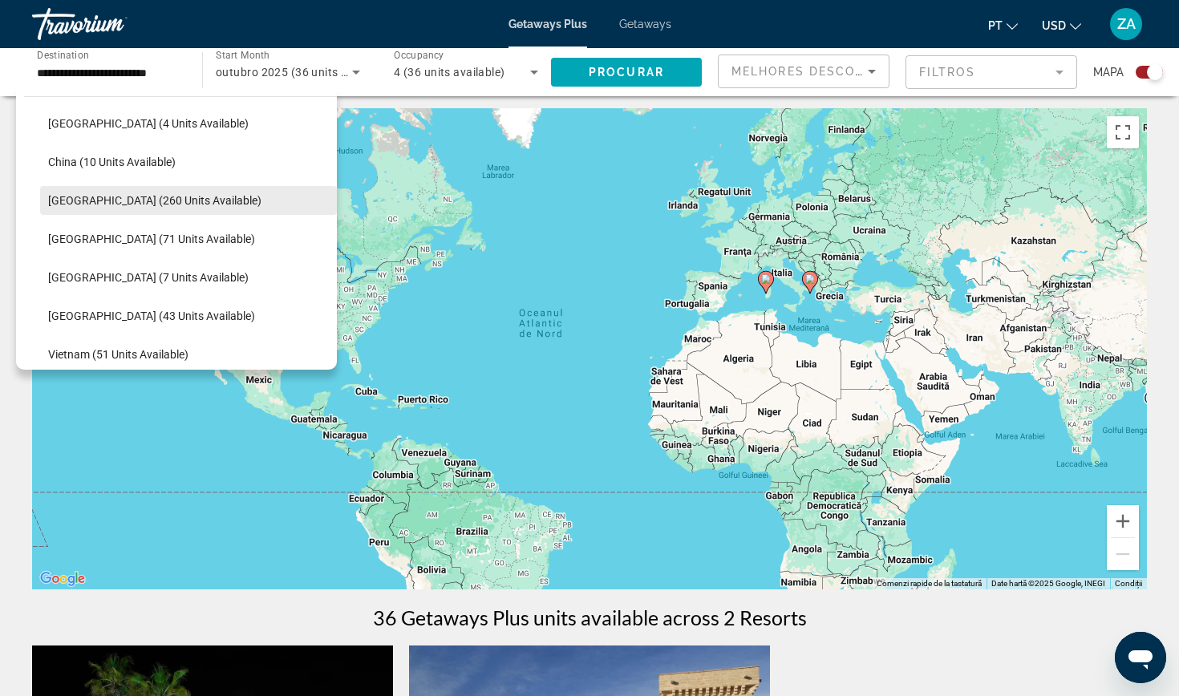
click at [173, 197] on span "[GEOGRAPHIC_DATA] (260 units available)" at bounding box center [154, 200] width 213 height 13
type input "**********"
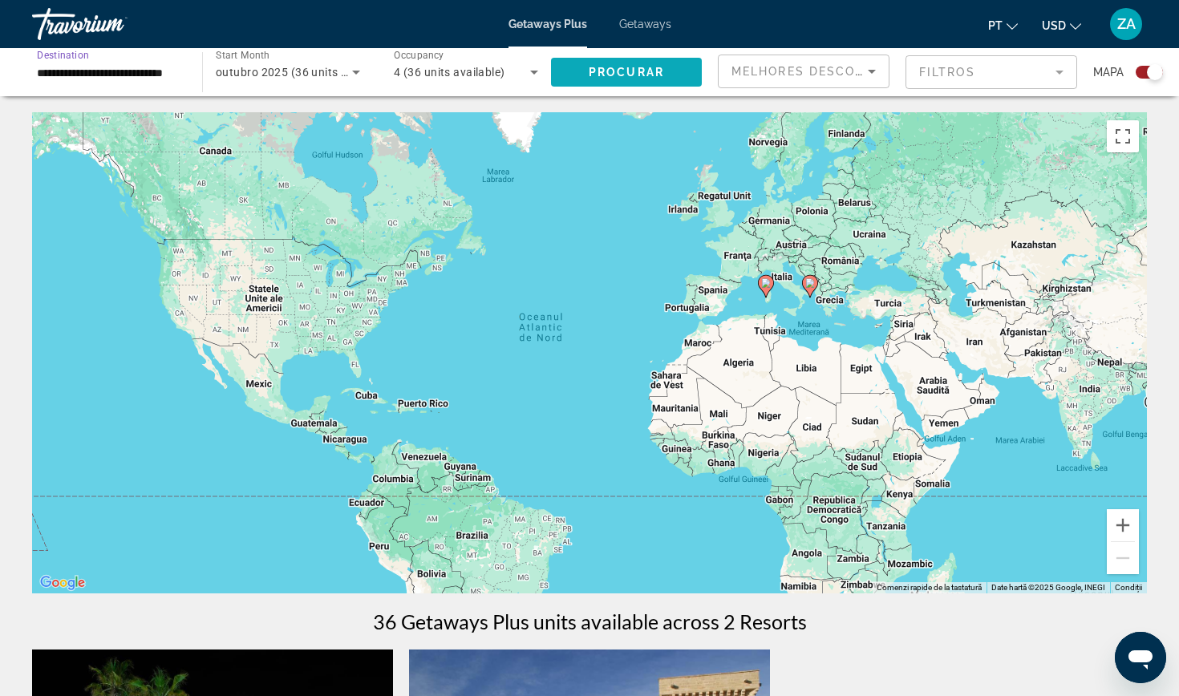
scroll to position [0, 0]
click at [643, 61] on span "Search widget" at bounding box center [626, 72] width 151 height 39
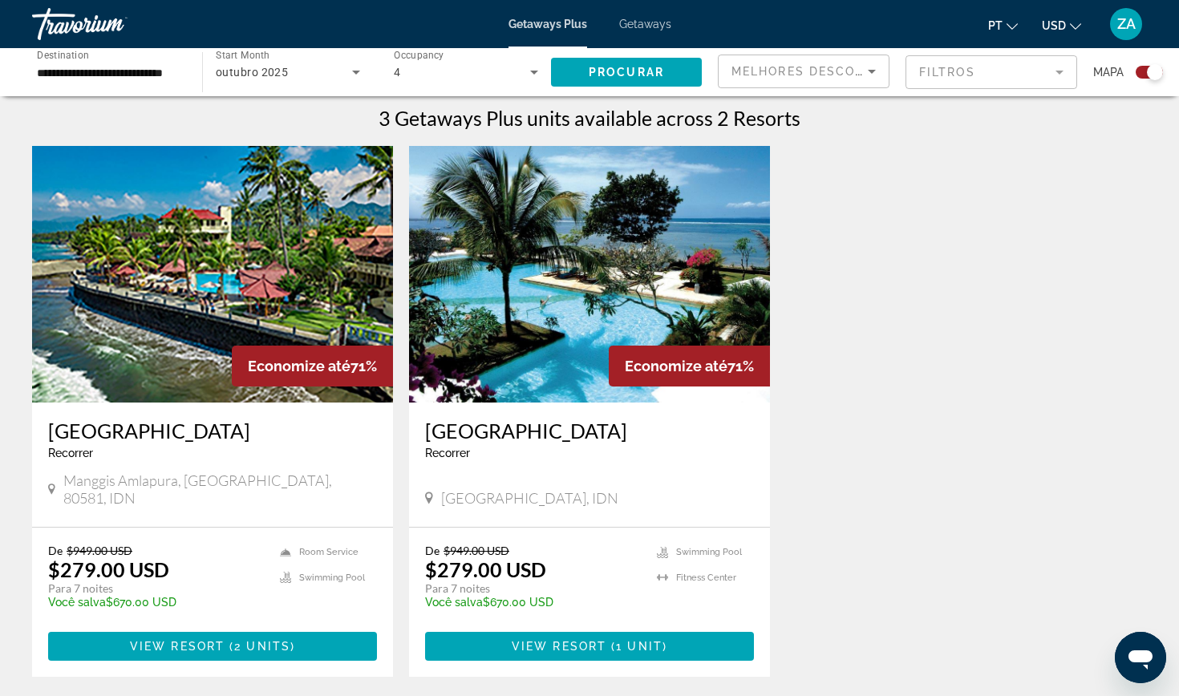
scroll to position [520, 0]
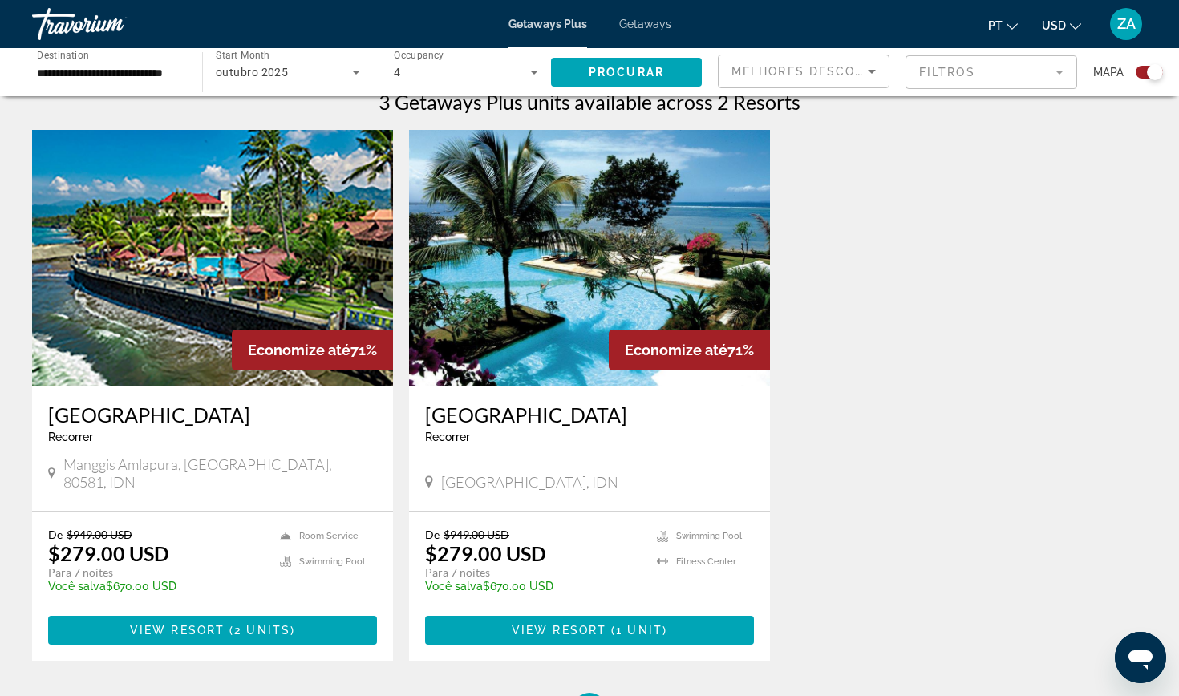
click at [594, 264] on img "Main content" at bounding box center [589, 258] width 361 height 257
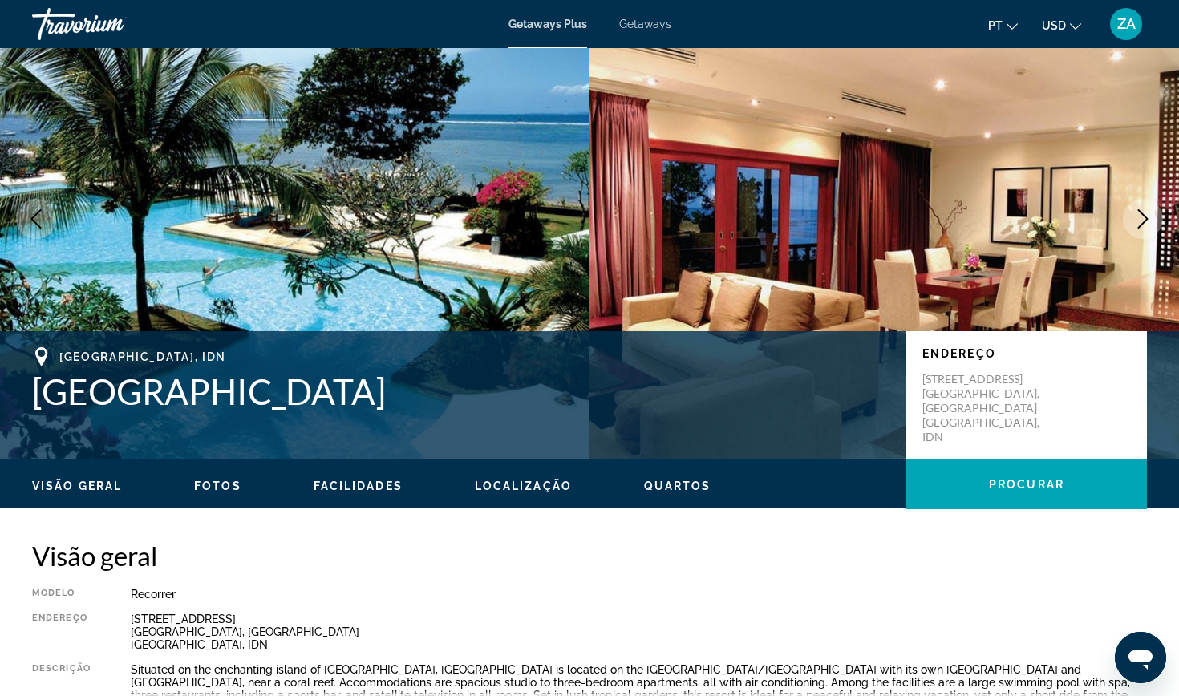
scroll to position [76, 0]
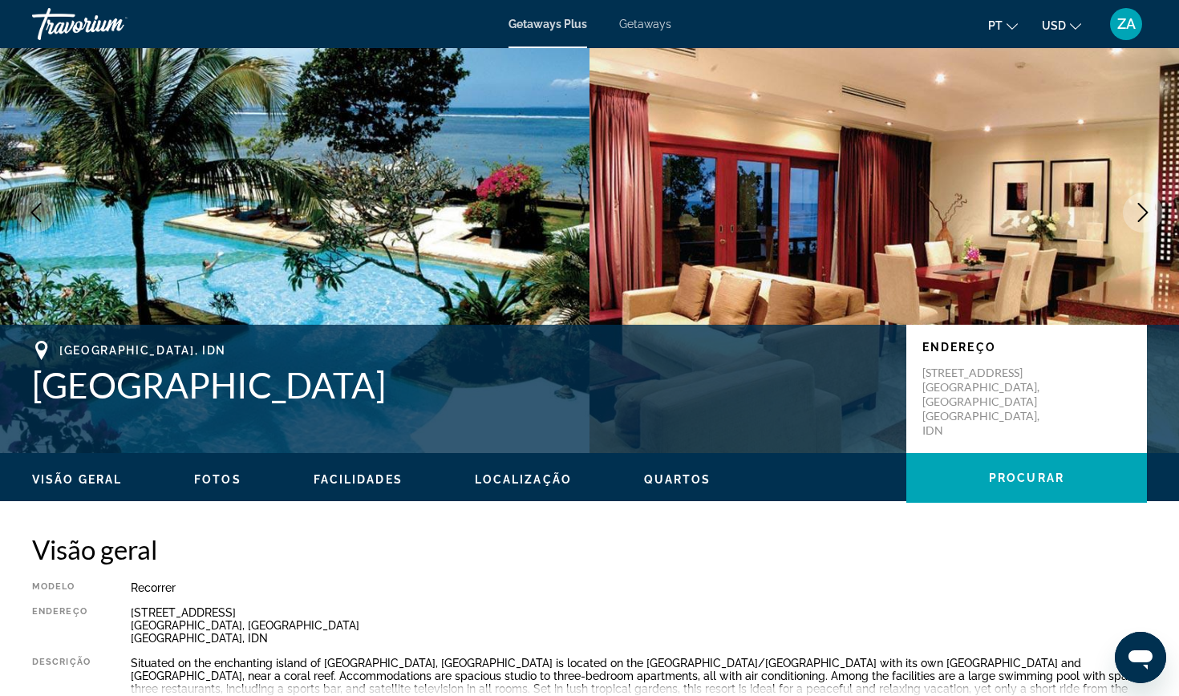
click at [1139, 213] on icon "Next image" at bounding box center [1143, 212] width 19 height 19
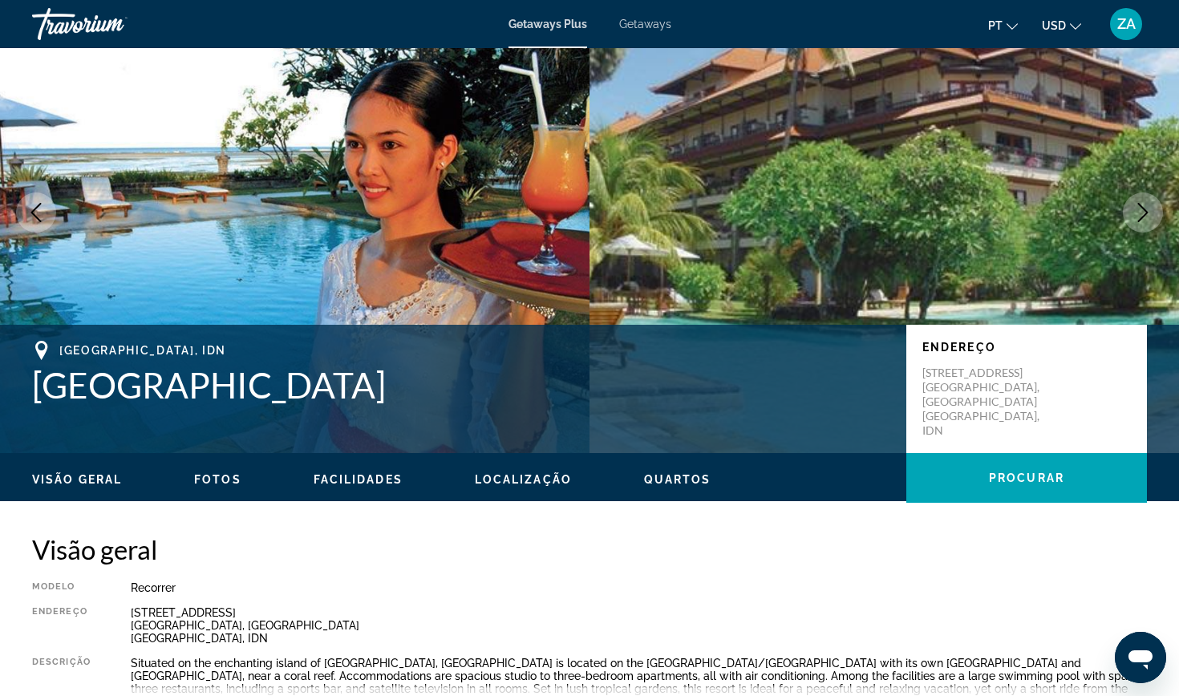
click at [1143, 208] on icon "Next image" at bounding box center [1144, 212] width 10 height 19
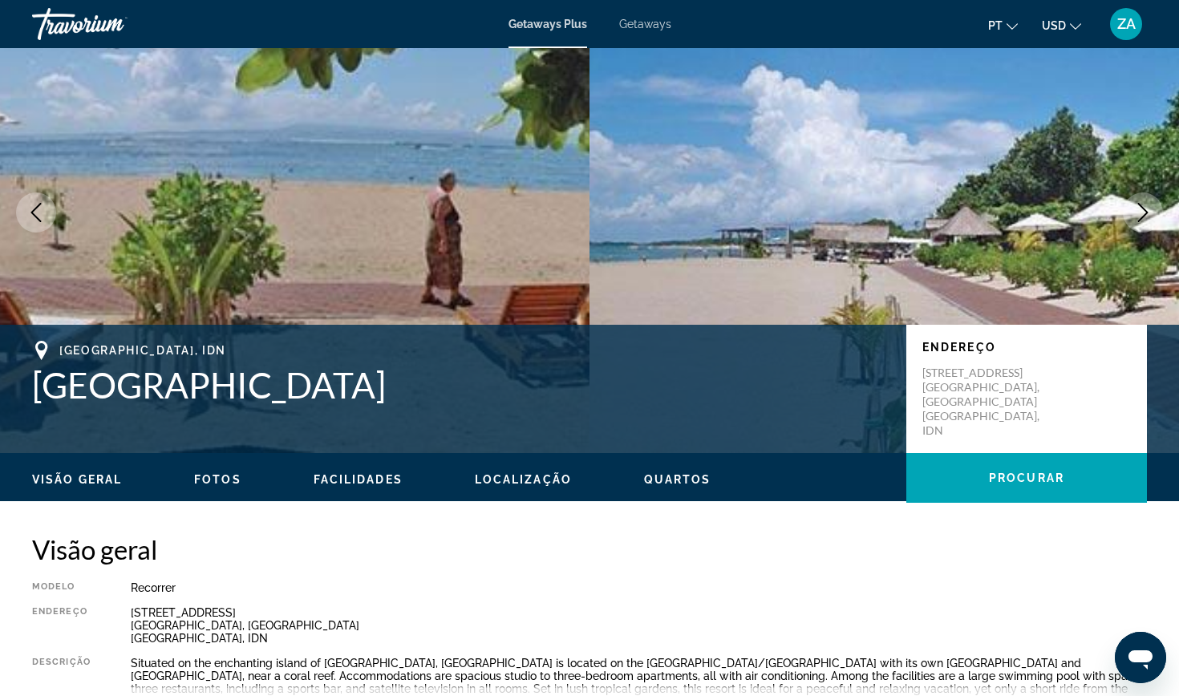
click at [1143, 208] on icon "Next image" at bounding box center [1144, 212] width 10 height 19
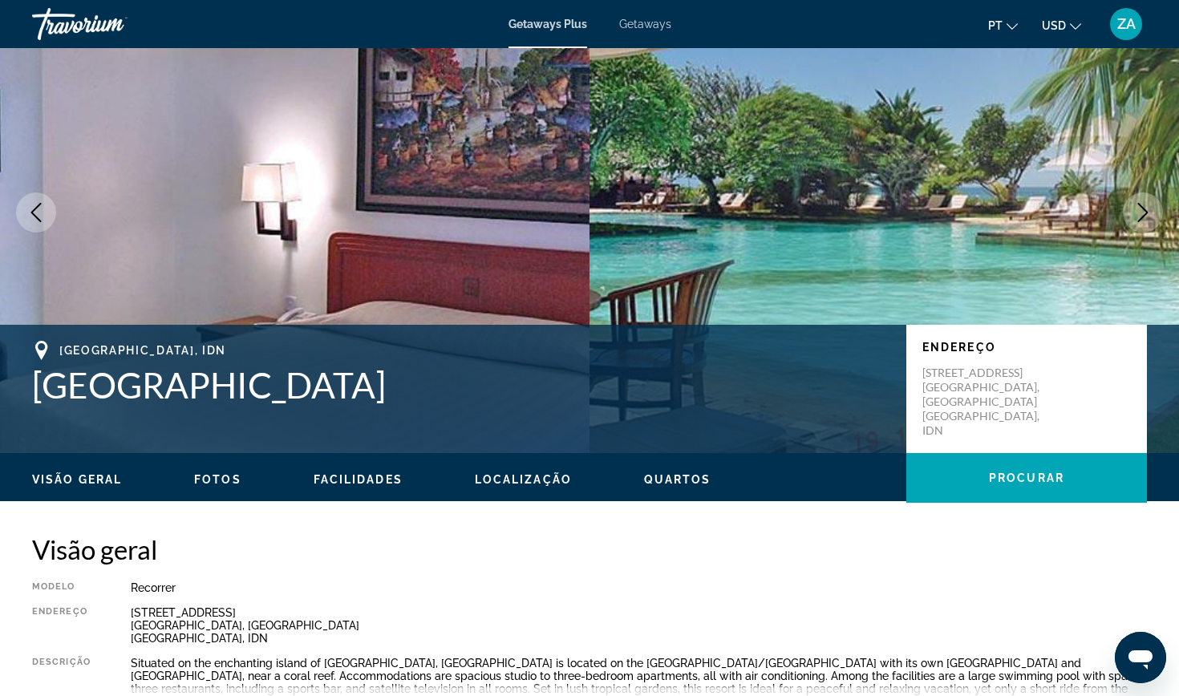
click at [1142, 208] on icon "Next image" at bounding box center [1143, 212] width 19 height 19
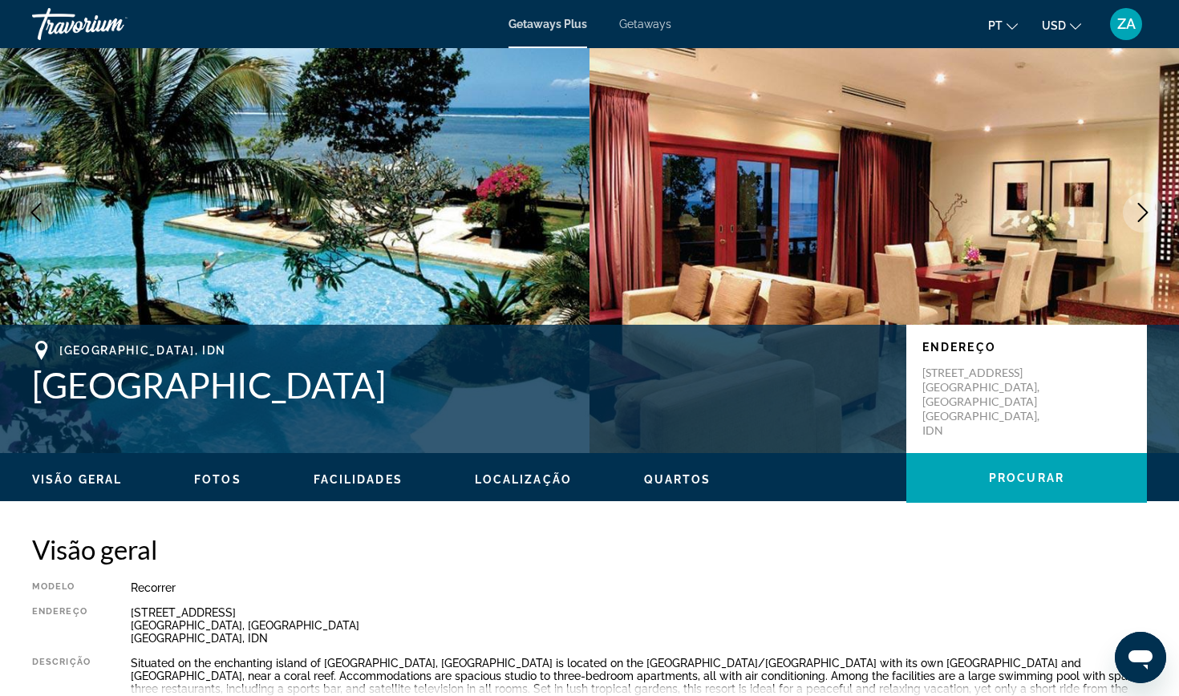
click at [1142, 208] on icon "Next image" at bounding box center [1143, 212] width 19 height 19
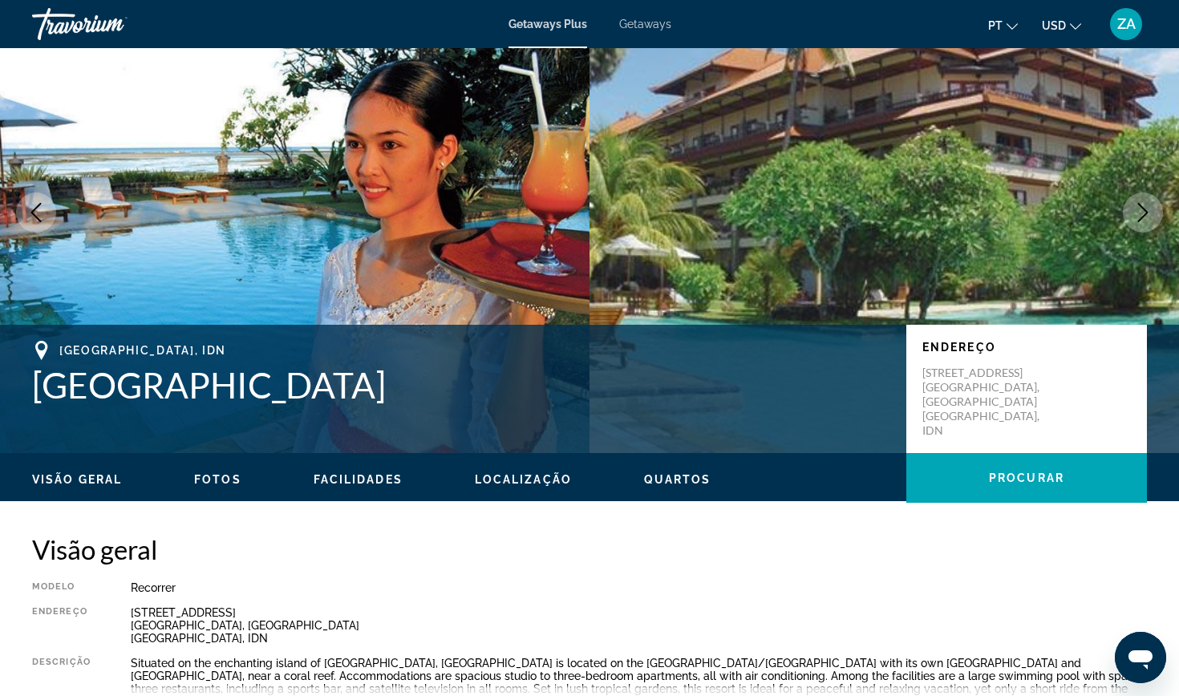
click at [1142, 208] on icon "Next image" at bounding box center [1143, 212] width 19 height 19
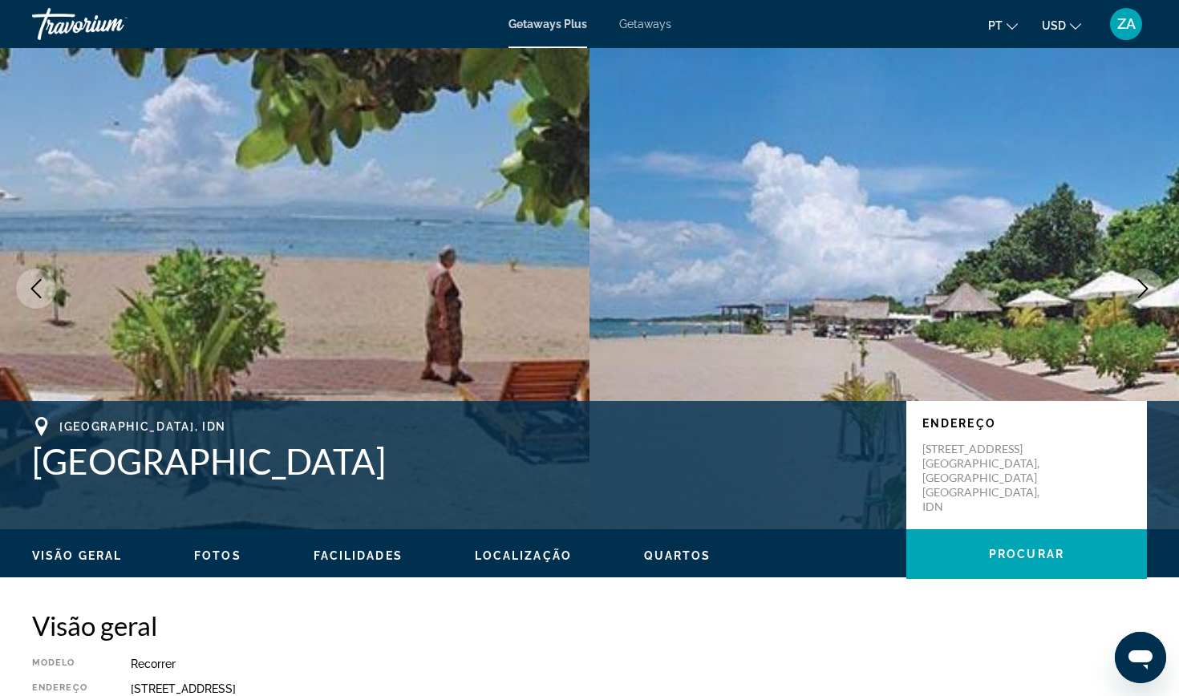
scroll to position [0, 0]
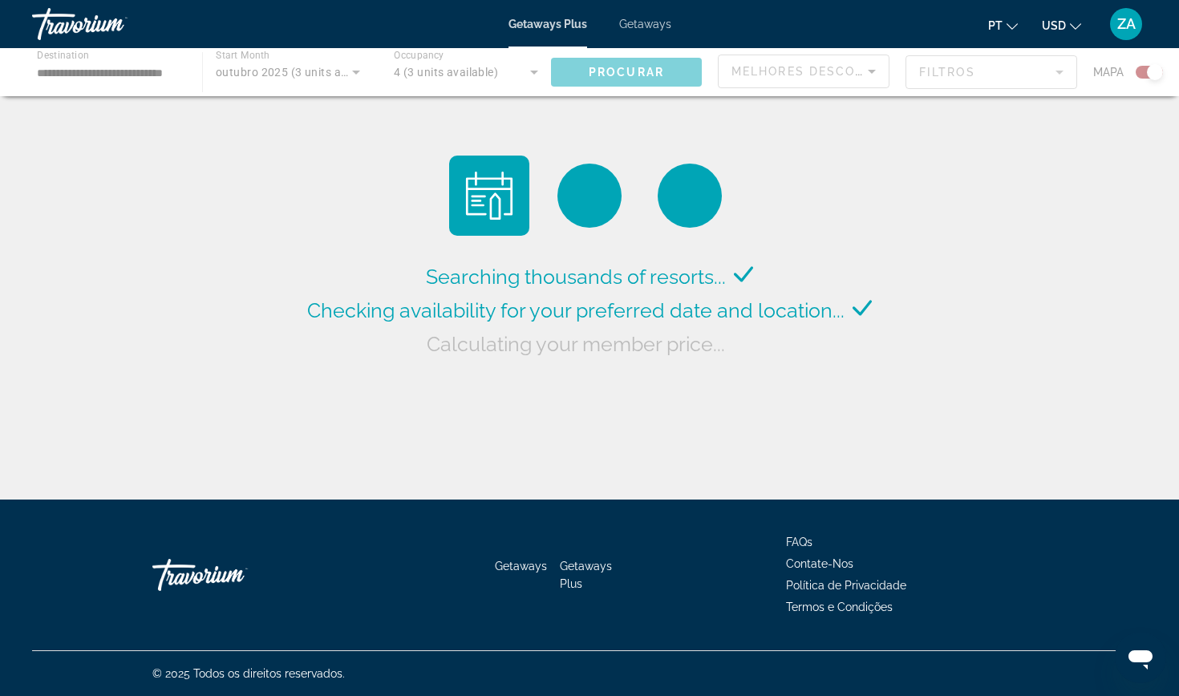
click at [117, 73] on div "Main content" at bounding box center [589, 72] width 1179 height 48
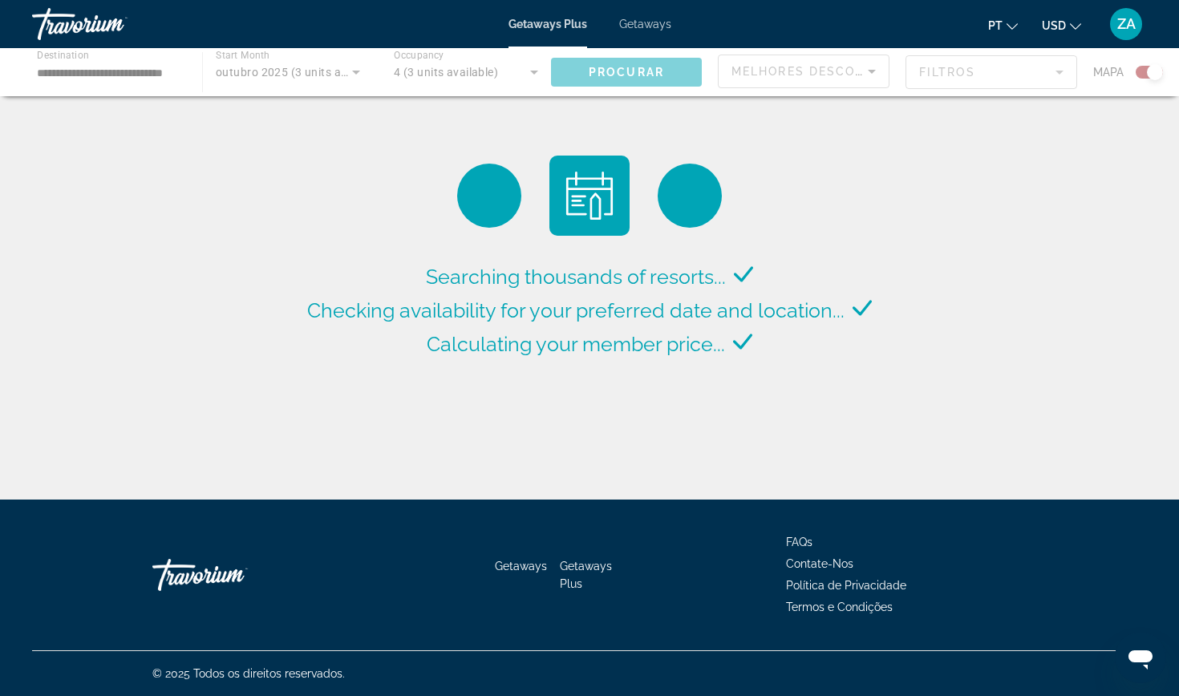
click at [138, 69] on div "Main content" at bounding box center [589, 72] width 1179 height 48
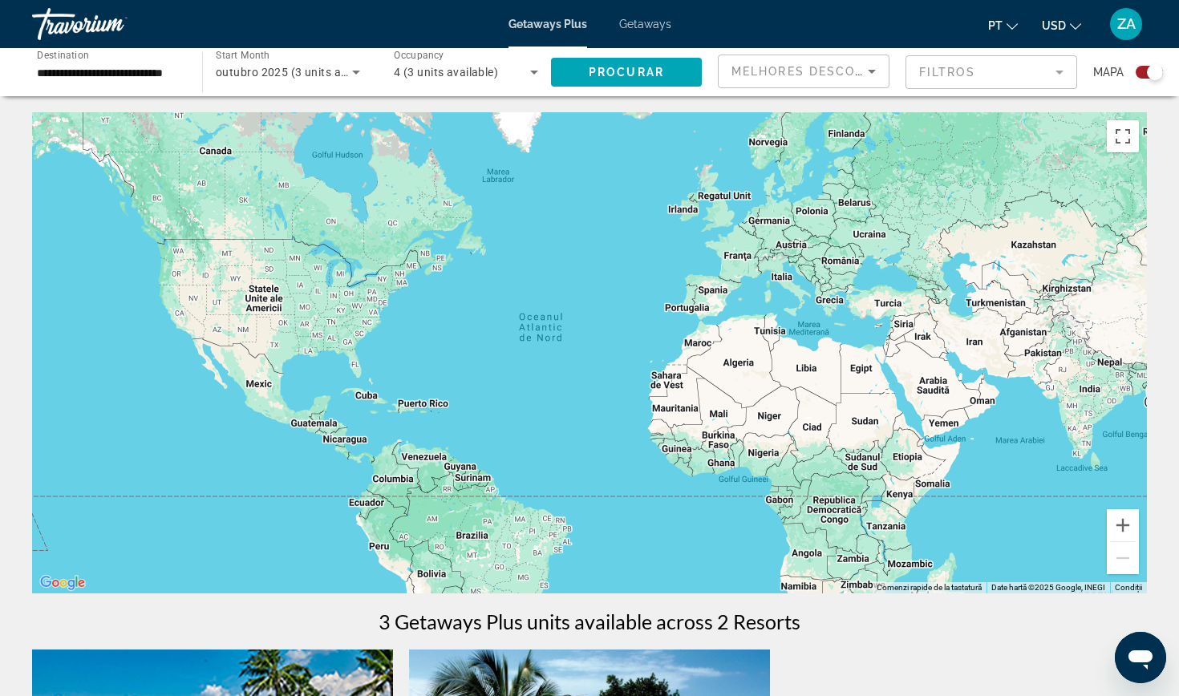
click at [73, 63] on input "**********" at bounding box center [109, 72] width 144 height 19
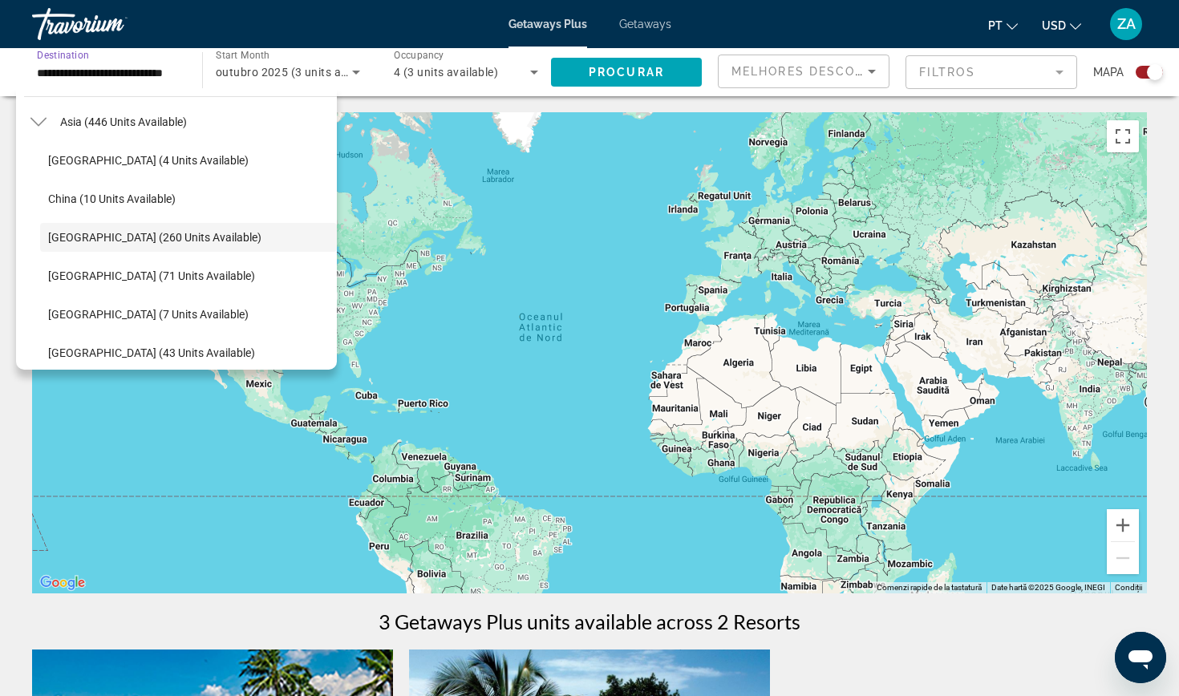
click at [429, 110] on div "**********" at bounding box center [589, 638] width 1179 height 1277
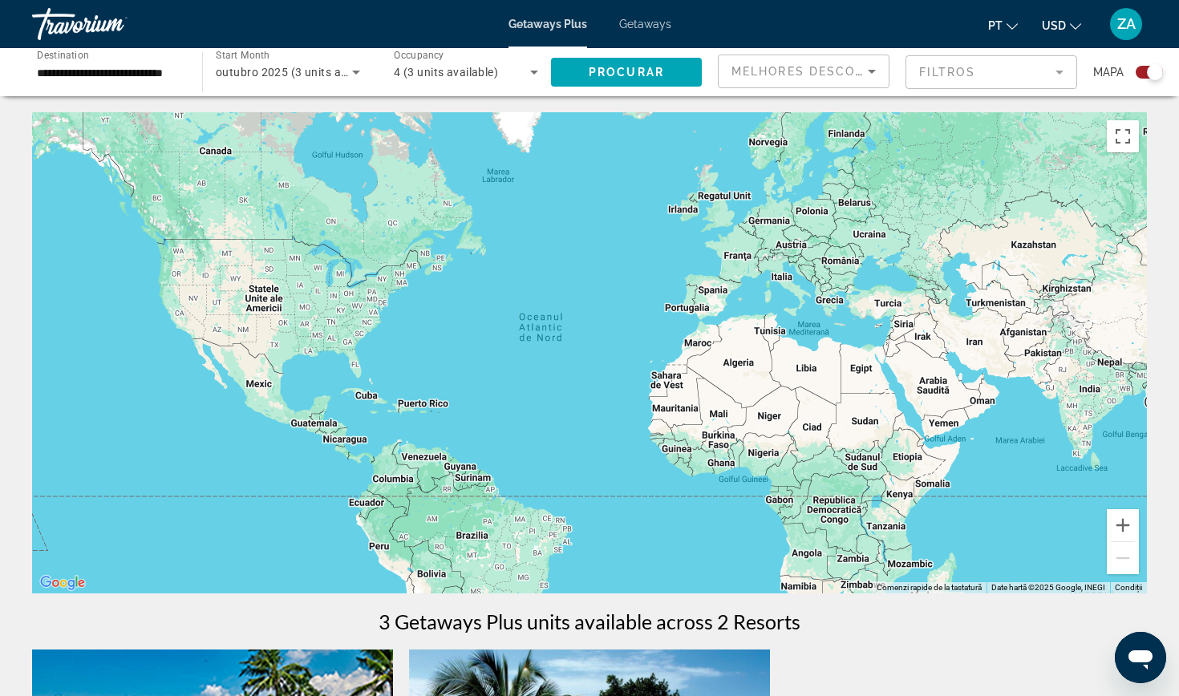
click at [140, 69] on input "**********" at bounding box center [109, 72] width 144 height 19
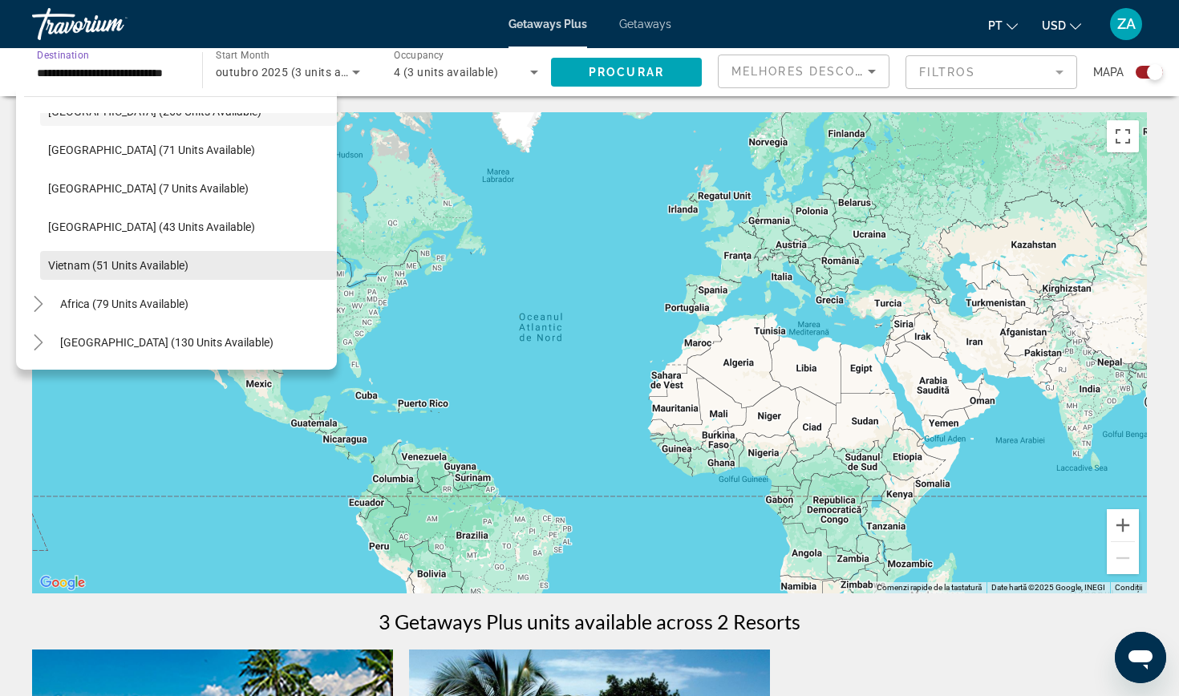
scroll to position [530, 0]
click at [43, 306] on icon "Toggle Africa (79 units available)" at bounding box center [38, 304] width 16 height 16
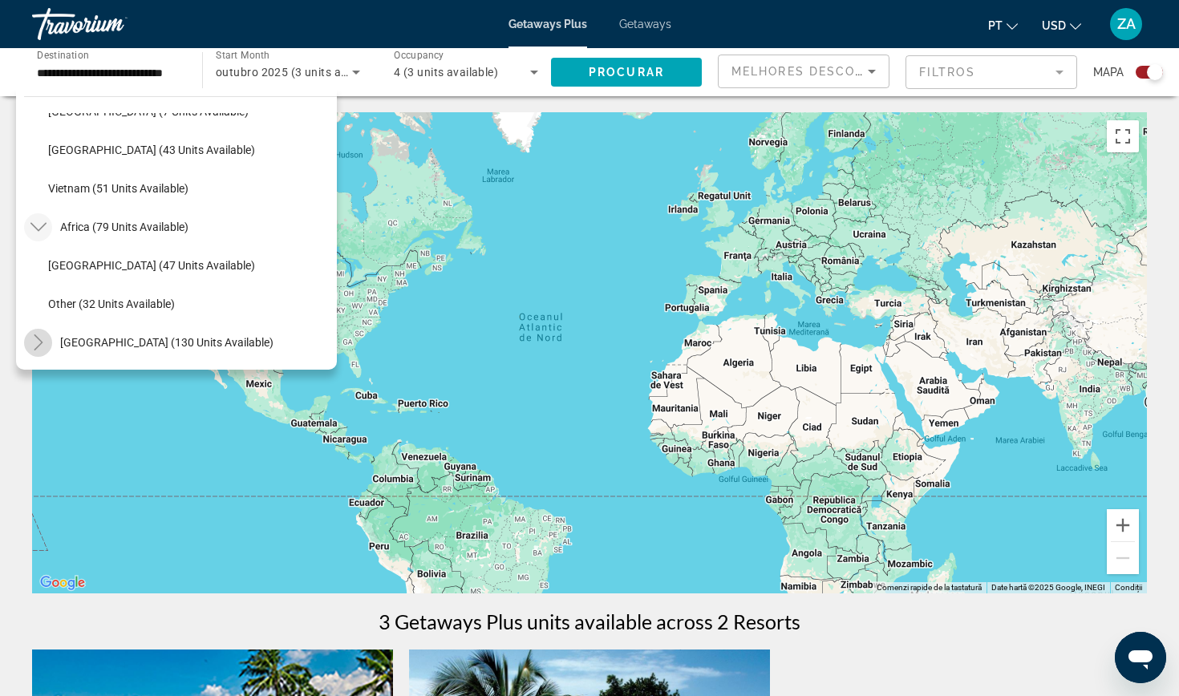
click at [43, 345] on icon "Toggle Middle East (130 units available)" at bounding box center [38, 343] width 16 height 16
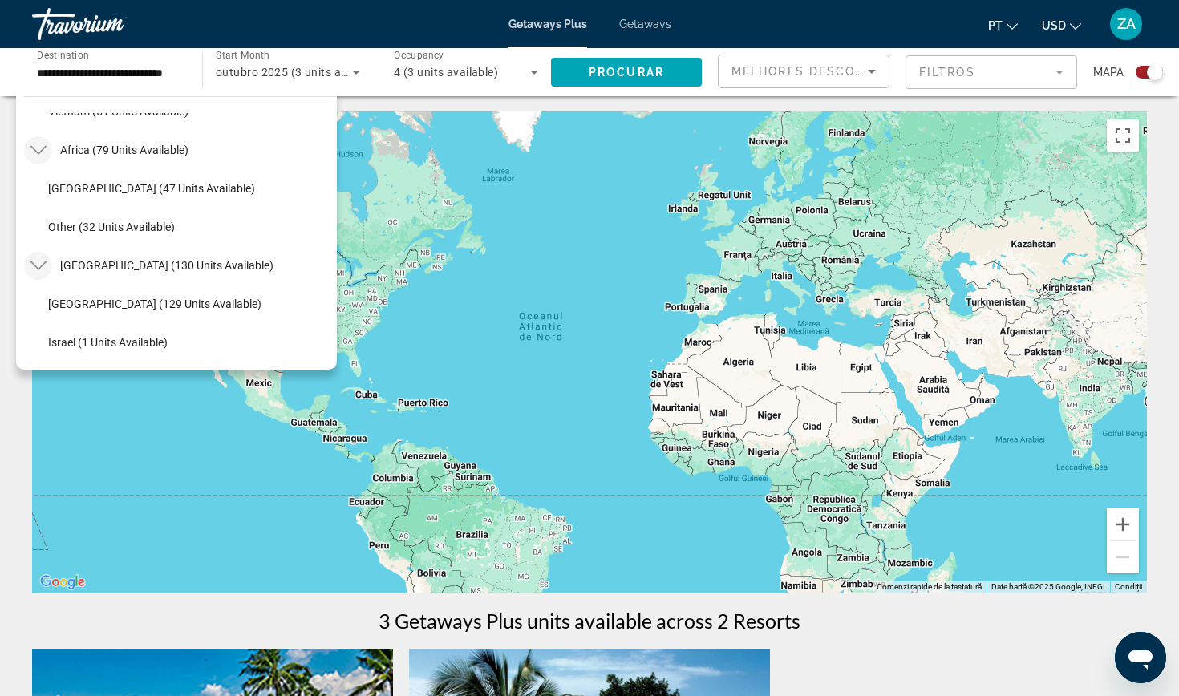
scroll to position [684, 0]
click at [67, 307] on span "[GEOGRAPHIC_DATA] (129 units available)" at bounding box center [154, 304] width 213 height 13
type input "**********"
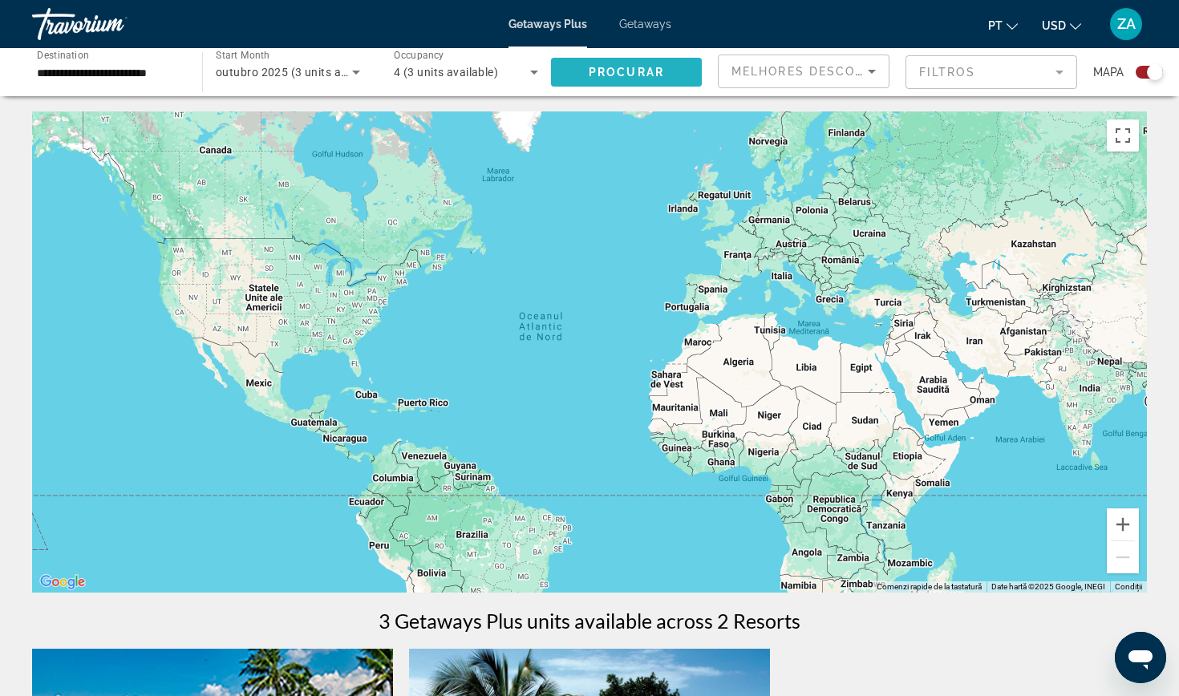
click at [595, 60] on span "Search widget" at bounding box center [626, 72] width 151 height 39
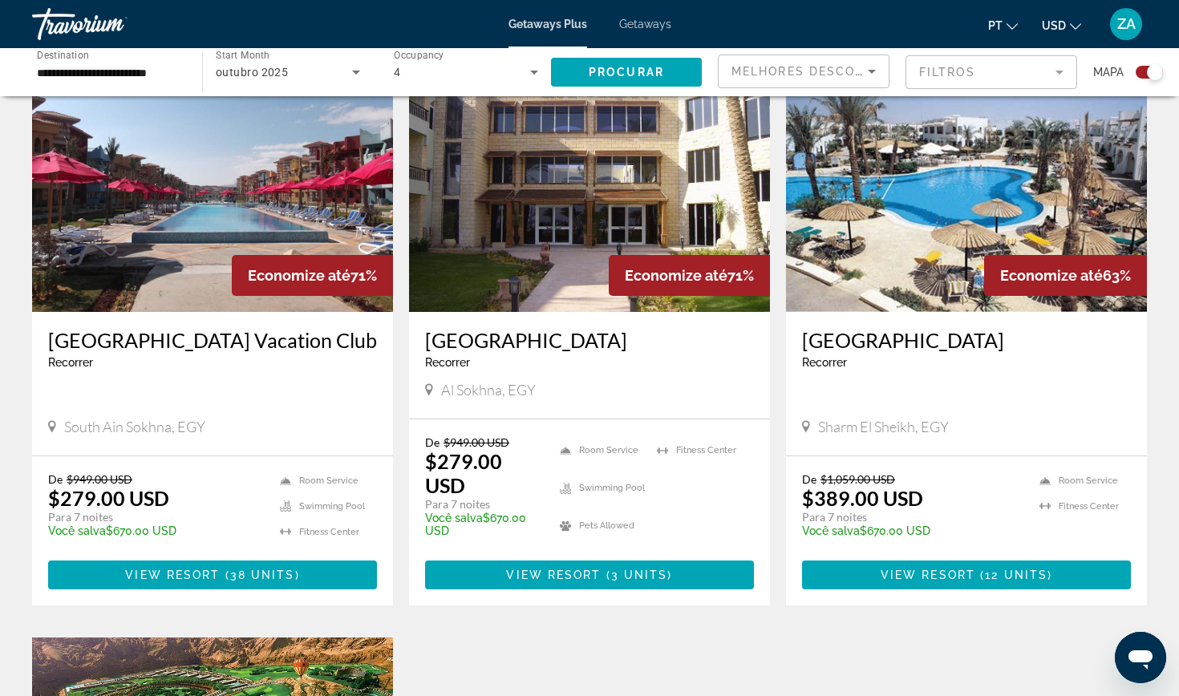
scroll to position [603, 0]
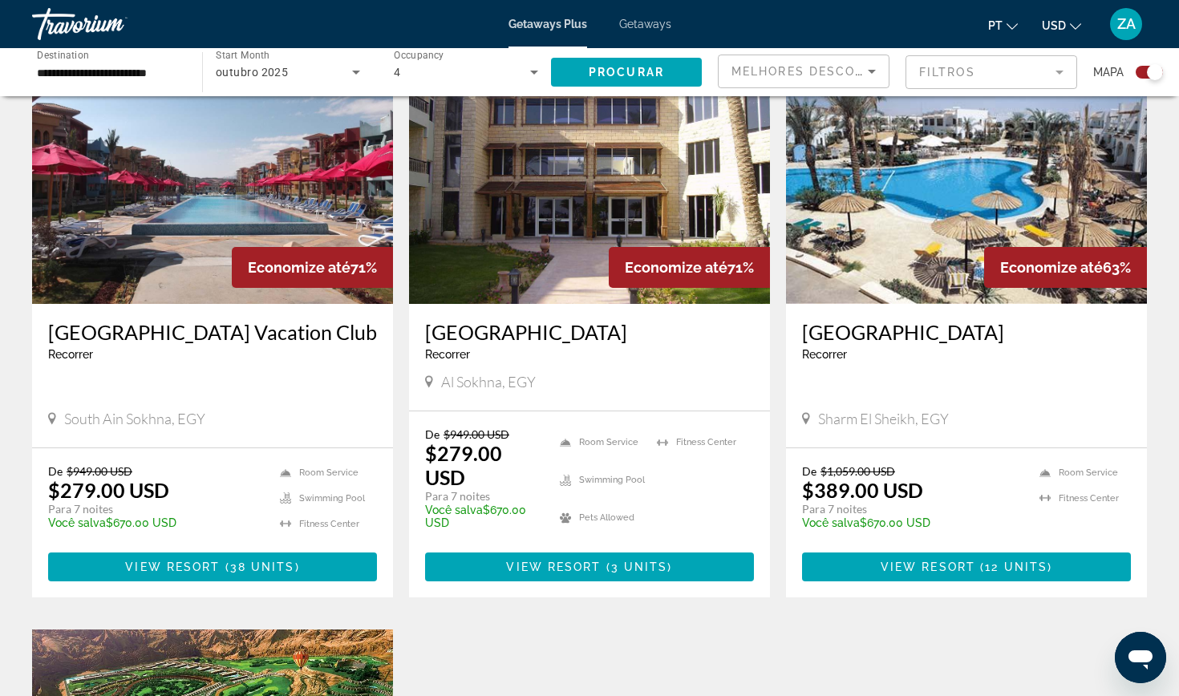
click at [965, 193] on img "Main content" at bounding box center [966, 175] width 361 height 257
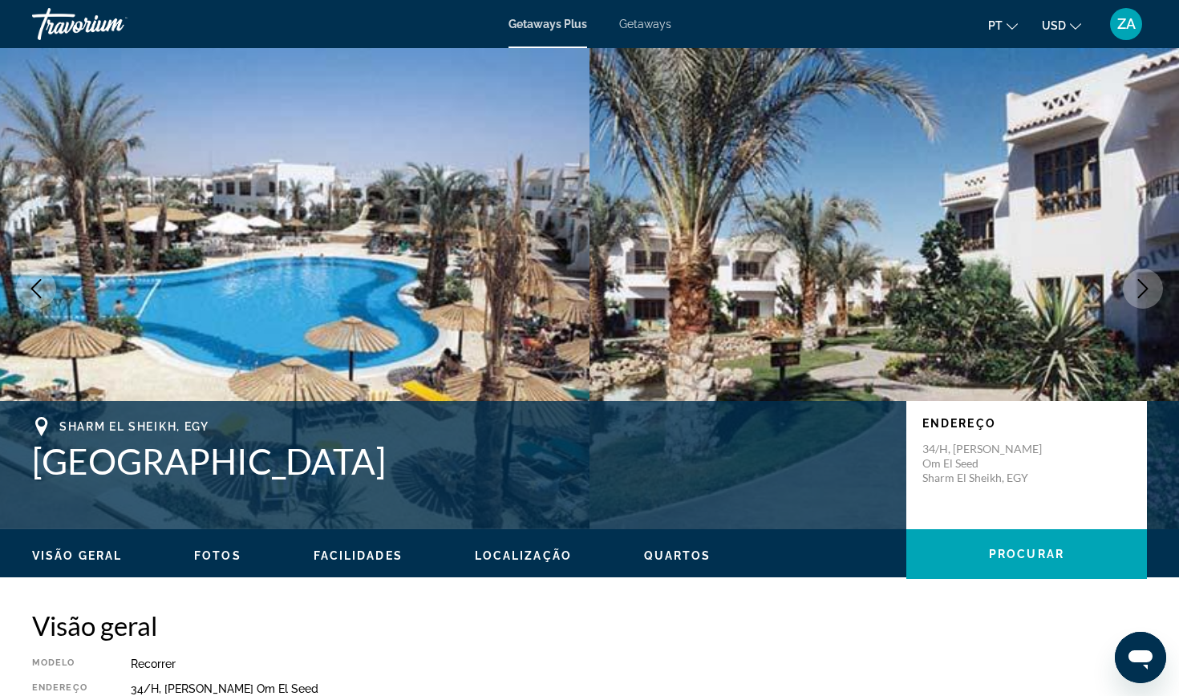
click at [893, 197] on img "Main content" at bounding box center [885, 288] width 590 height 481
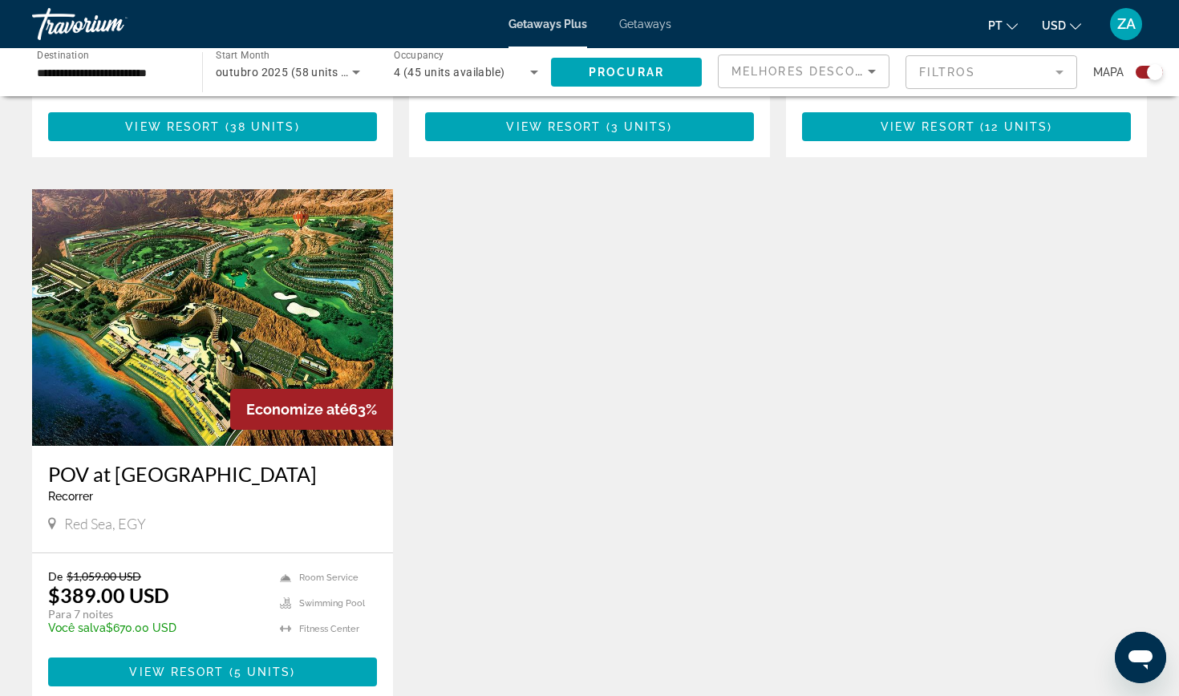
scroll to position [1050, 0]
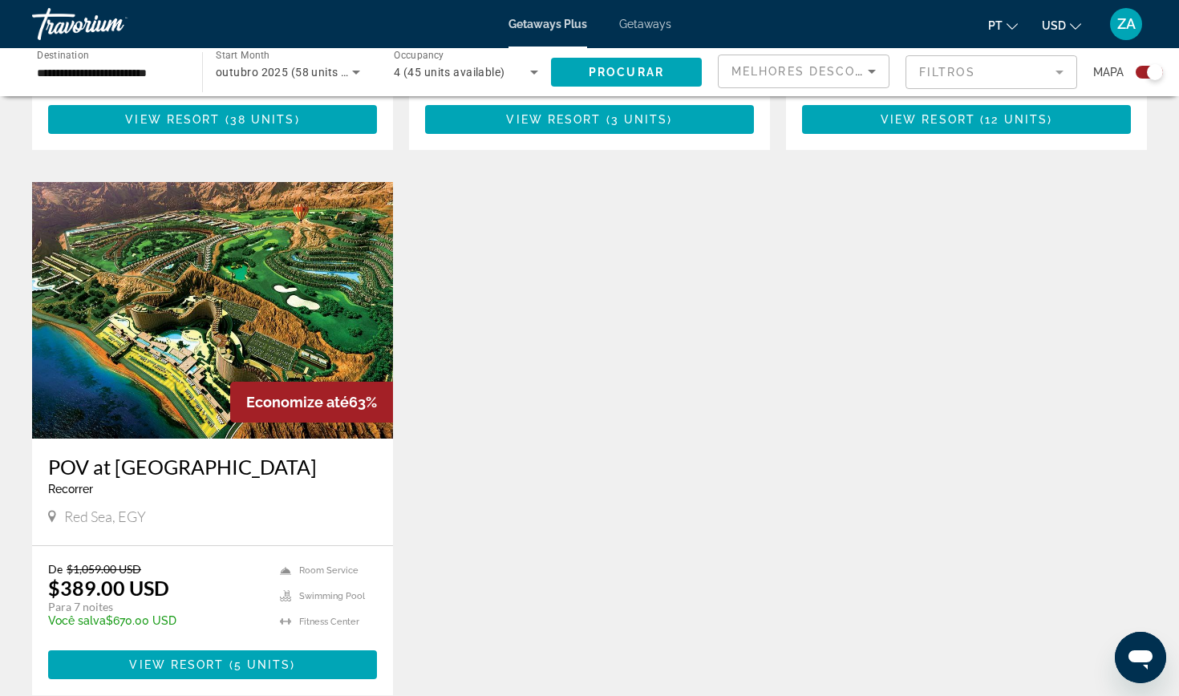
click at [160, 262] on img "Main content" at bounding box center [212, 310] width 361 height 257
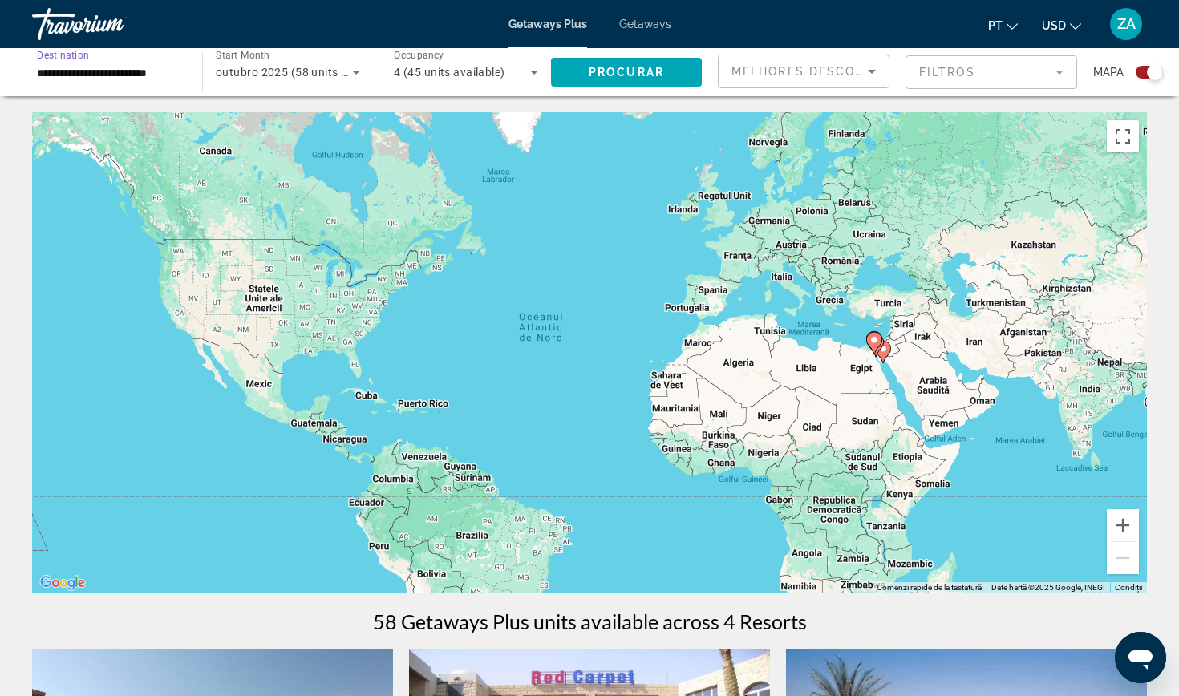
click at [110, 63] on input "**********" at bounding box center [109, 72] width 144 height 19
